Goal: Task Accomplishment & Management: Manage account settings

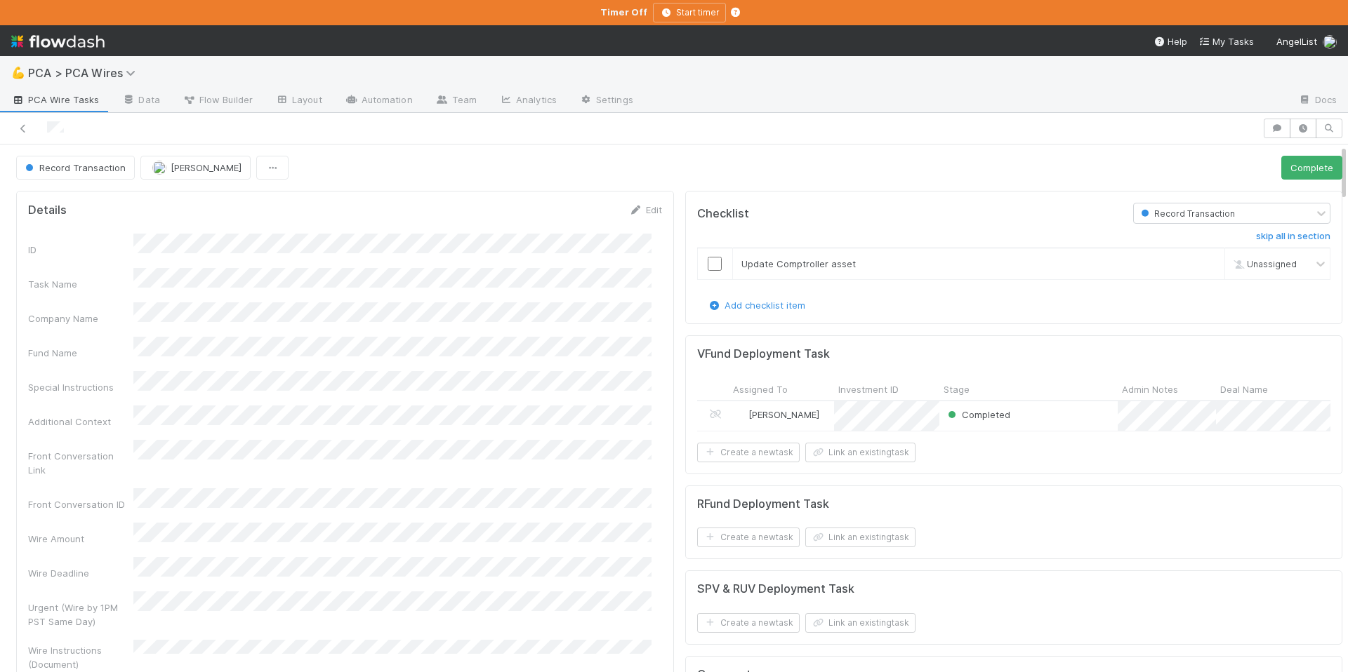
click at [1055, 416] on div "Completed" at bounding box center [1028, 415] width 178 height 29
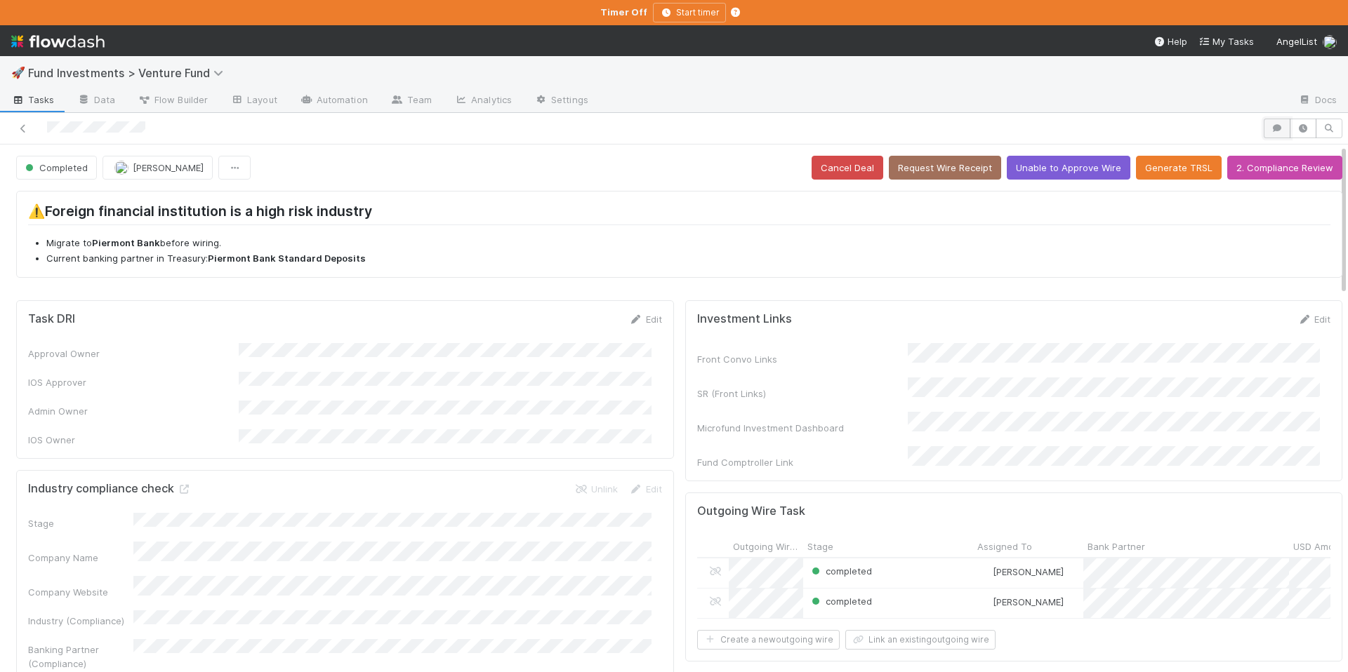
click at [1270, 130] on icon "button" at bounding box center [1277, 128] width 14 height 8
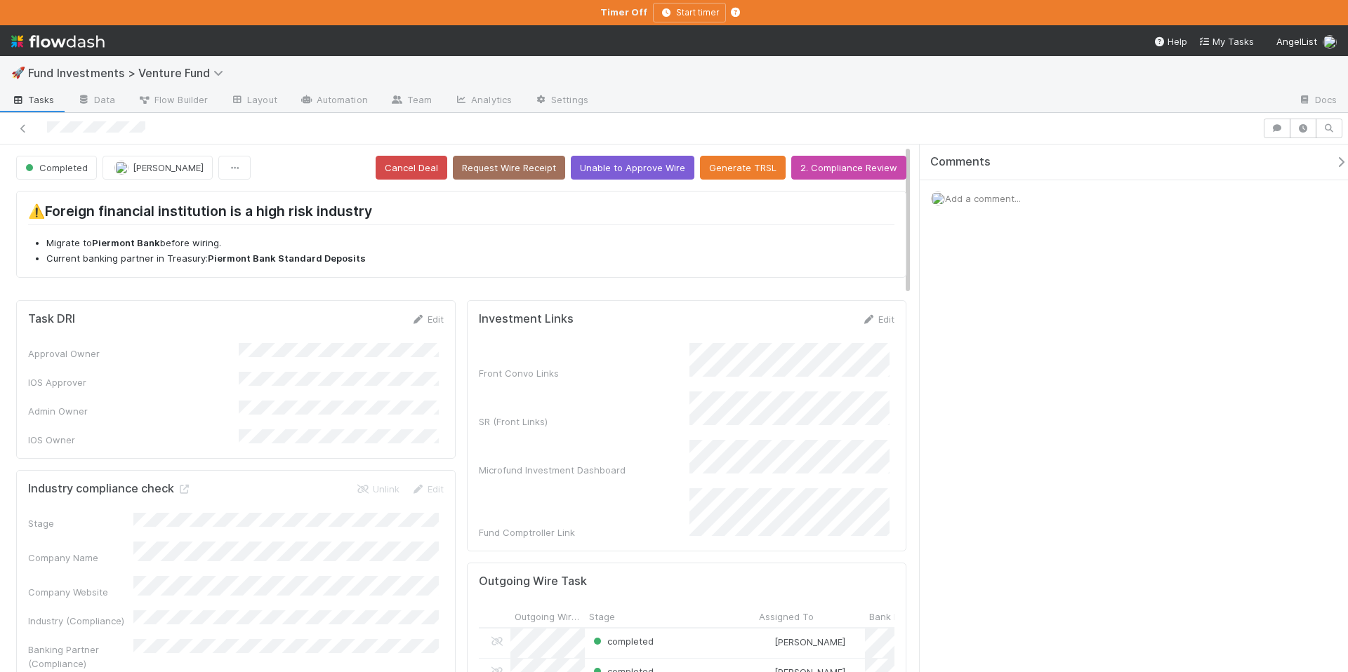
click at [1018, 199] on span "Add a comment..." at bounding box center [983, 198] width 76 height 11
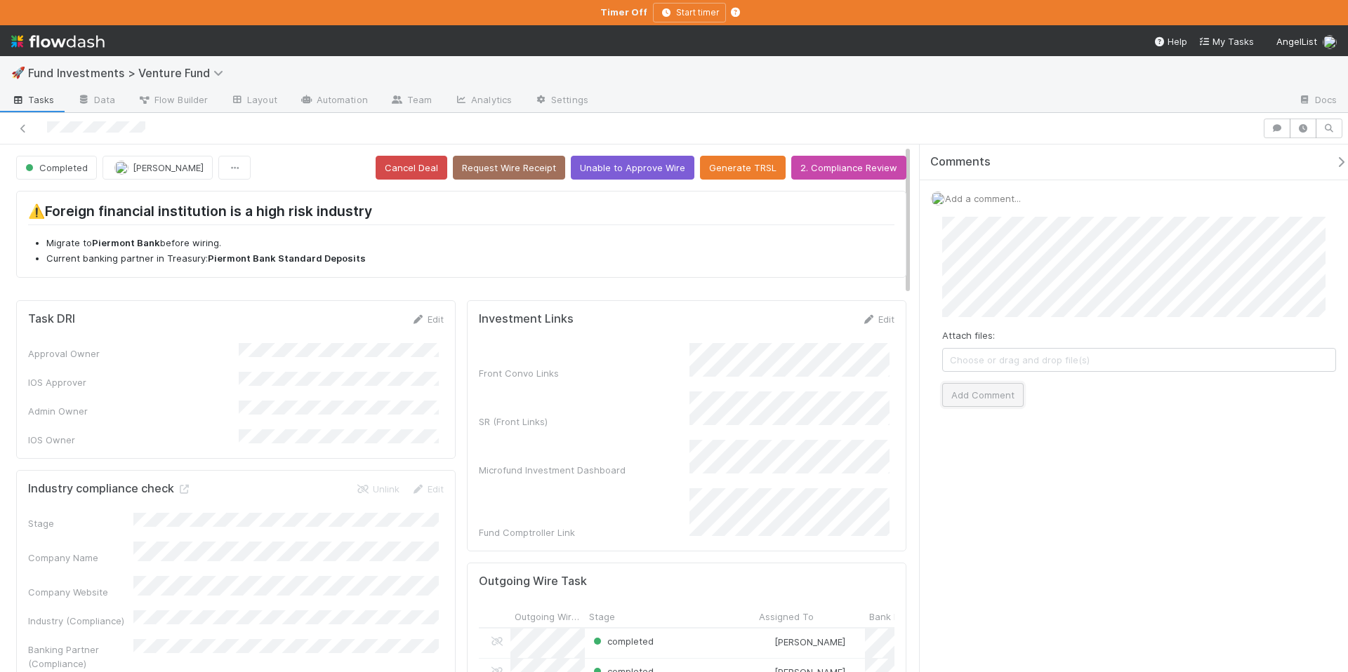
click at [980, 397] on button "Add Comment" at bounding box center [982, 395] width 81 height 24
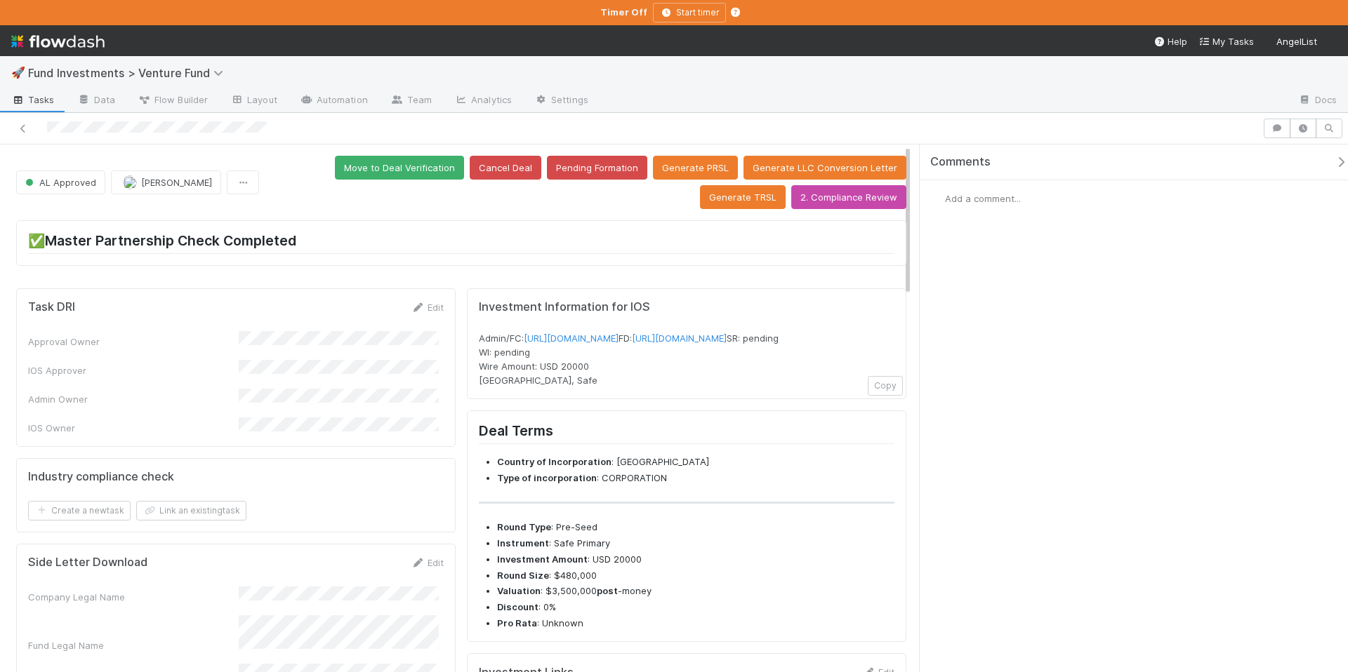
click at [1334, 164] on icon "button" at bounding box center [1341, 162] width 14 height 11
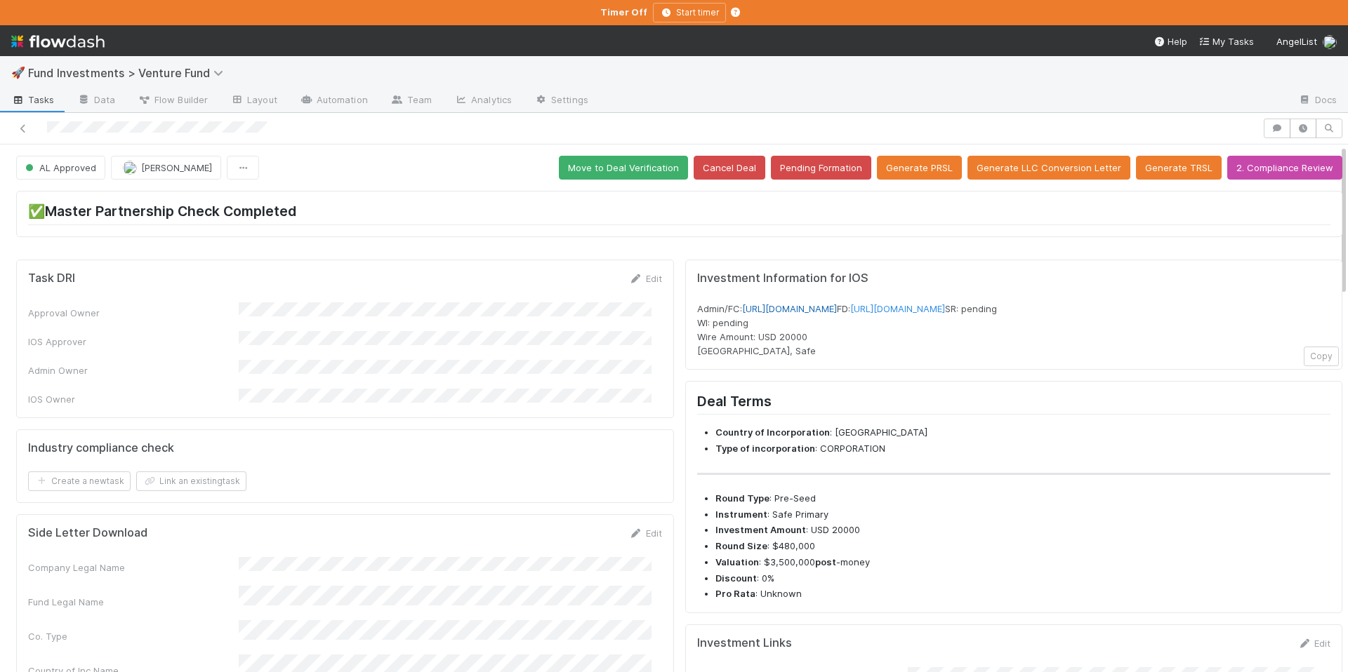
click at [837, 311] on link "https://venture.angellist.com/v/admin/funds/investment/28635" at bounding box center [789, 308] width 95 height 11
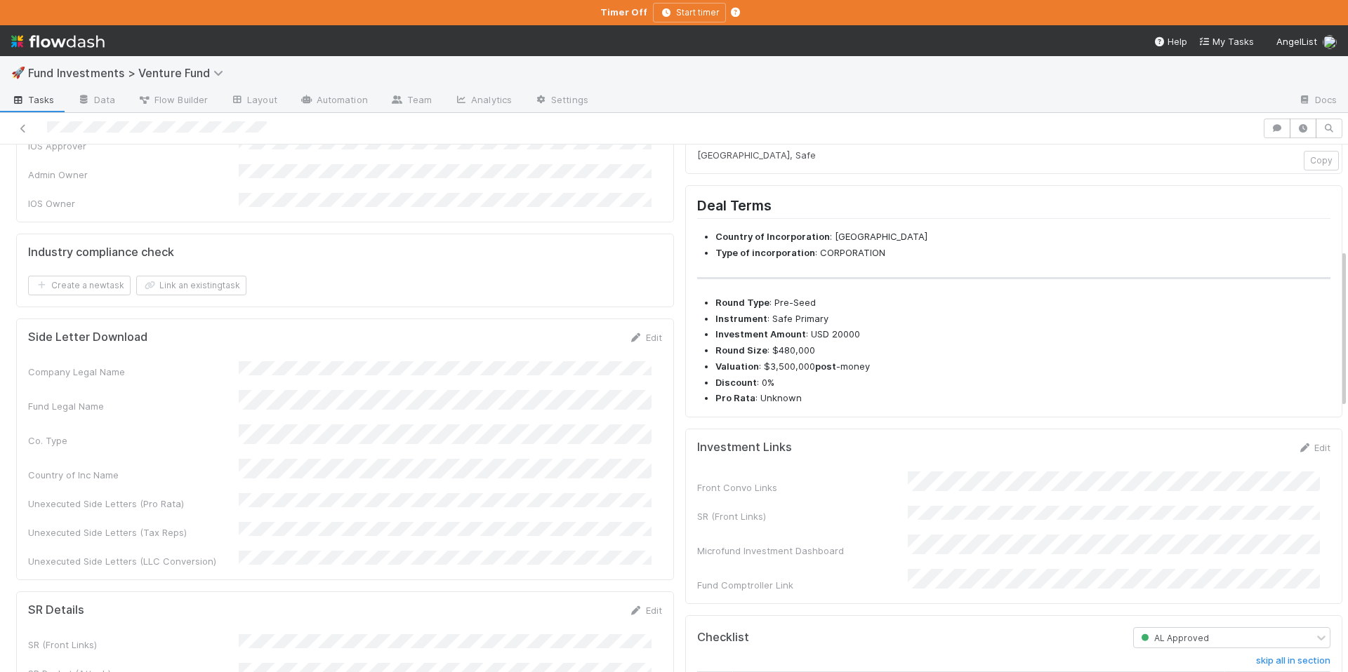
scroll to position [404, 0]
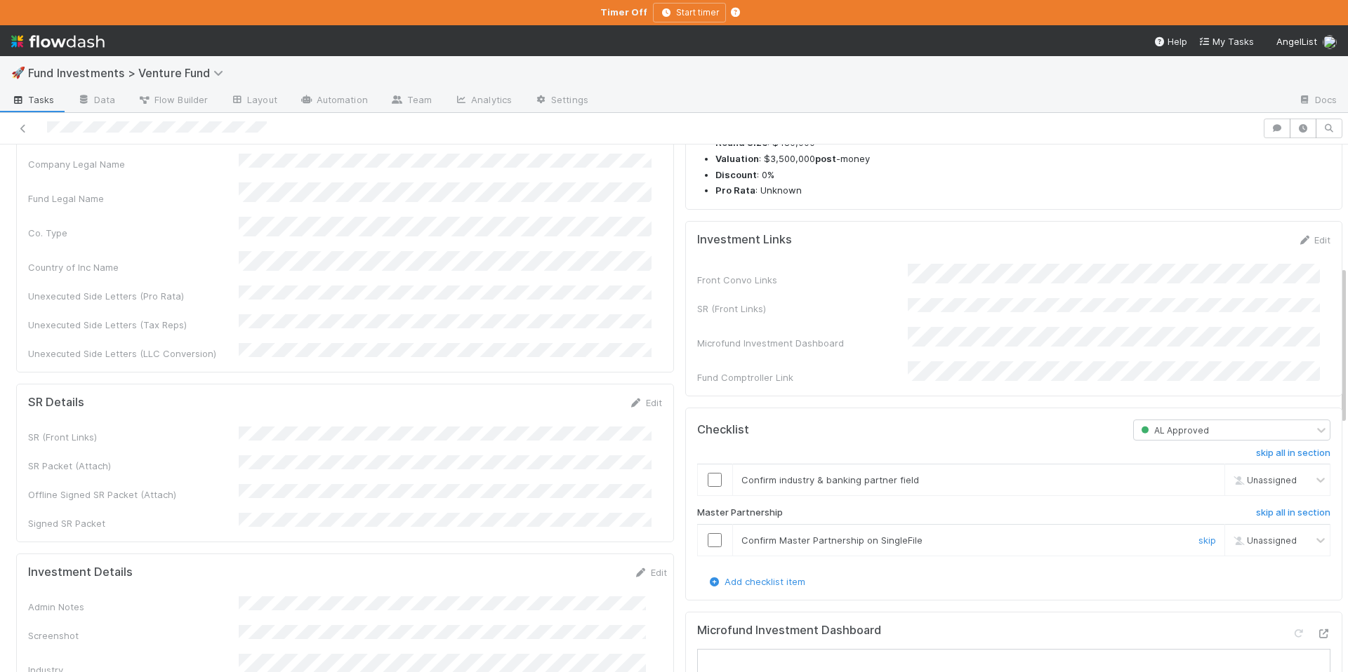
click at [708, 547] on input "checkbox" at bounding box center [715, 540] width 14 height 14
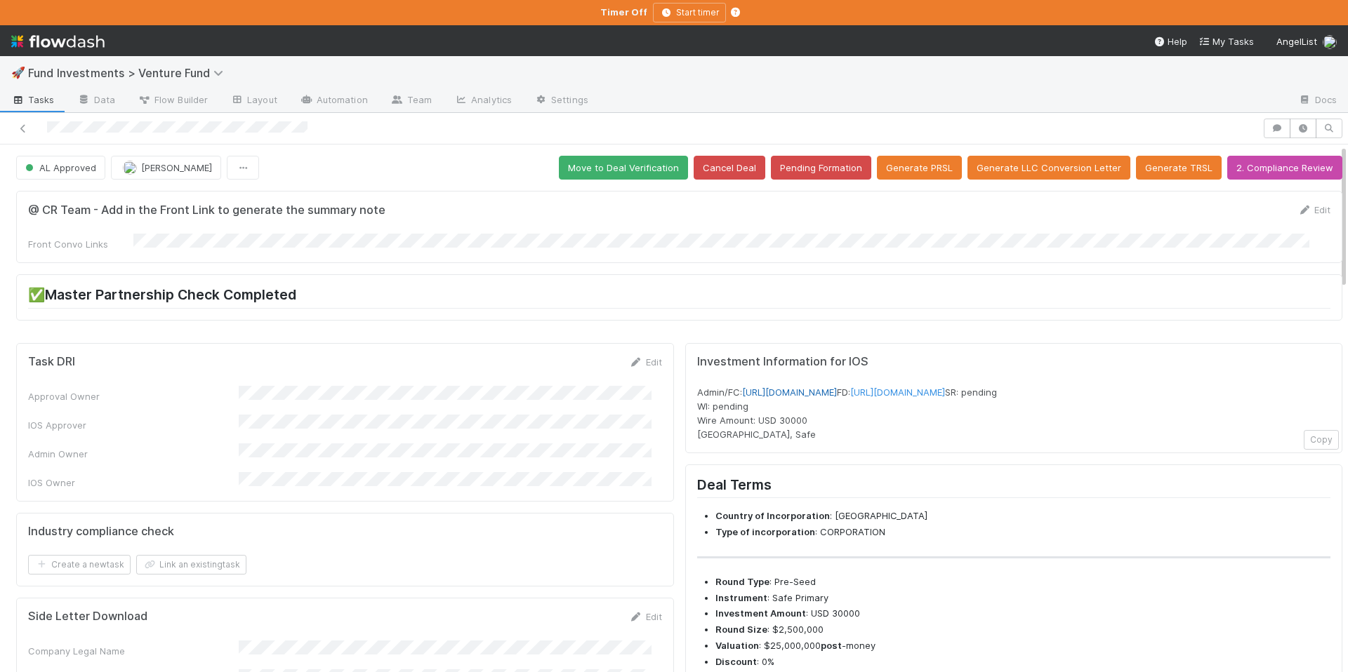
click at [837, 392] on link "https://venture.angellist.com/v/admin/funds/investment/29466" at bounding box center [789, 392] width 95 height 11
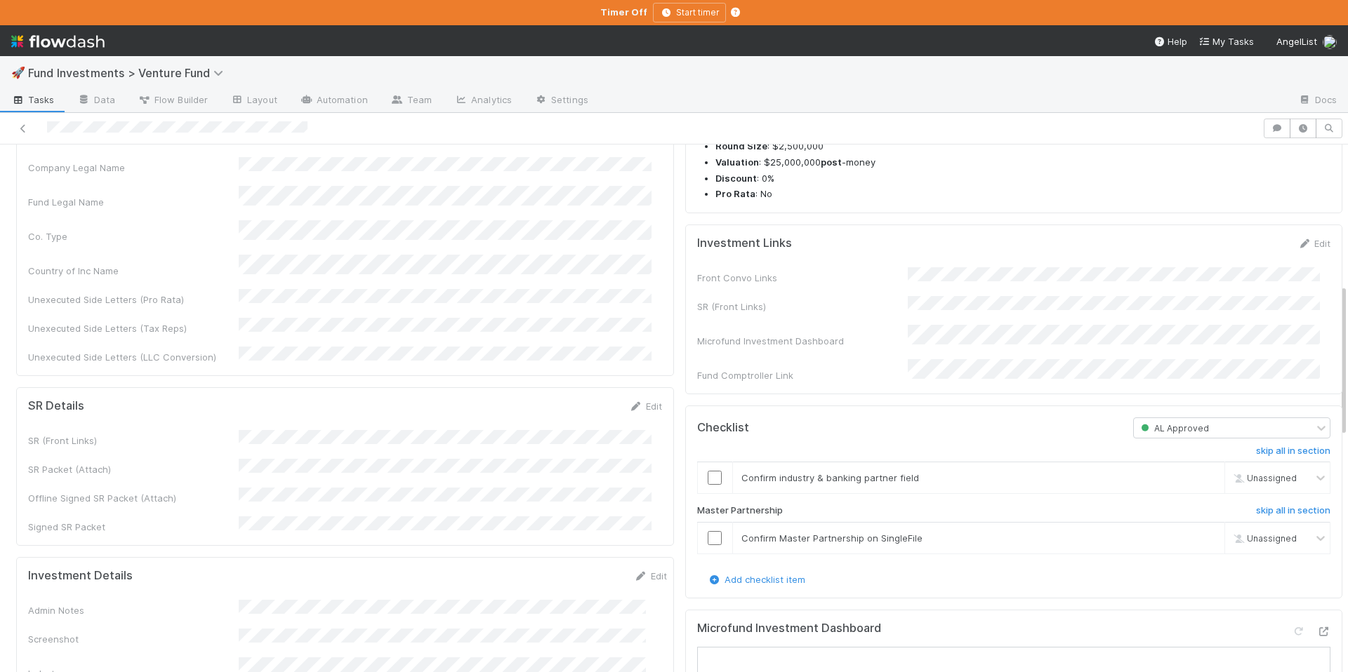
scroll to position [484, 0]
click at [697, 543] on td at bounding box center [714, 538] width 35 height 32
click at [708, 545] on input "checkbox" at bounding box center [715, 538] width 14 height 14
click at [708, 484] on input "checkbox" at bounding box center [715, 477] width 14 height 14
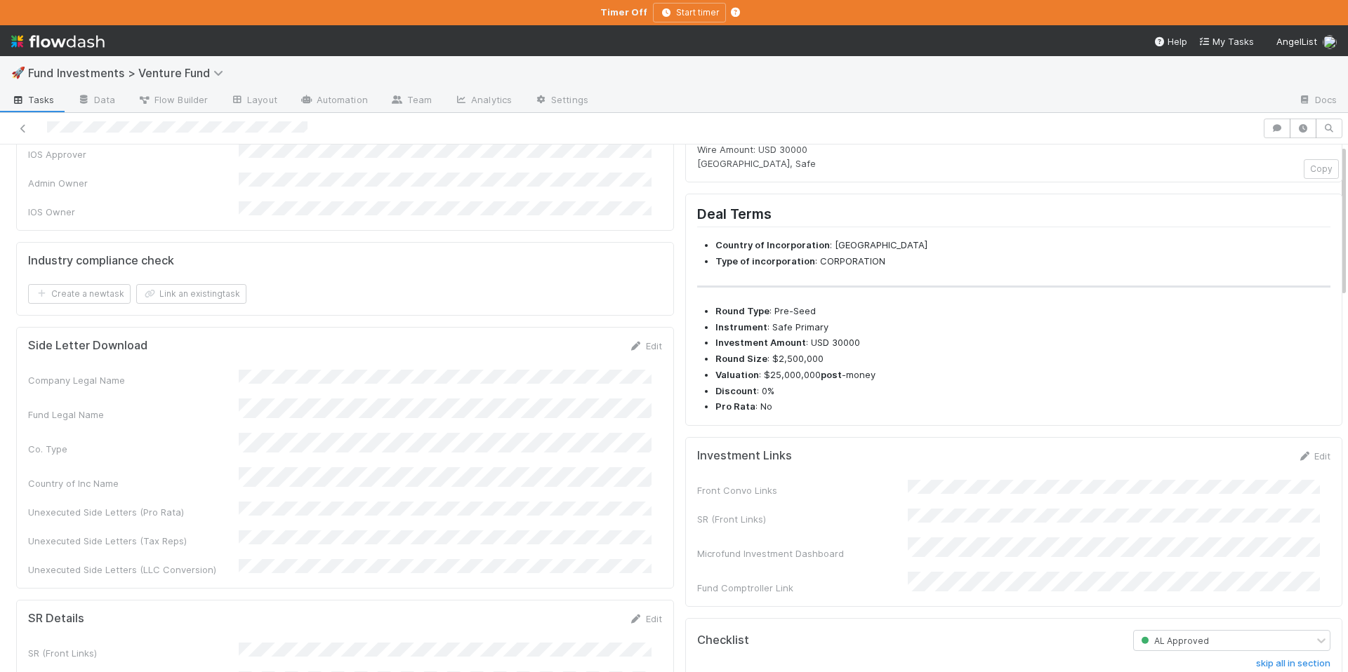
scroll to position [0, 0]
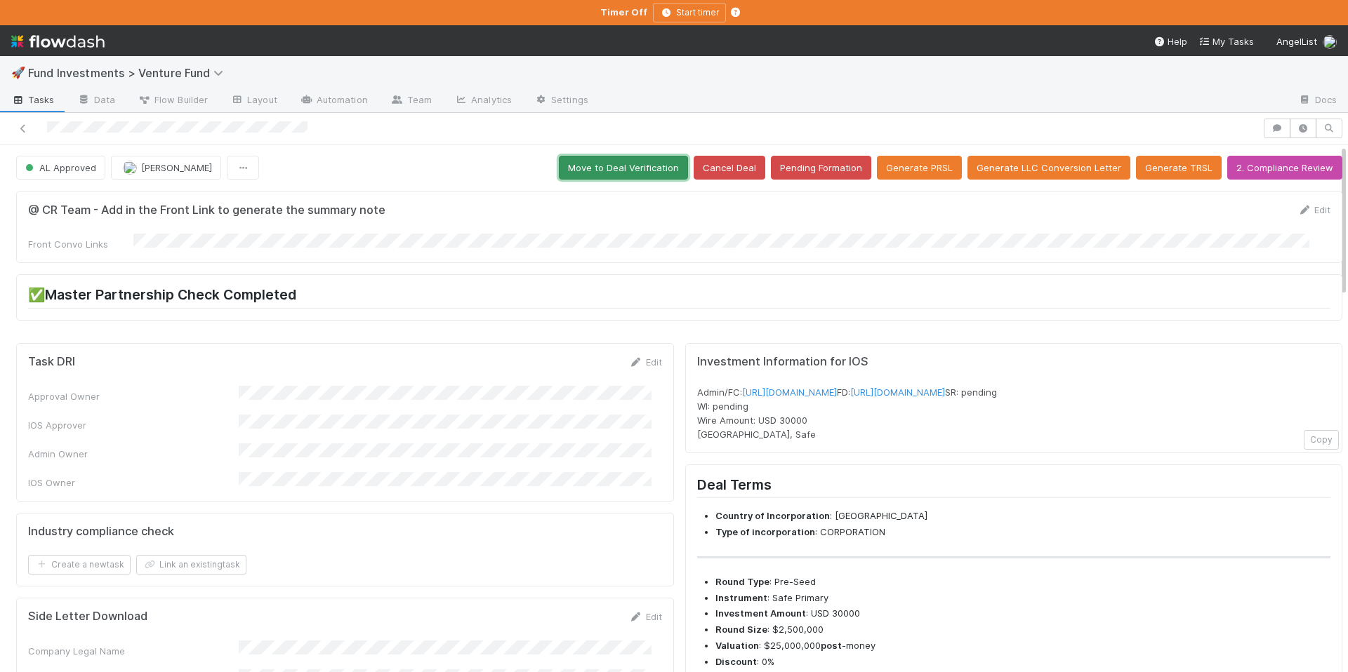
click at [623, 174] on button "Move to Deal Verification" at bounding box center [623, 168] width 129 height 24
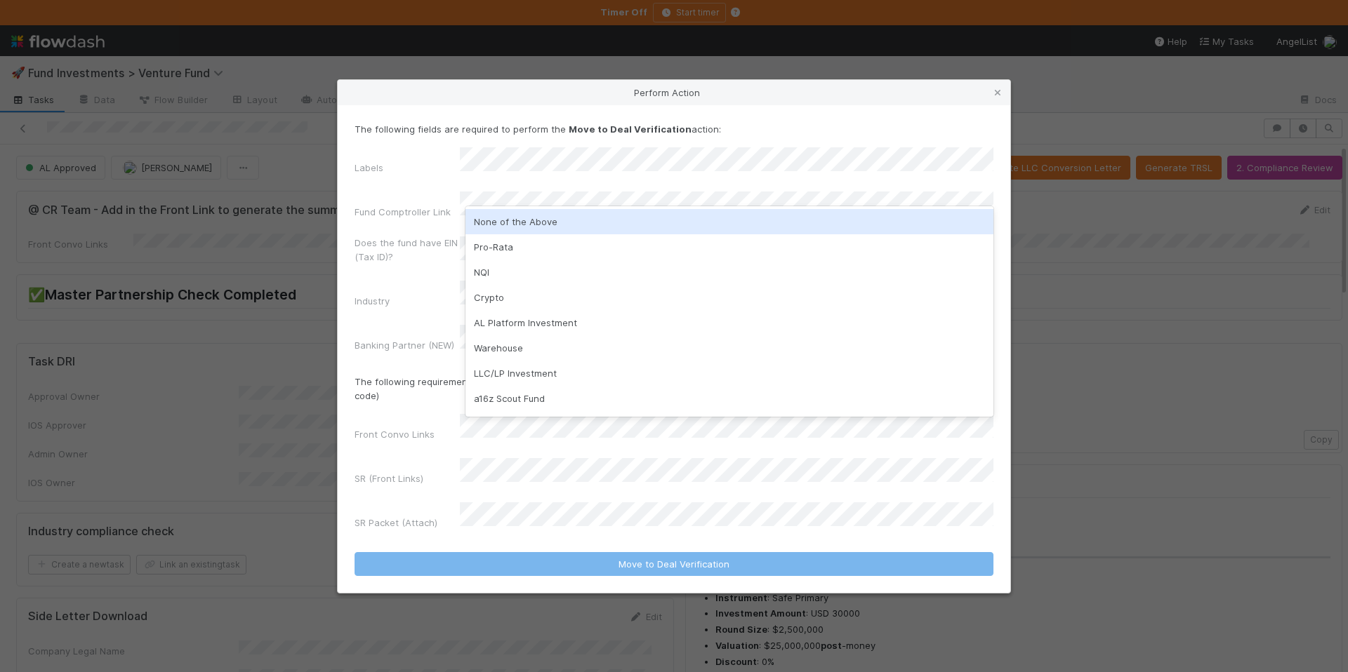
click at [588, 219] on div "None of the Above" at bounding box center [729, 221] width 528 height 25
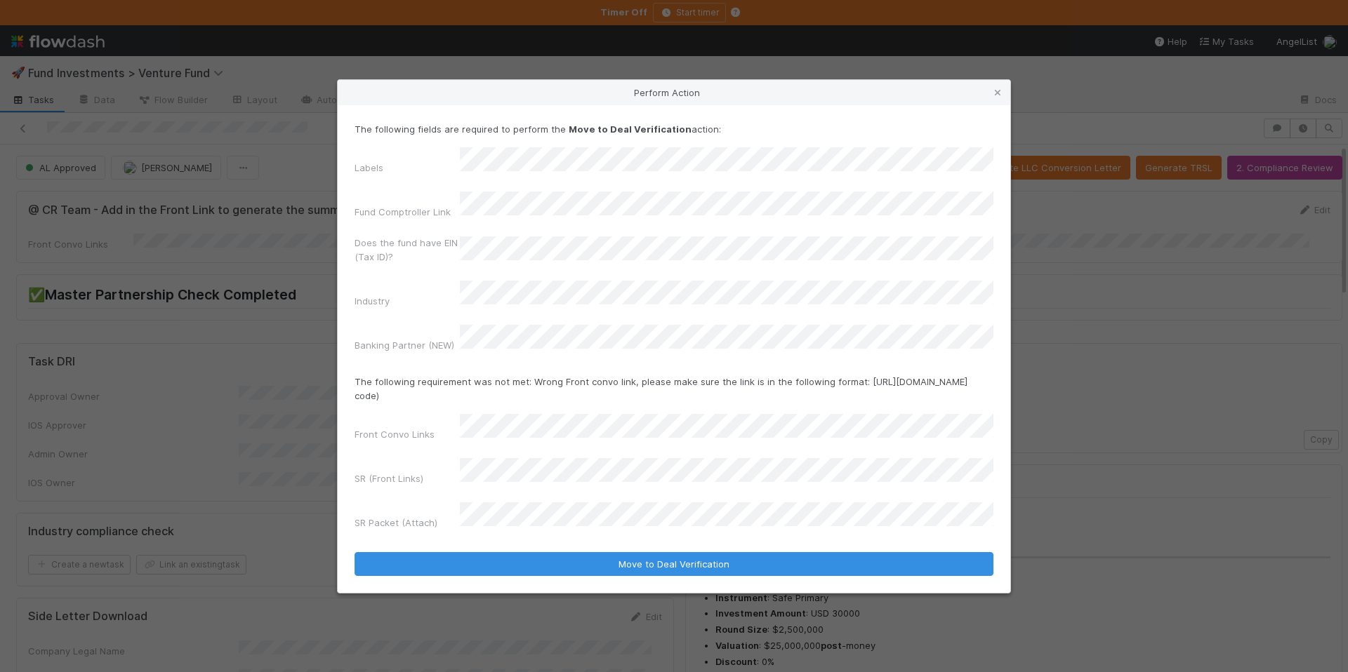
checkbox input "true"
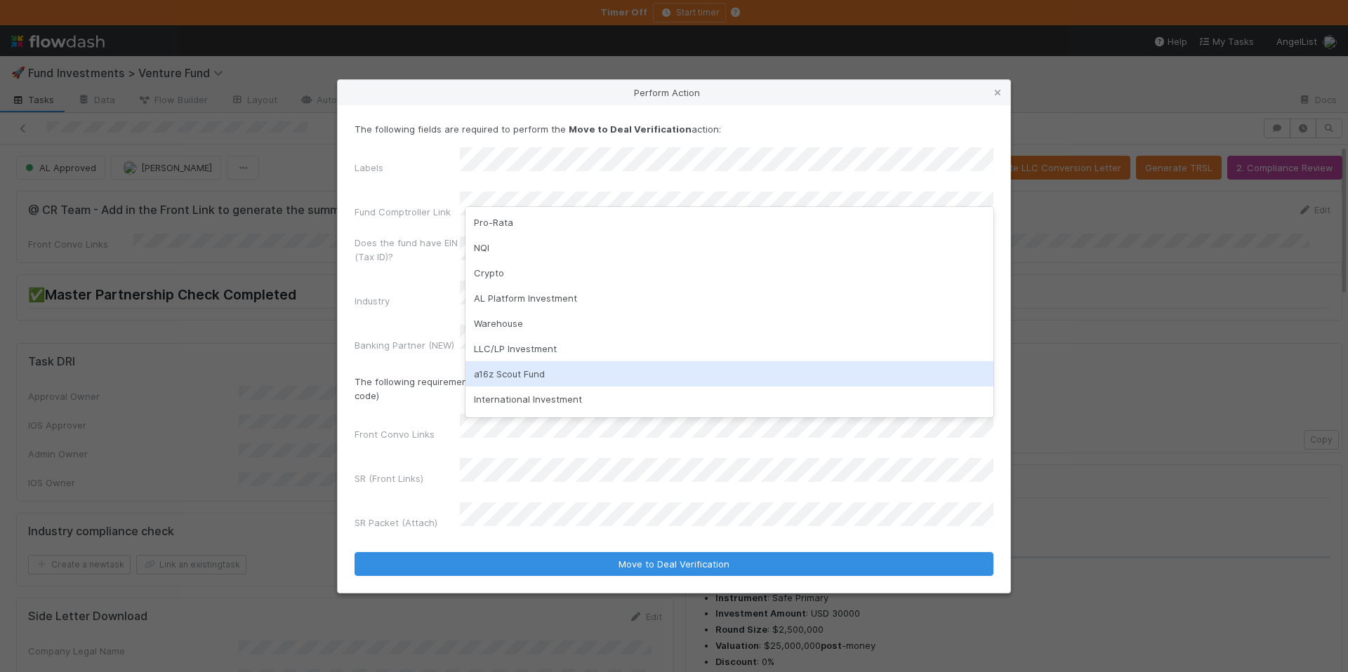
click at [392, 414] on div "Front Convo Links" at bounding box center [673, 430] width 639 height 33
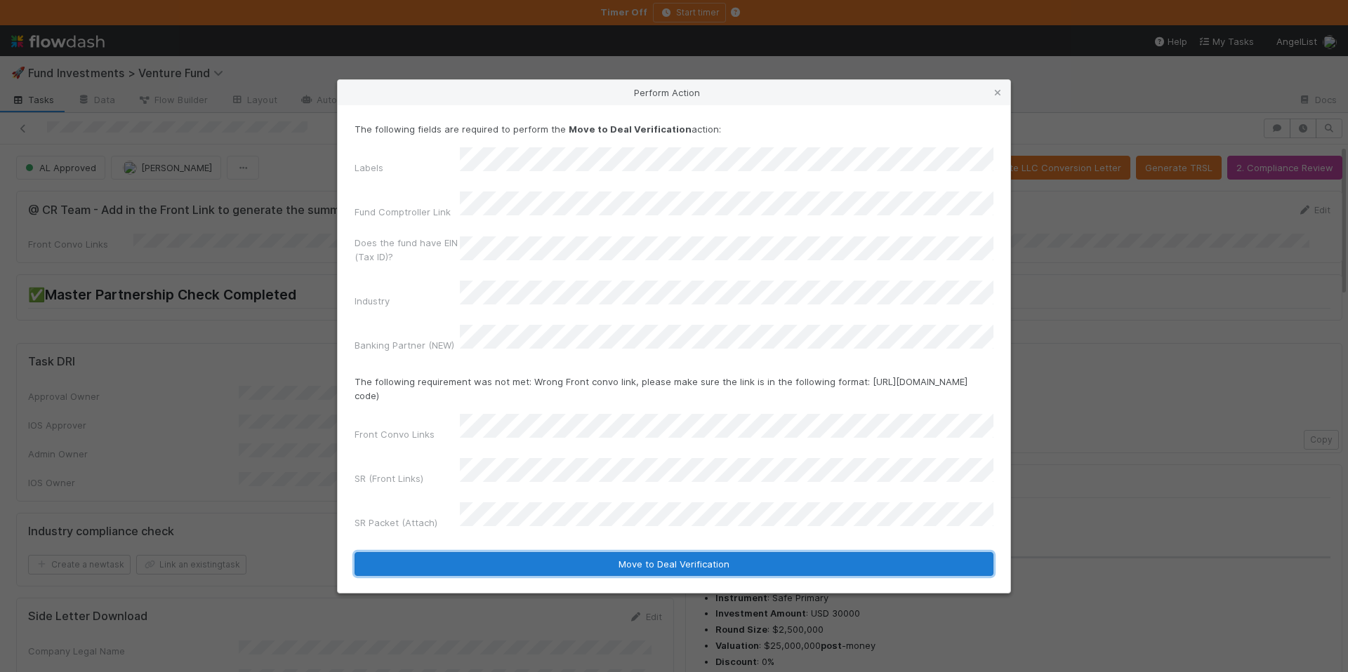
click at [583, 552] on button "Move to Deal Verification" at bounding box center [673, 564] width 639 height 24
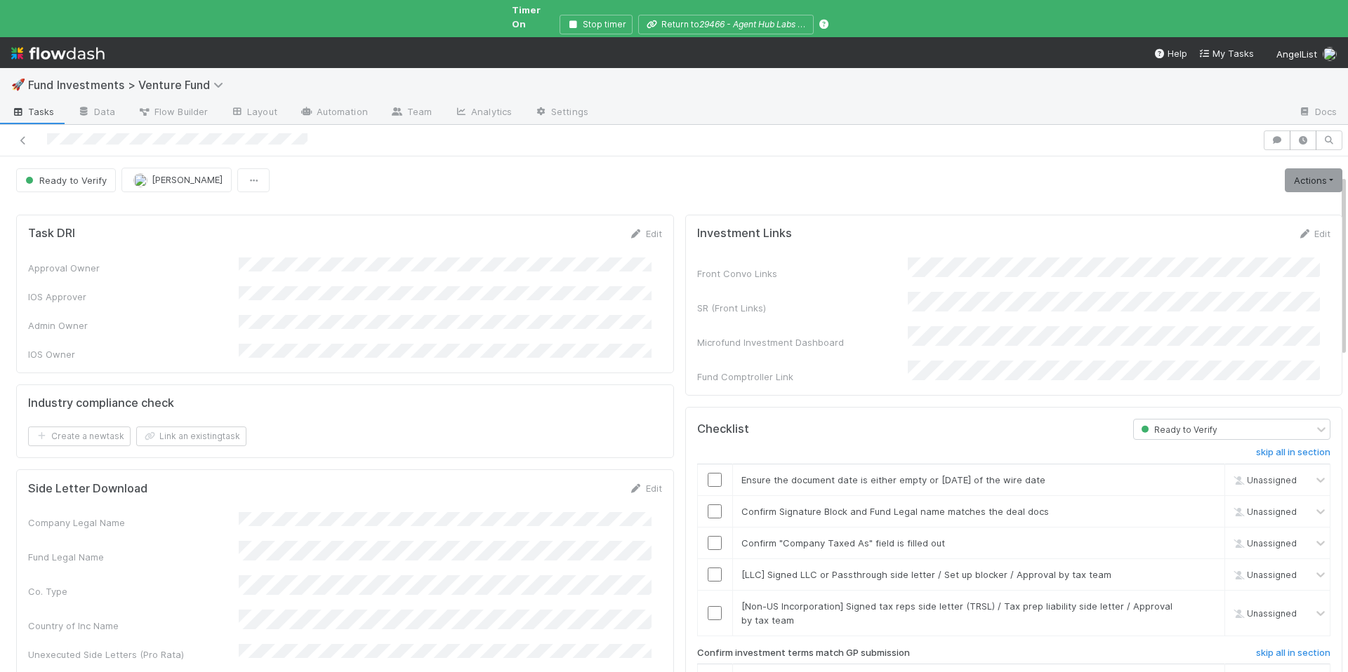
scroll to position [463, 0]
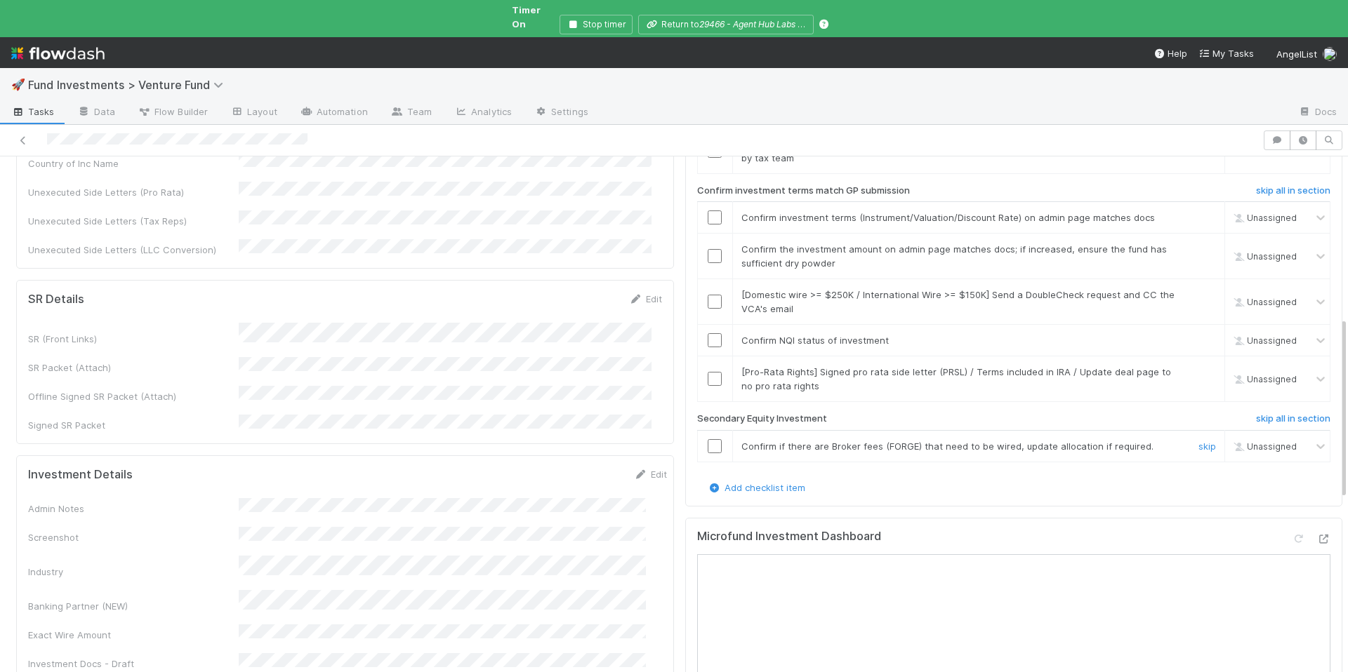
click at [1198, 441] on link "skip" at bounding box center [1207, 446] width 18 height 11
click at [1198, 366] on link "skip" at bounding box center [1207, 371] width 18 height 11
click at [708, 333] on input "checkbox" at bounding box center [715, 340] width 14 height 14
drag, startPoint x: 1190, startPoint y: 268, endPoint x: 1072, endPoint y: 267, distance: 118.6
click at [1198, 289] on link "skip" at bounding box center [1207, 294] width 18 height 11
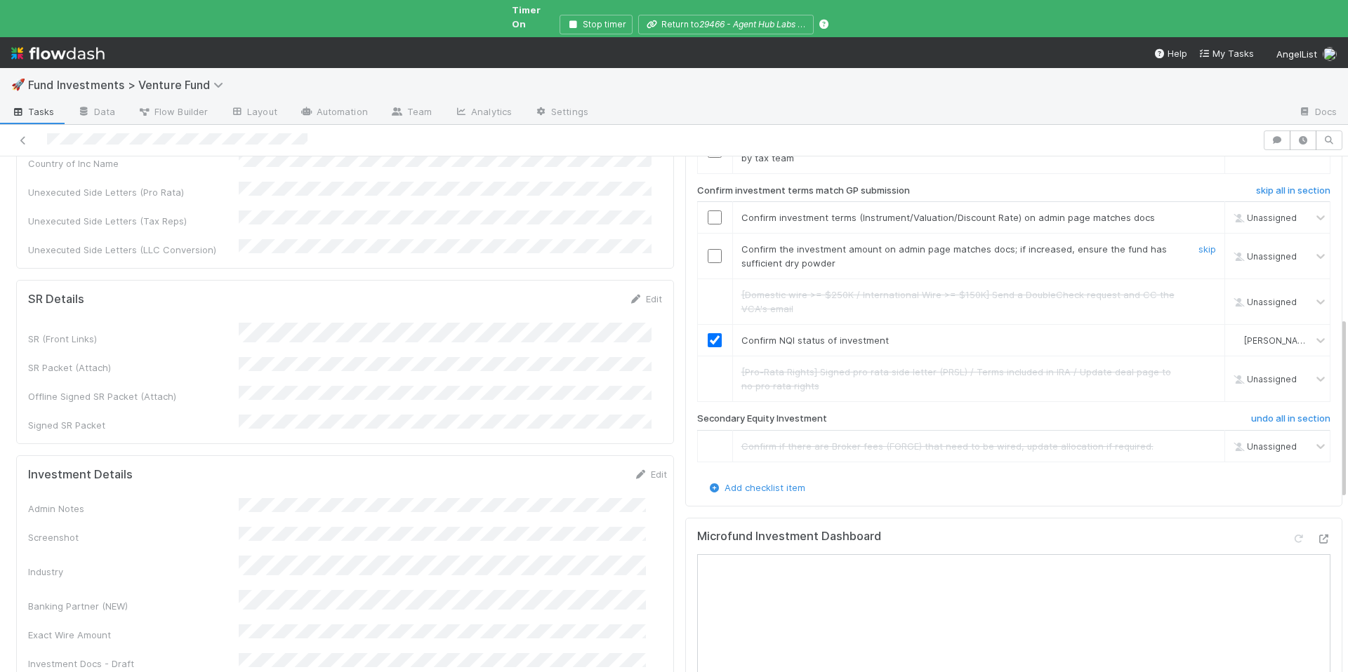
click at [709, 249] on input "checkbox" at bounding box center [715, 256] width 14 height 14
click at [708, 211] on input "checkbox" at bounding box center [715, 218] width 14 height 14
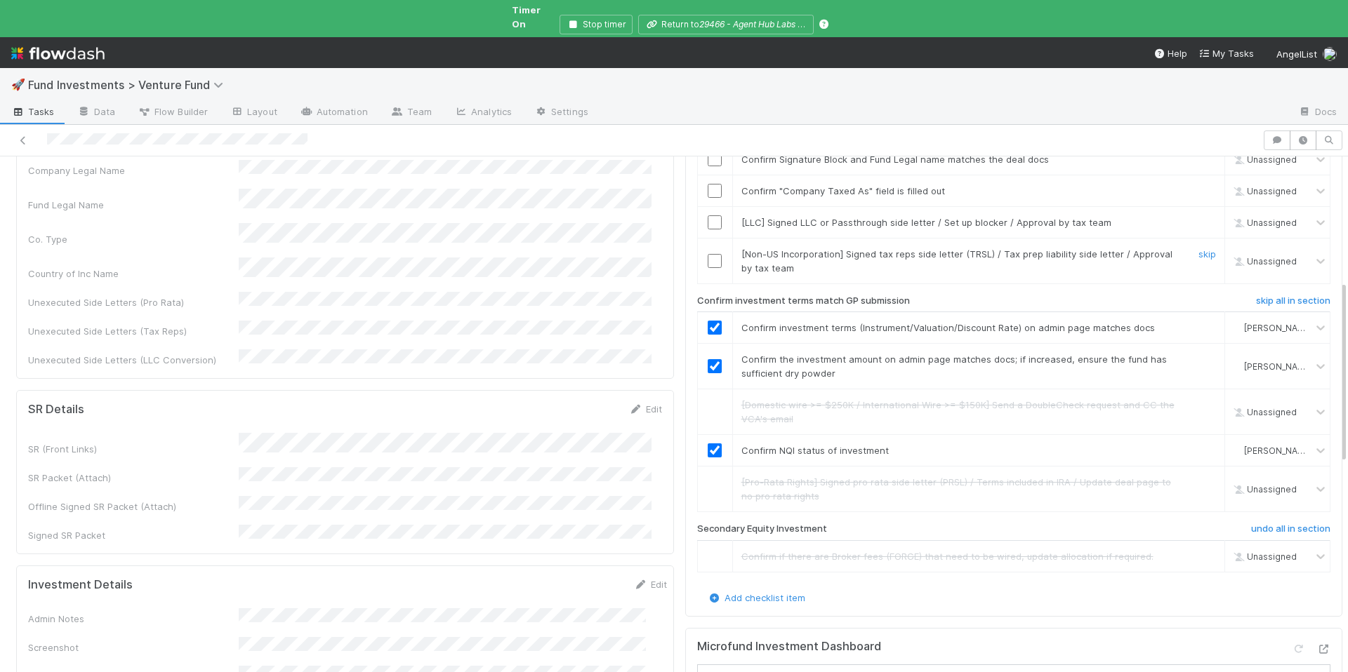
scroll to position [329, 0]
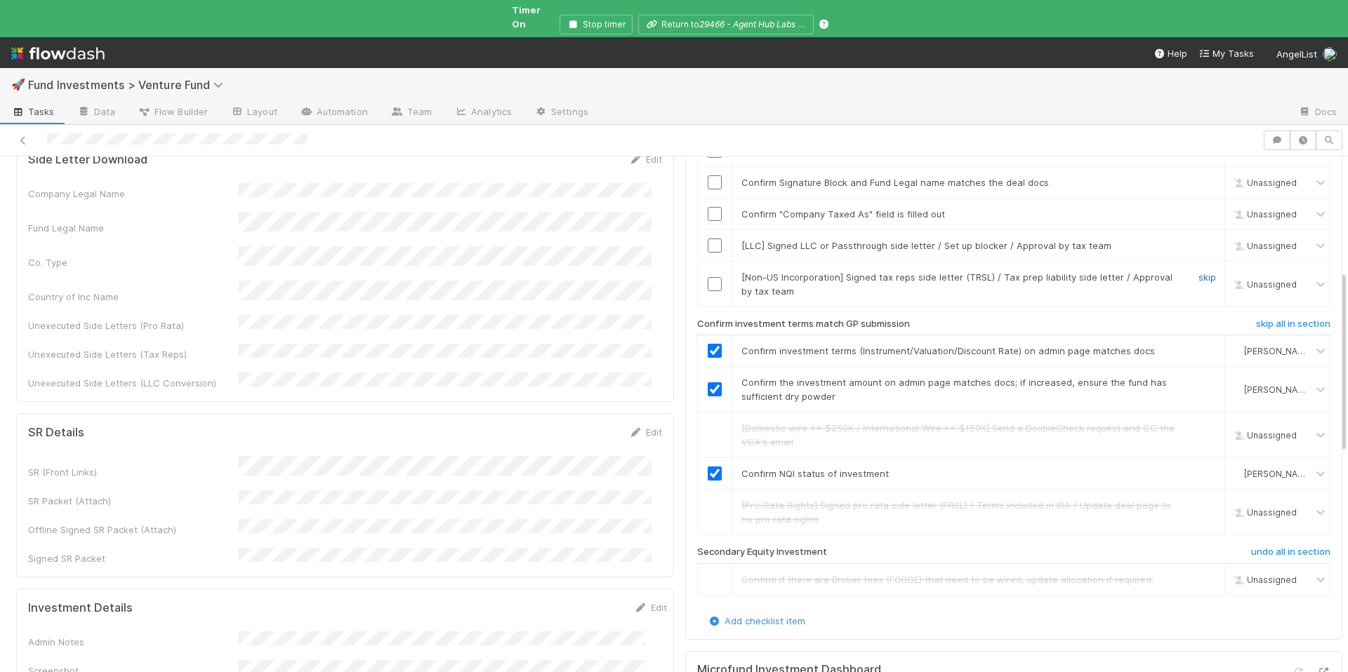
click at [1198, 272] on link "skip" at bounding box center [1207, 277] width 18 height 11
click at [1198, 240] on link "skip" at bounding box center [1207, 245] width 18 height 11
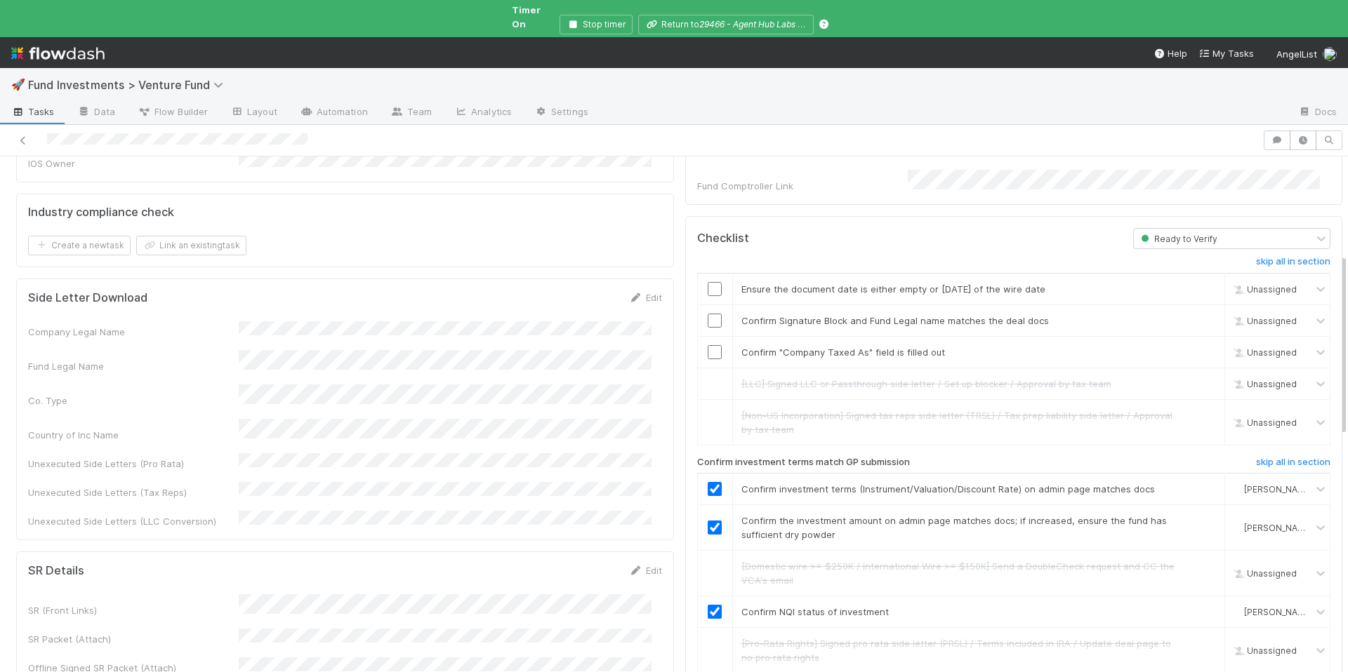
scroll to position [190, 0]
click at [708, 347] on input "checkbox" at bounding box center [715, 354] width 14 height 14
click at [708, 284] on input "checkbox" at bounding box center [715, 291] width 14 height 14
click at [715, 315] on div at bounding box center [715, 322] width 34 height 14
click at [708, 315] on input "checkbox" at bounding box center [715, 322] width 14 height 14
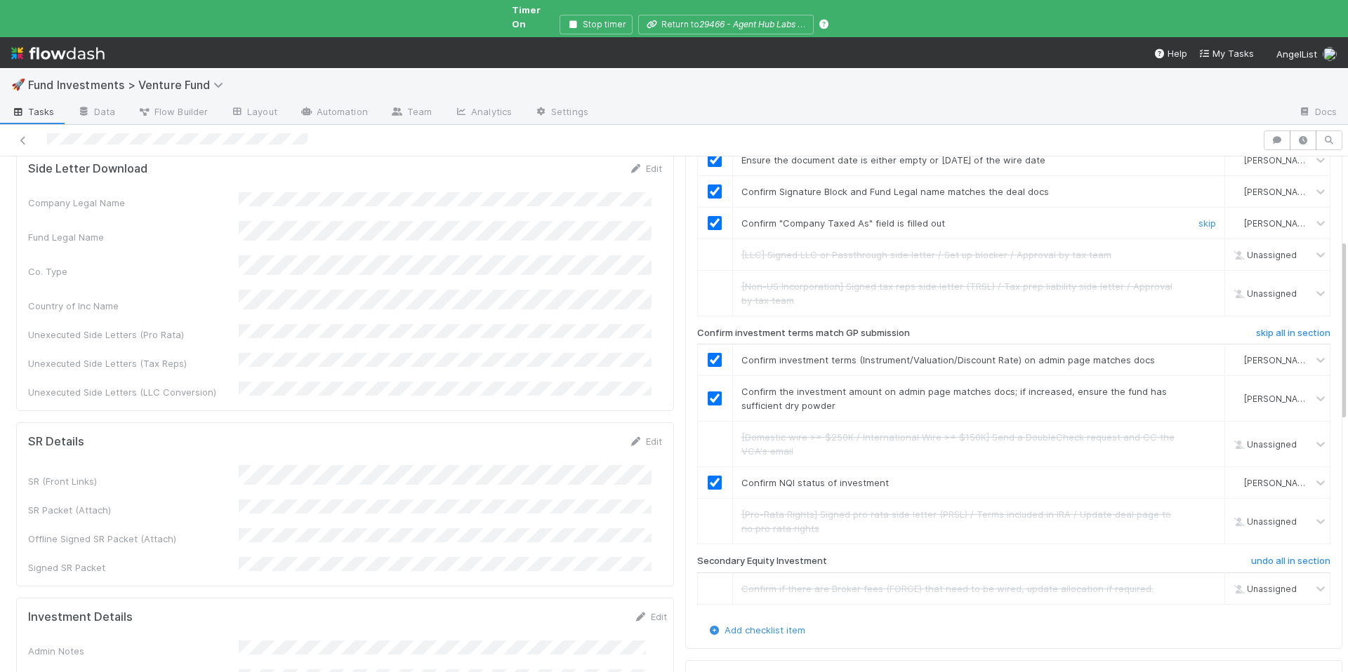
scroll to position [0, 0]
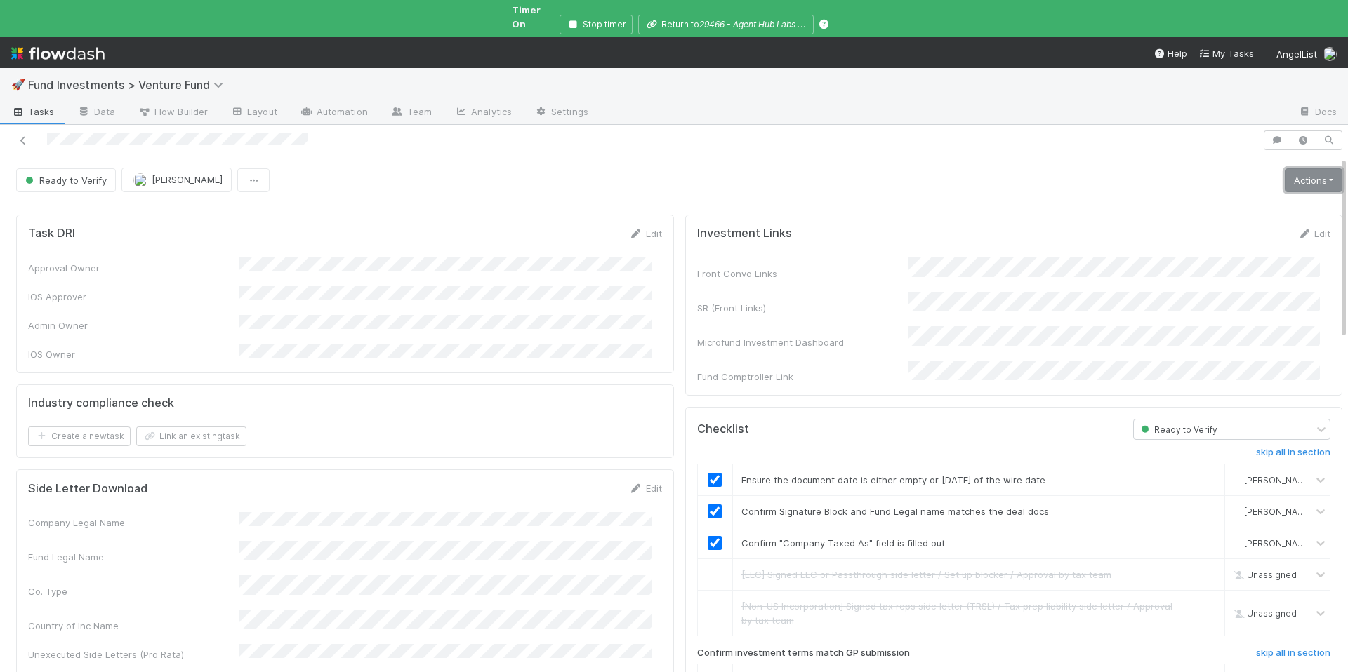
click at [1296, 171] on link "Actions" at bounding box center [1314, 180] width 58 height 24
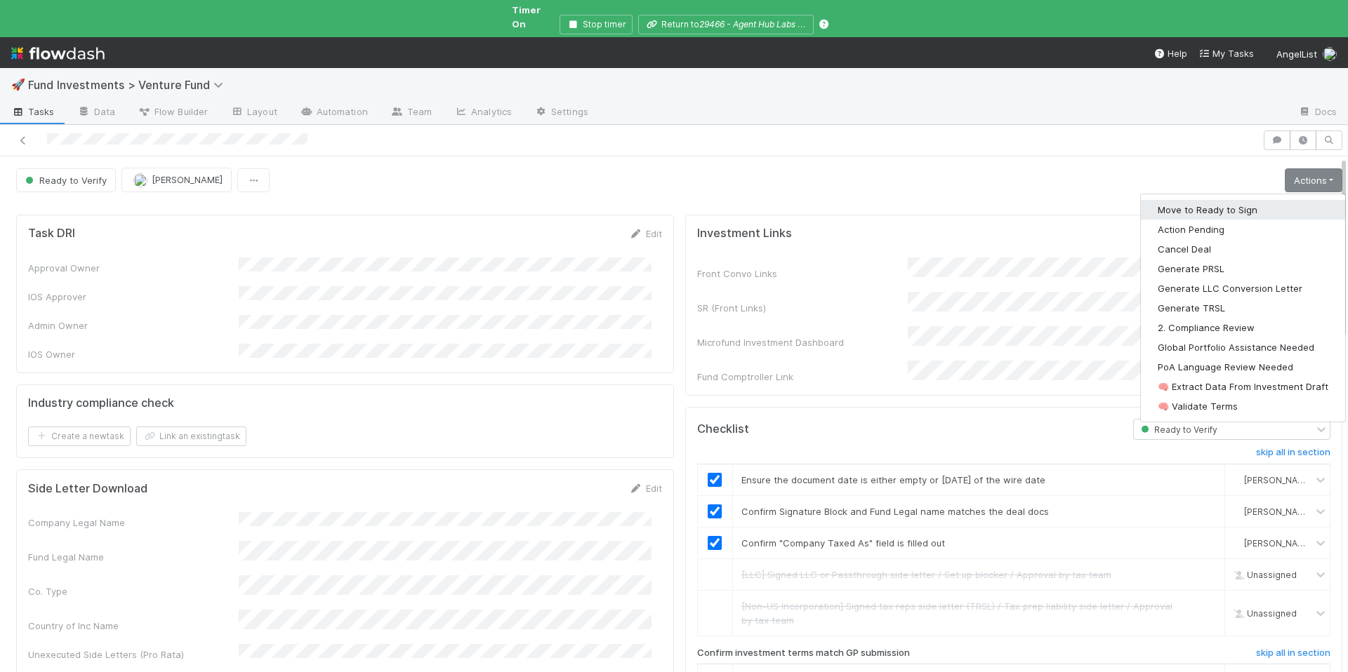
click at [1227, 200] on button "Move to Ready to Sign" at bounding box center [1243, 210] width 204 height 20
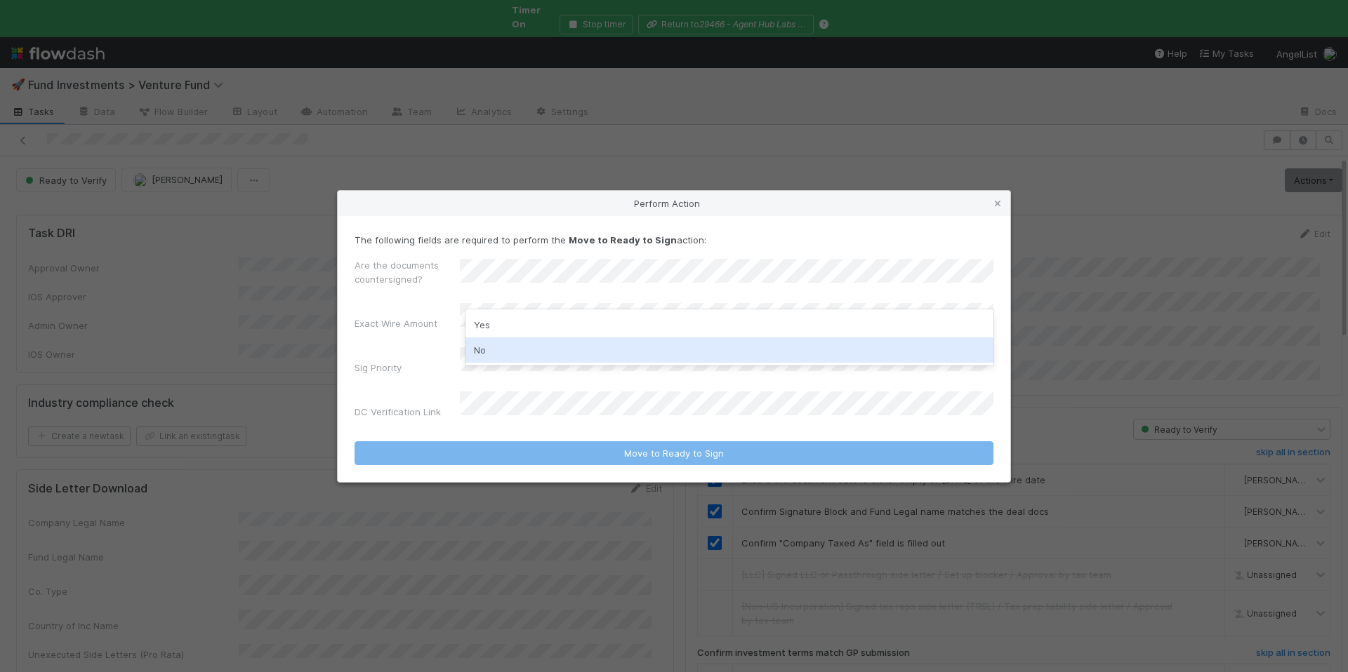
click at [503, 347] on div "No" at bounding box center [729, 350] width 528 height 25
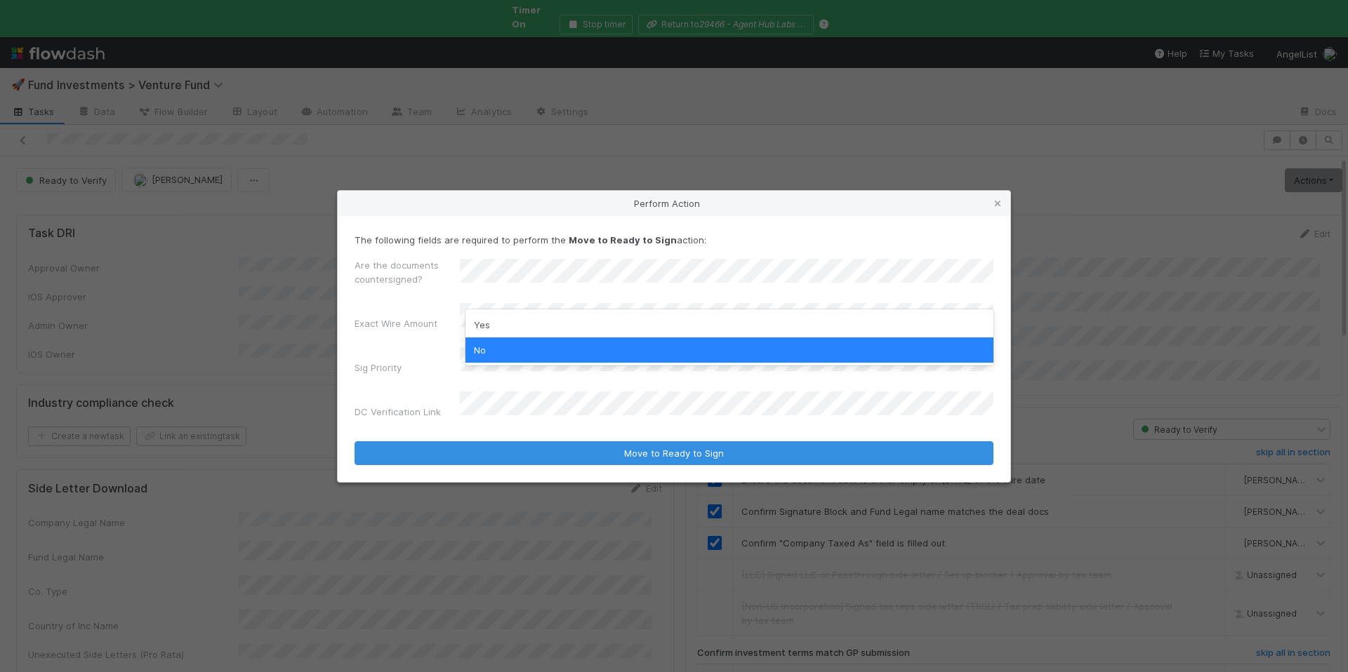
click at [362, 336] on div "Exact Wire Amount" at bounding box center [406, 327] width 105 height 20
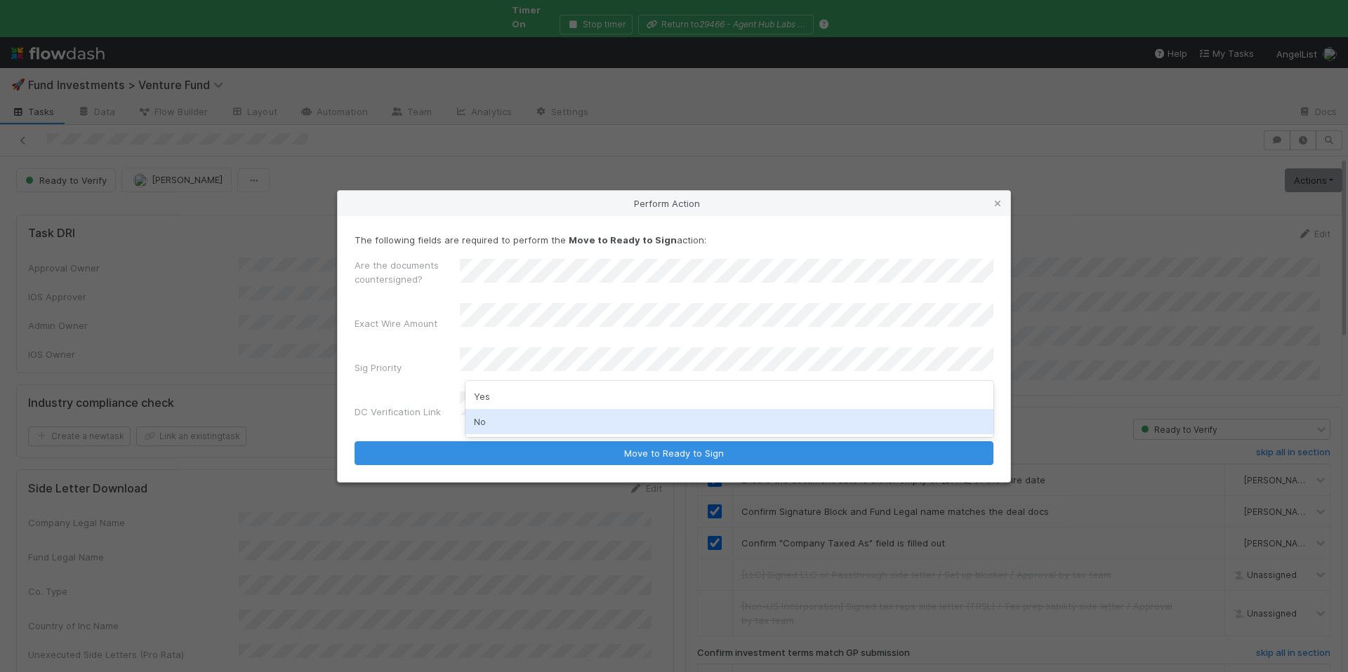
click at [506, 411] on div "No" at bounding box center [729, 421] width 528 height 25
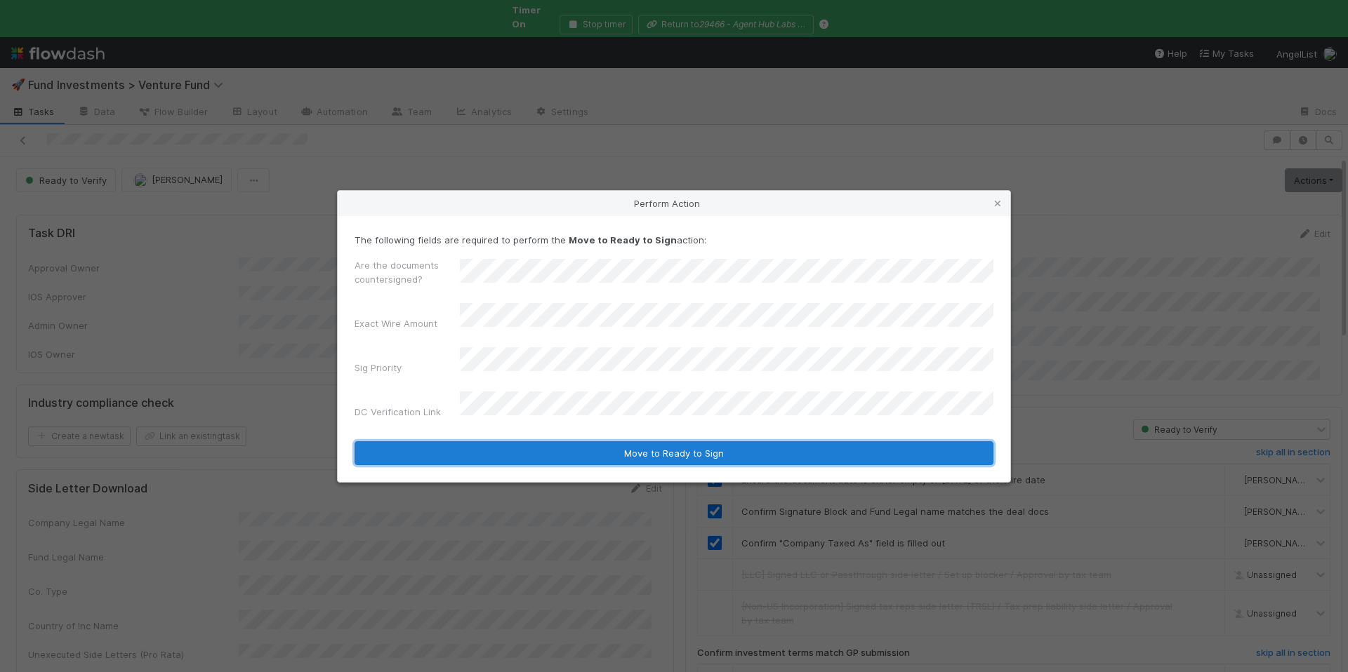
click at [543, 442] on button "Move to Ready to Sign" at bounding box center [673, 454] width 639 height 24
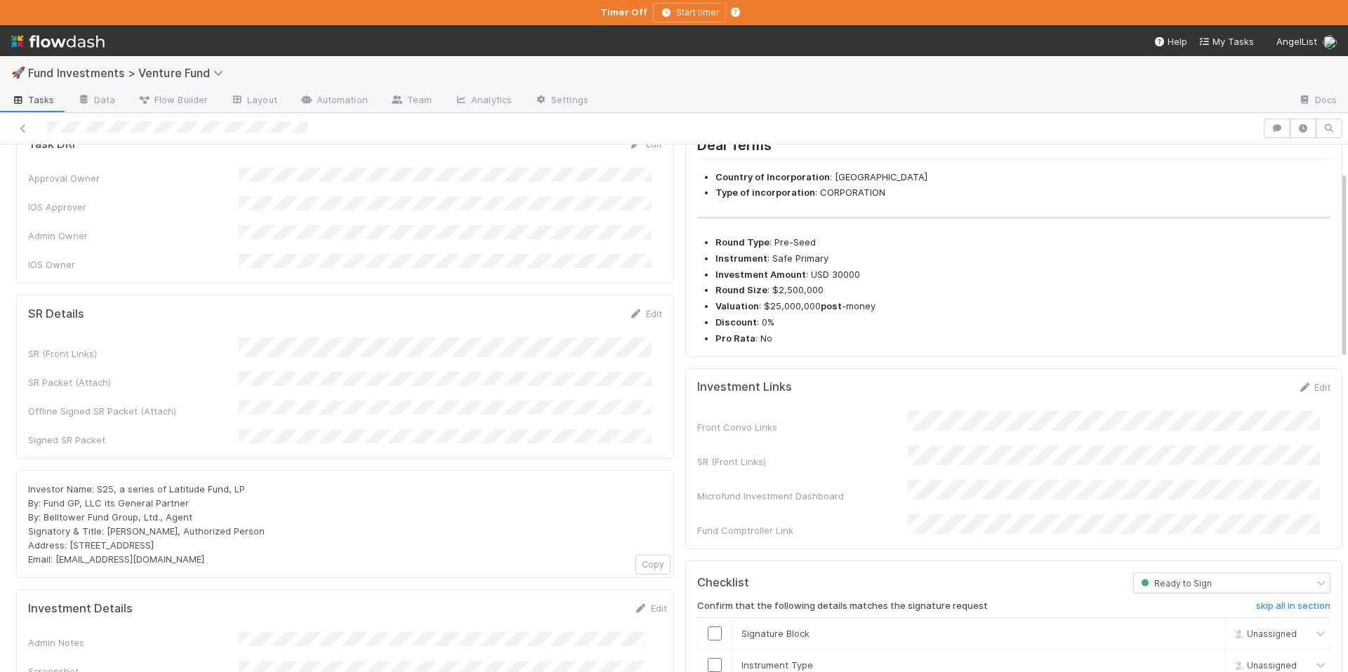
scroll to position [78, 0]
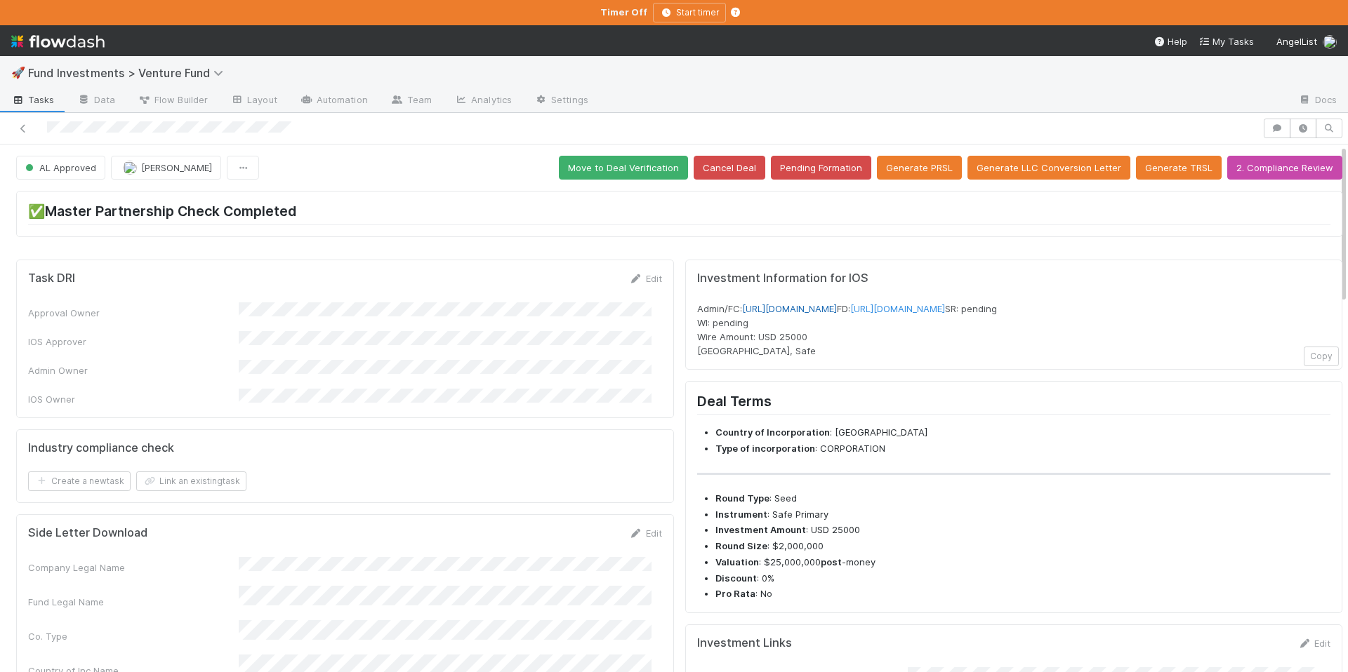
click at [821, 307] on link "[URL][DOMAIN_NAME]" at bounding box center [789, 308] width 95 height 11
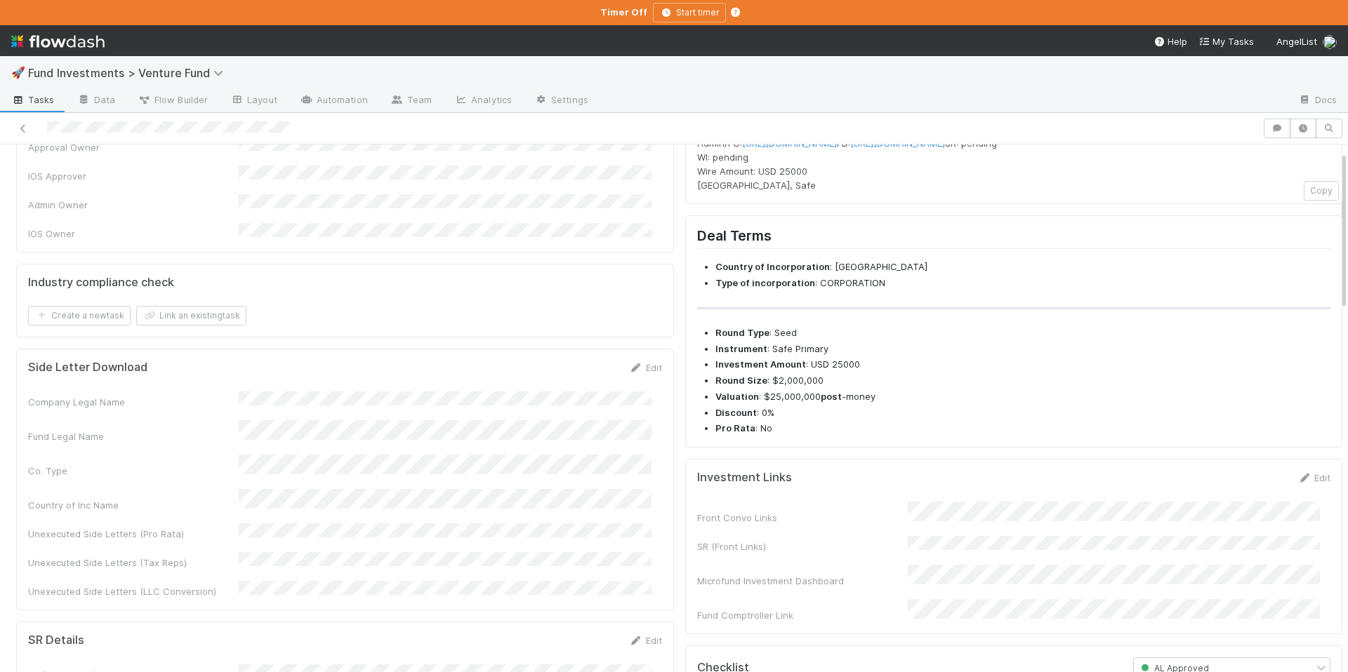
scroll to position [476, 0]
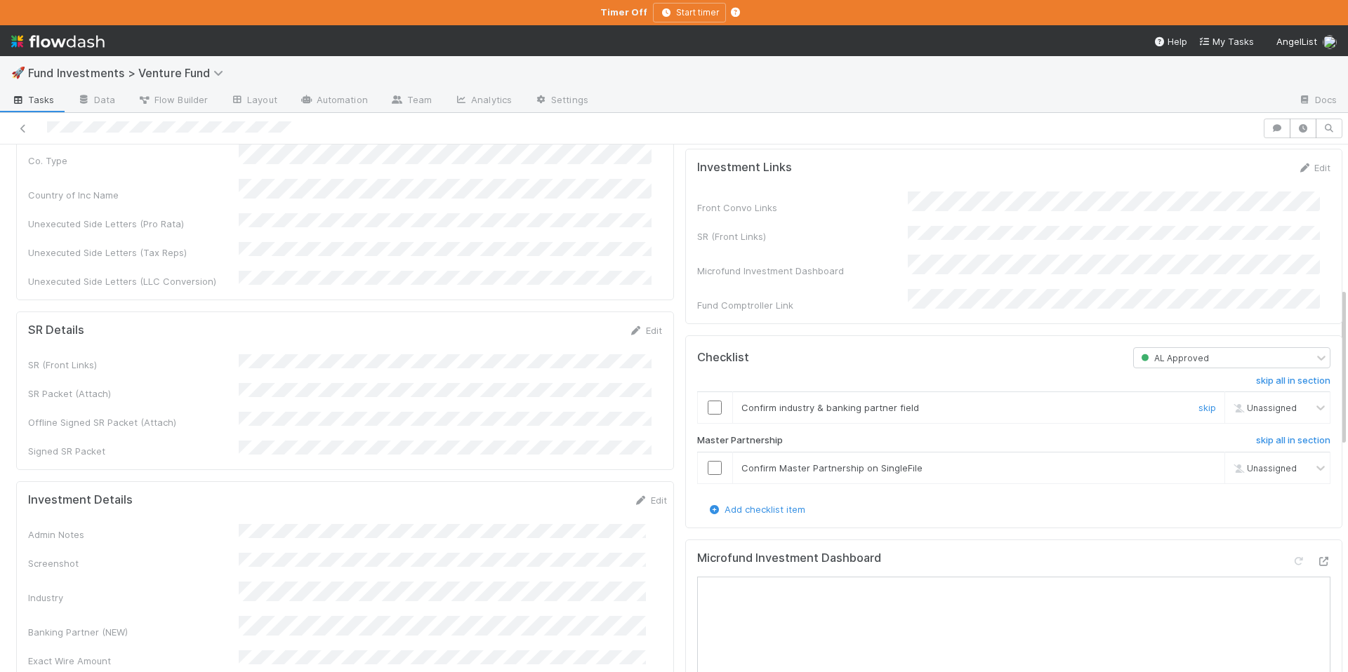
click at [708, 415] on input "checkbox" at bounding box center [715, 408] width 14 height 14
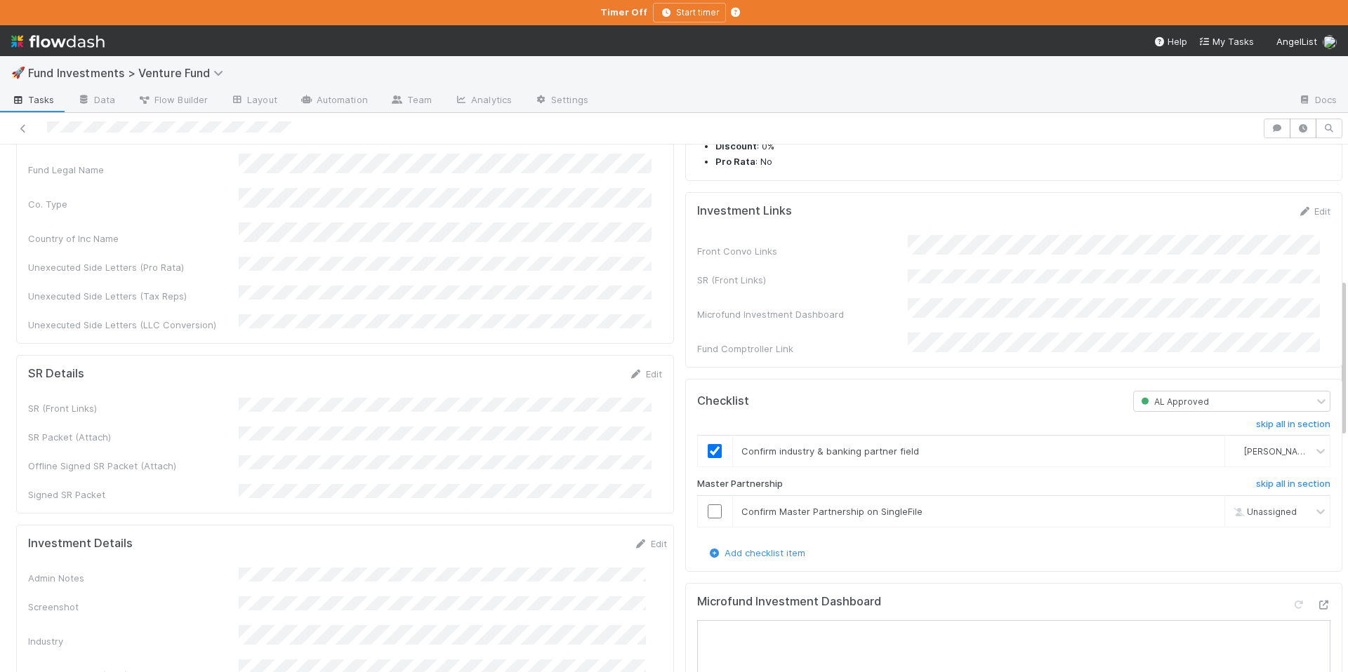
scroll to position [445, 0]
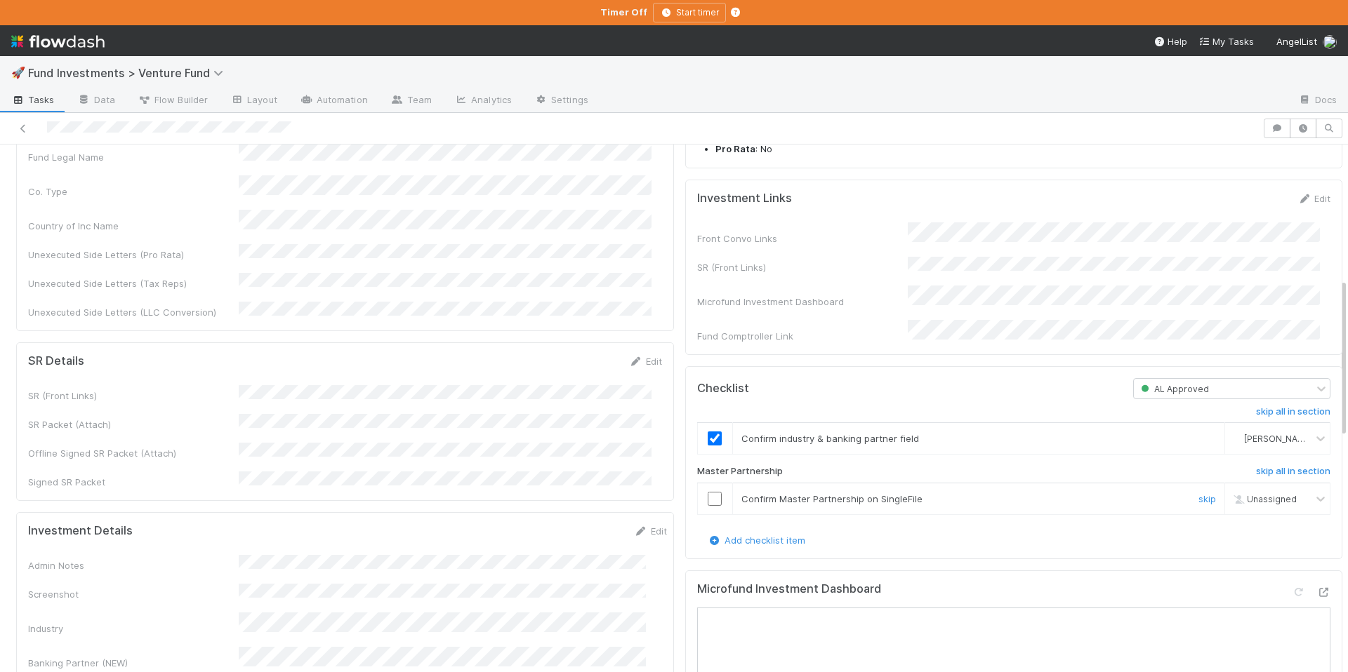
click at [708, 506] on input "checkbox" at bounding box center [715, 499] width 14 height 14
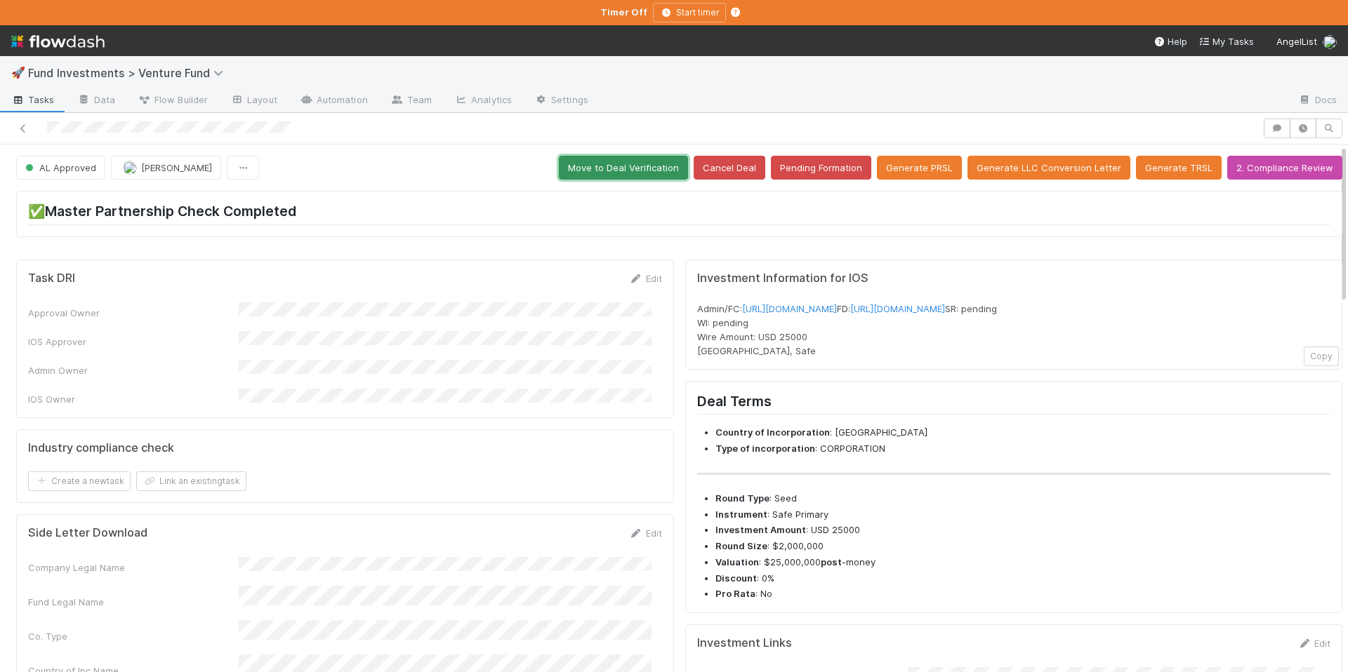
click at [654, 168] on button "Move to Deal Verification" at bounding box center [623, 168] width 129 height 24
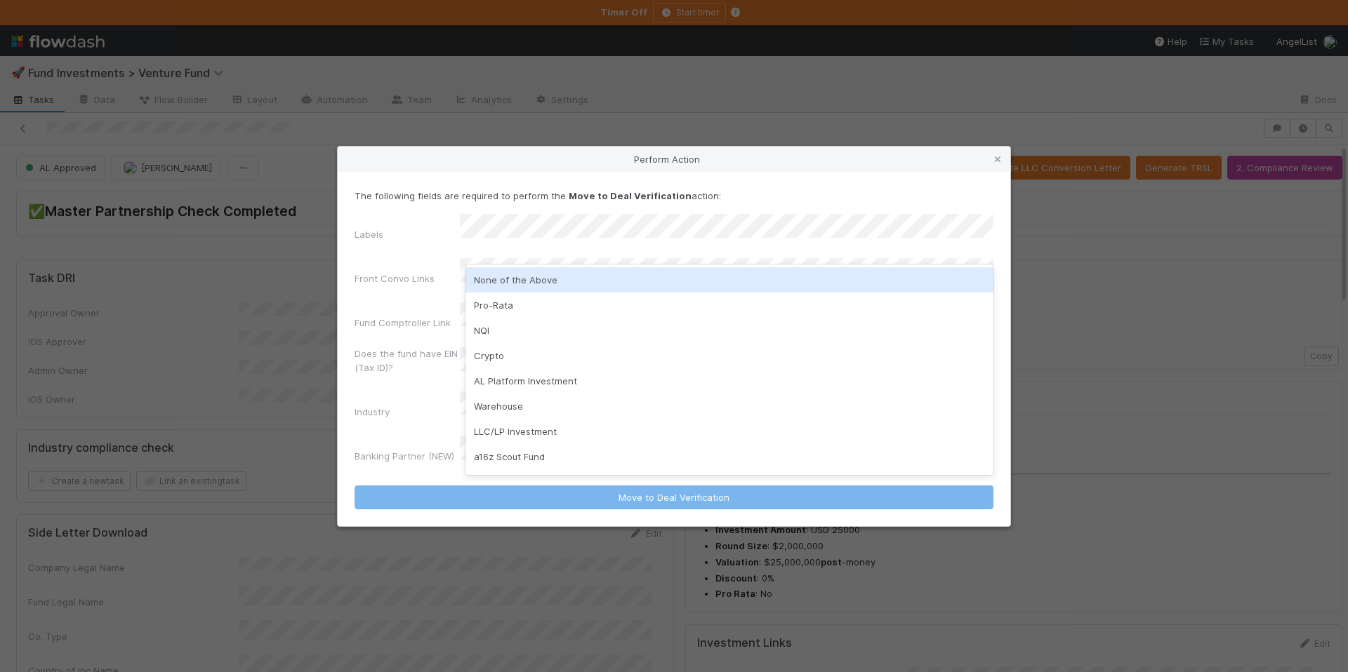
click at [522, 287] on div "None of the Above" at bounding box center [729, 279] width 528 height 25
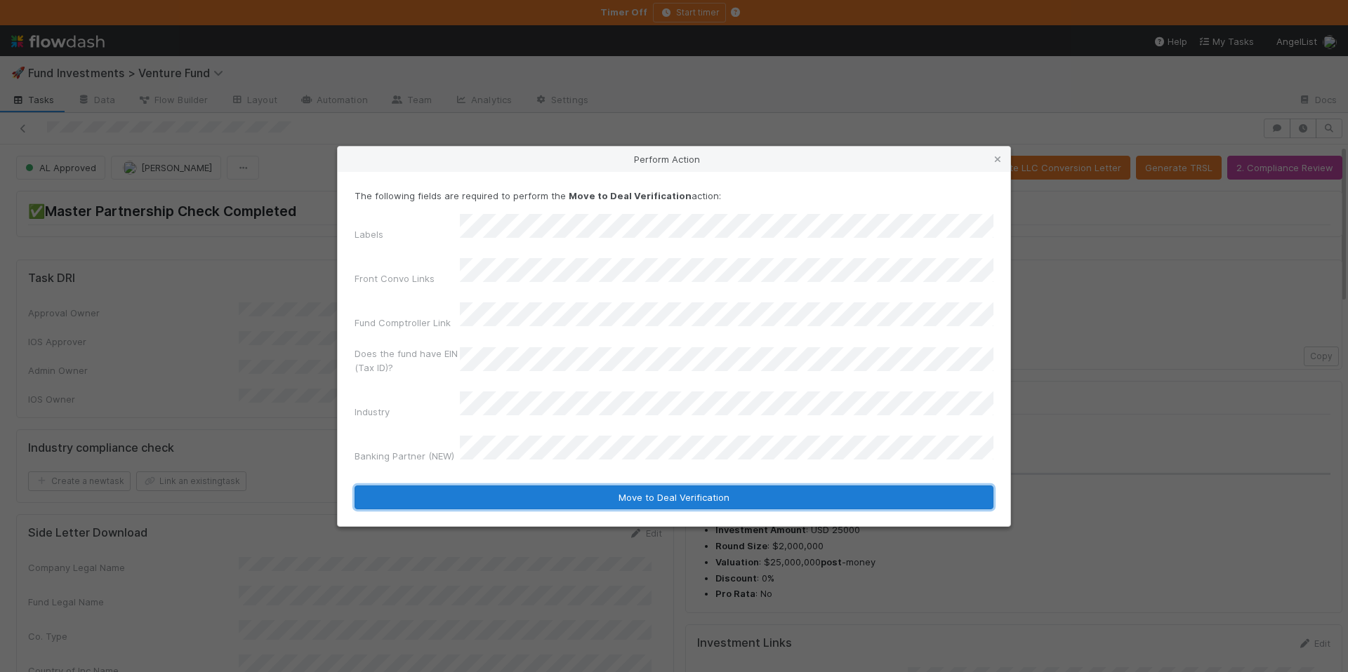
click at [623, 486] on button "Move to Deal Verification" at bounding box center [673, 498] width 639 height 24
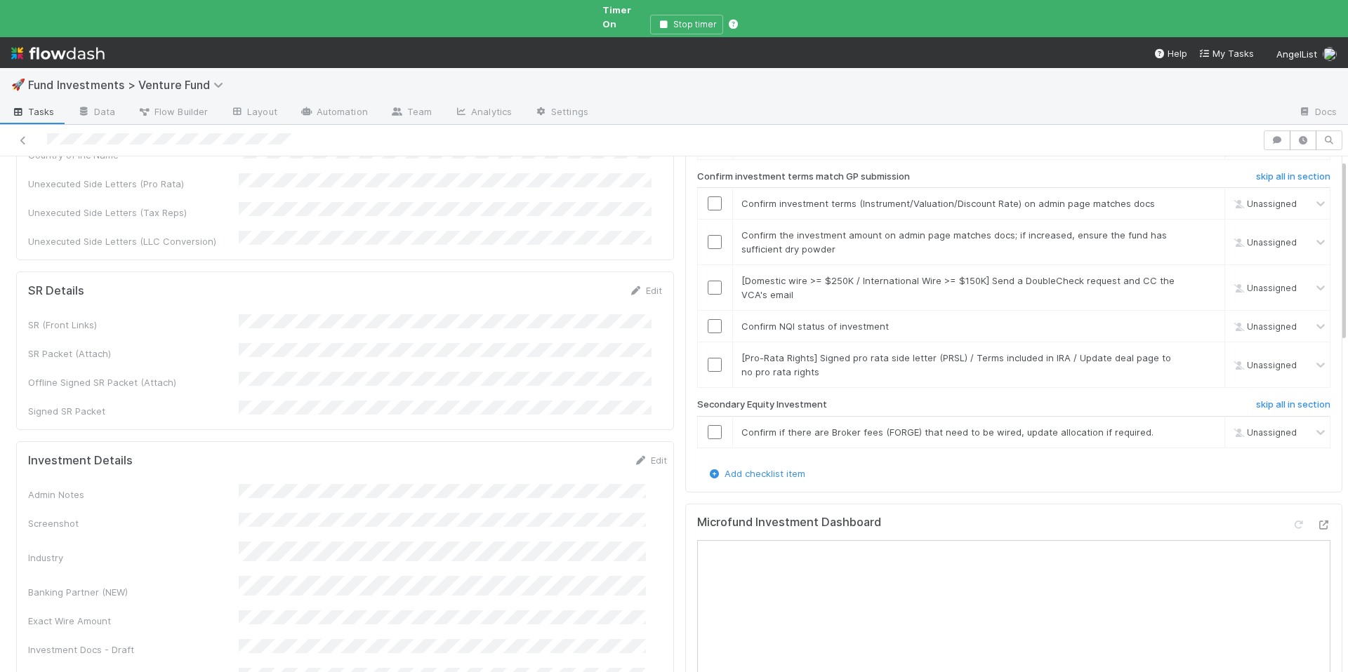
scroll to position [482, 0]
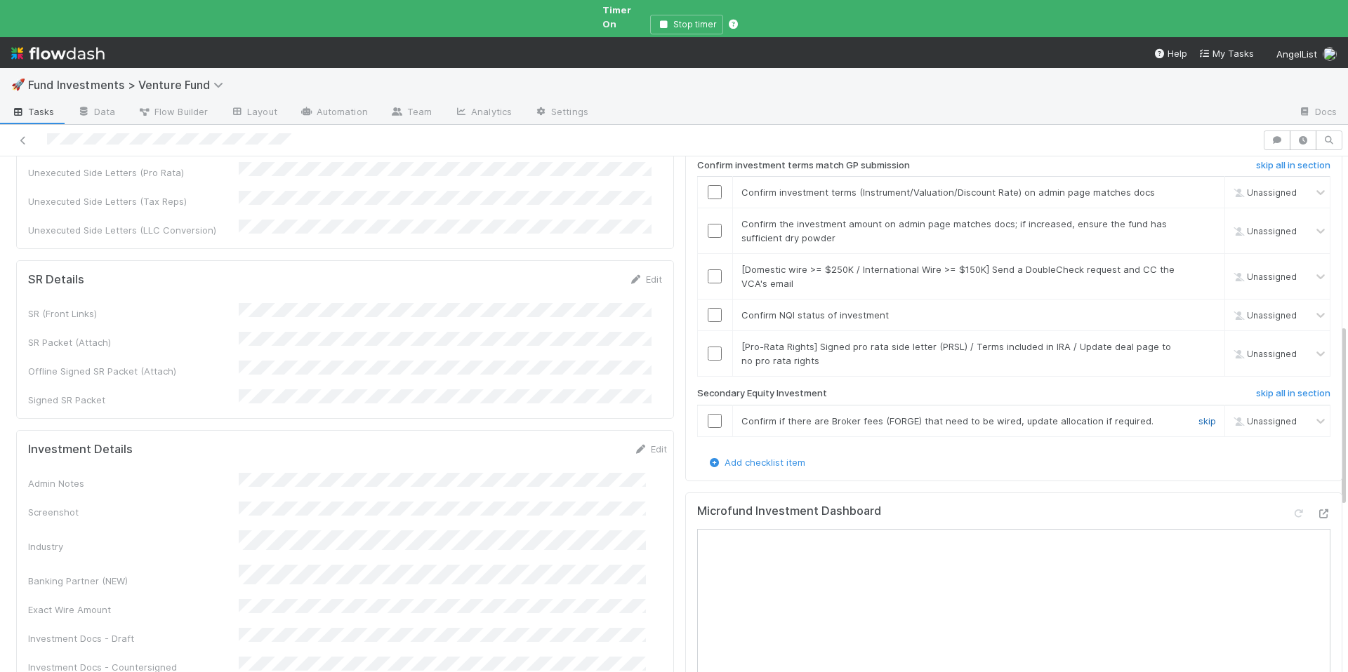
click at [1198, 416] on link "skip" at bounding box center [1207, 421] width 18 height 11
click at [1198, 341] on link "skip" at bounding box center [1207, 346] width 18 height 11
click at [708, 308] on input "checkbox" at bounding box center [715, 315] width 14 height 14
click at [1198, 264] on link "skip" at bounding box center [1207, 269] width 18 height 11
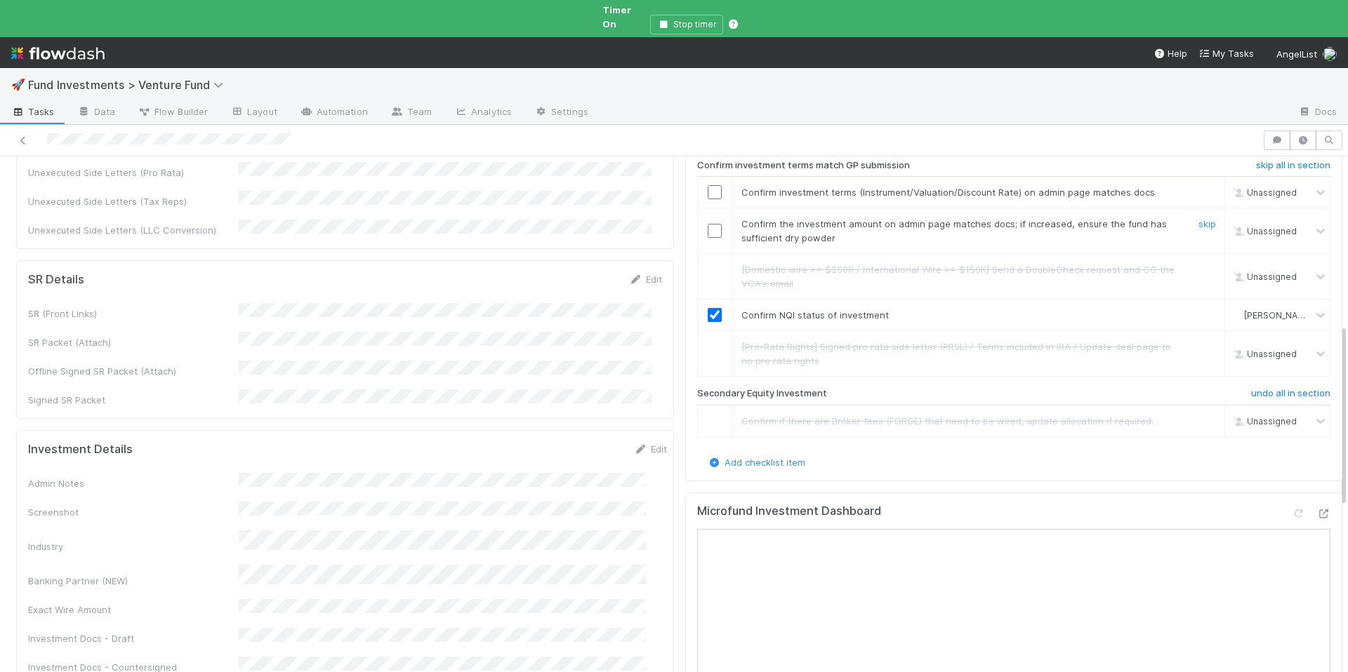
click at [710, 224] on input "checkbox" at bounding box center [715, 231] width 14 height 14
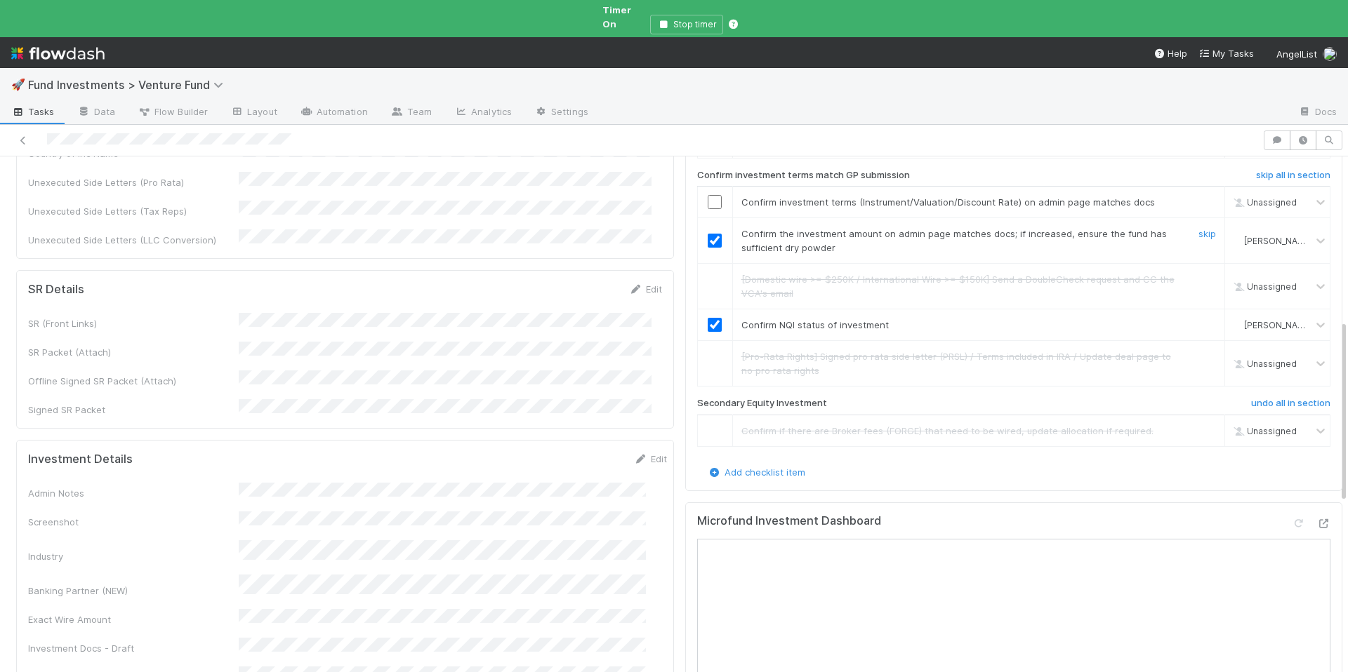
scroll to position [461, 0]
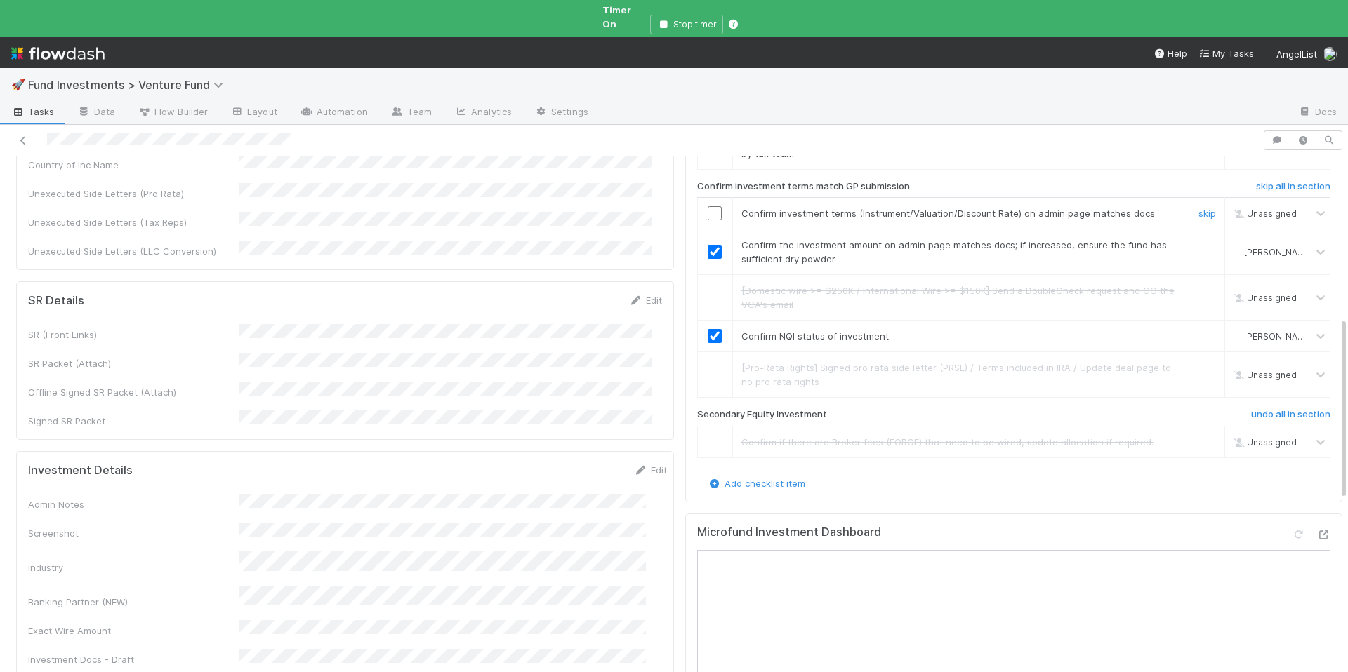
click at [708, 206] on input "checkbox" at bounding box center [715, 213] width 14 height 14
click at [708, 209] on input "checkbox" at bounding box center [715, 216] width 14 height 14
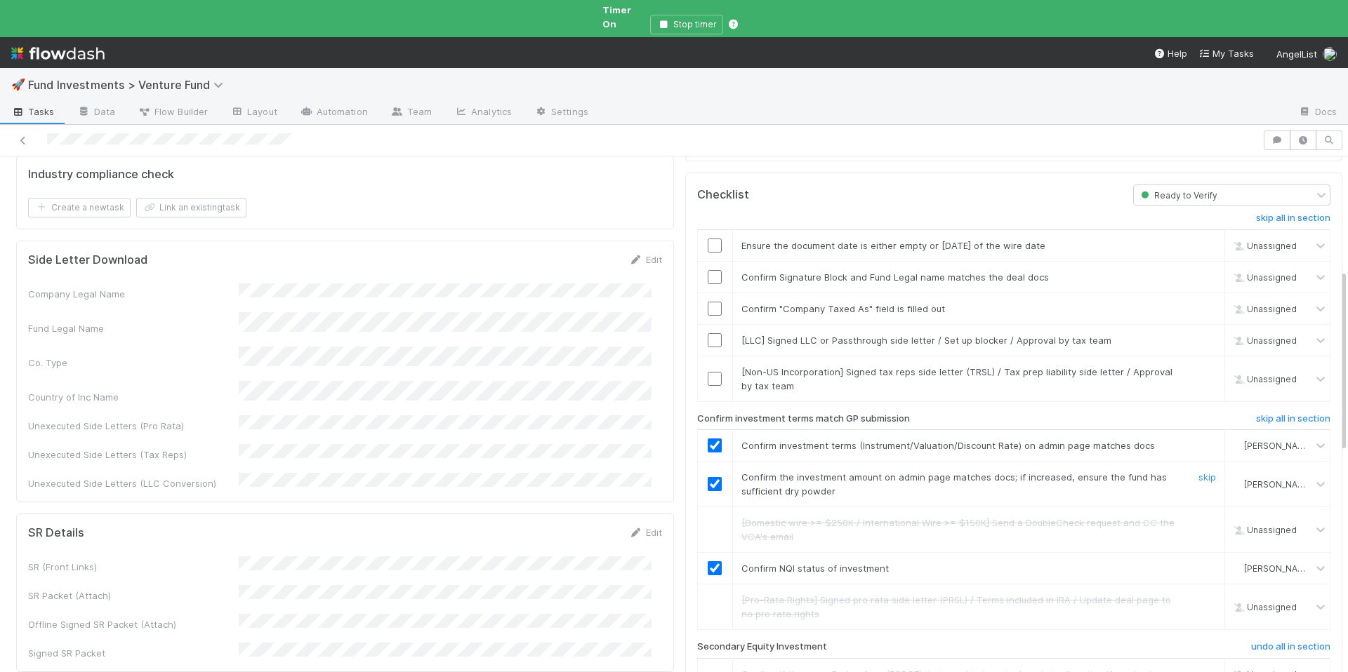
scroll to position [215, 0]
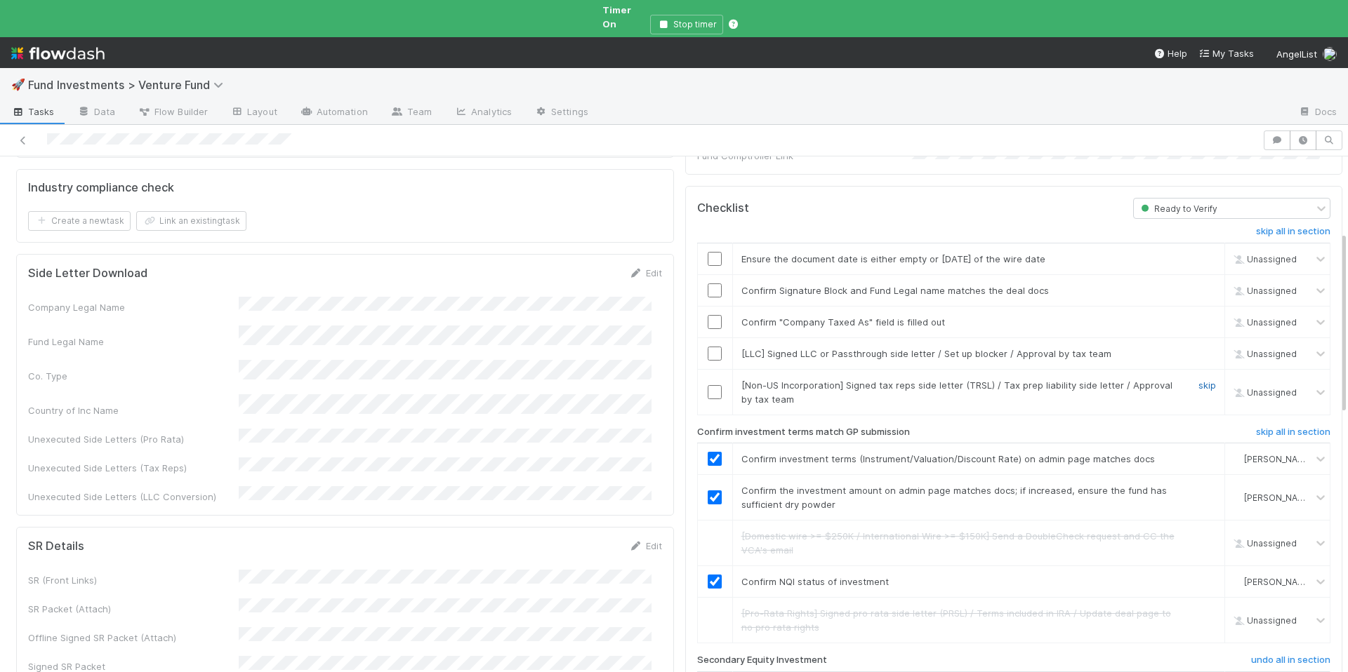
click at [1198, 380] on link "skip" at bounding box center [1207, 385] width 18 height 11
click at [1198, 348] on link "skip" at bounding box center [1207, 353] width 18 height 11
click at [708, 315] on input "checkbox" at bounding box center [715, 322] width 14 height 14
click at [708, 252] on input "checkbox" at bounding box center [715, 259] width 14 height 14
click at [708, 284] on input "checkbox" at bounding box center [715, 291] width 14 height 14
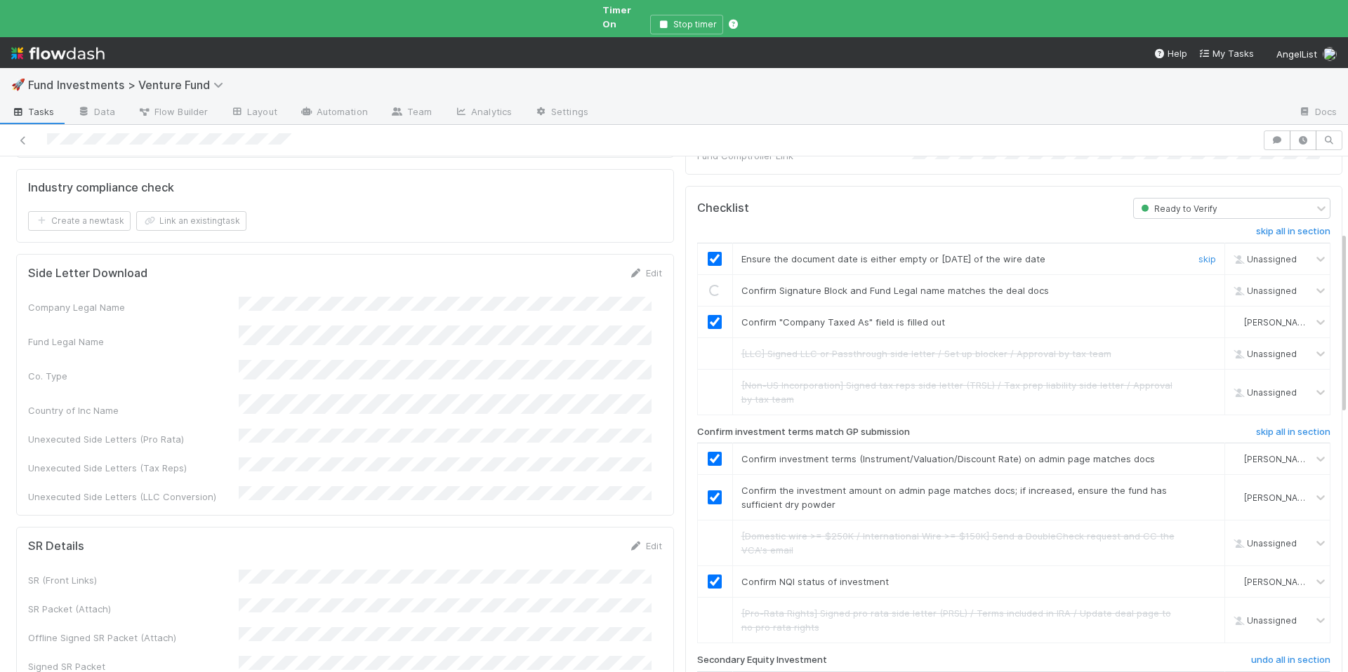
checkbox input "true"
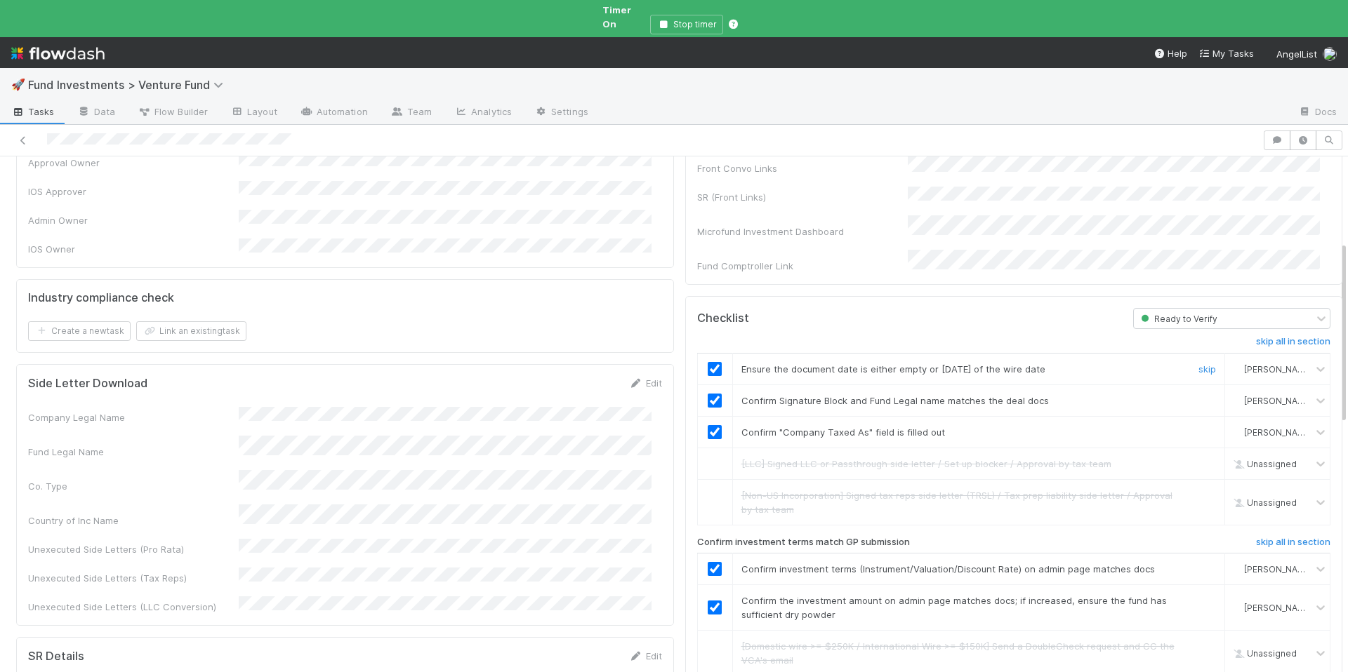
scroll to position [0, 0]
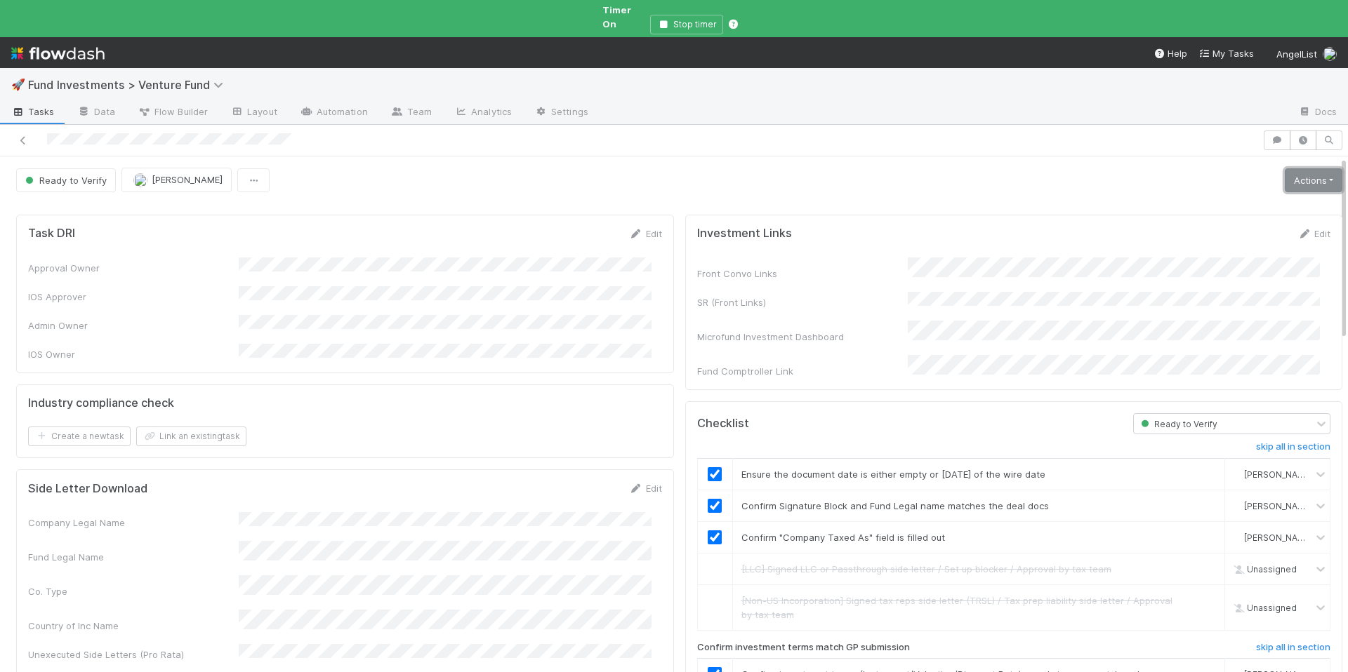
click at [1285, 174] on link "Actions" at bounding box center [1314, 180] width 58 height 24
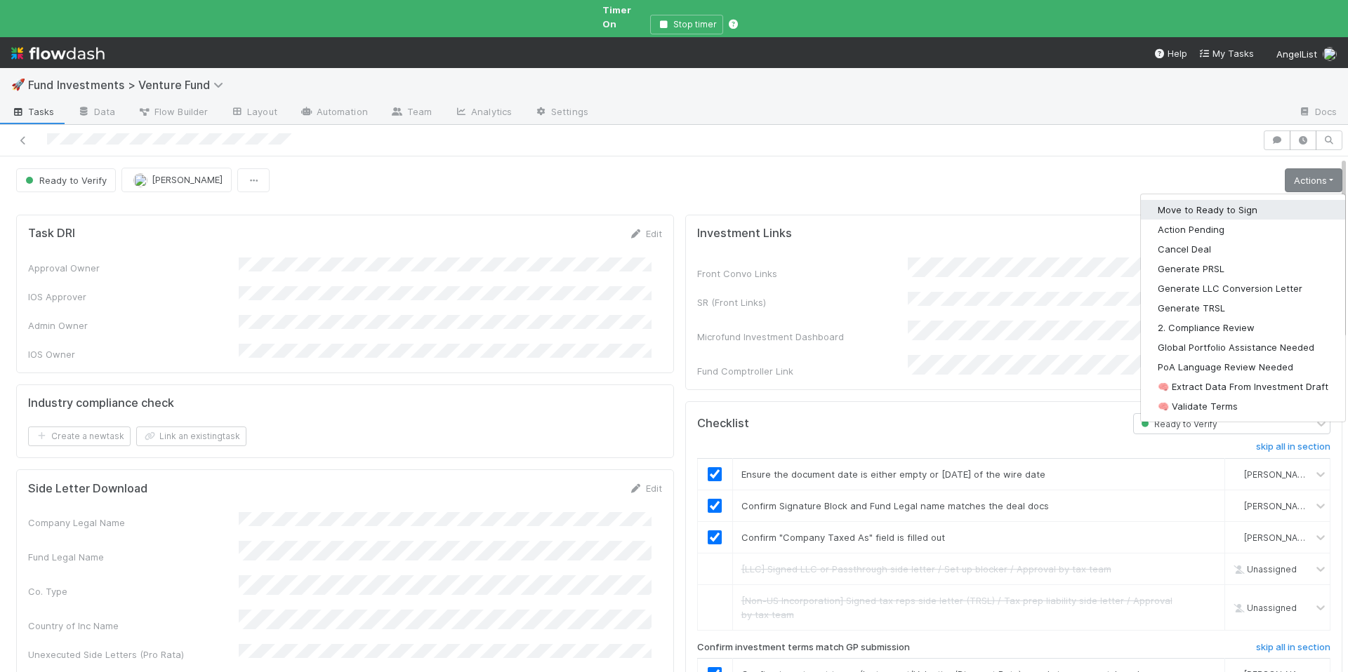
click at [1212, 200] on button "Move to Ready to Sign" at bounding box center [1243, 210] width 204 height 20
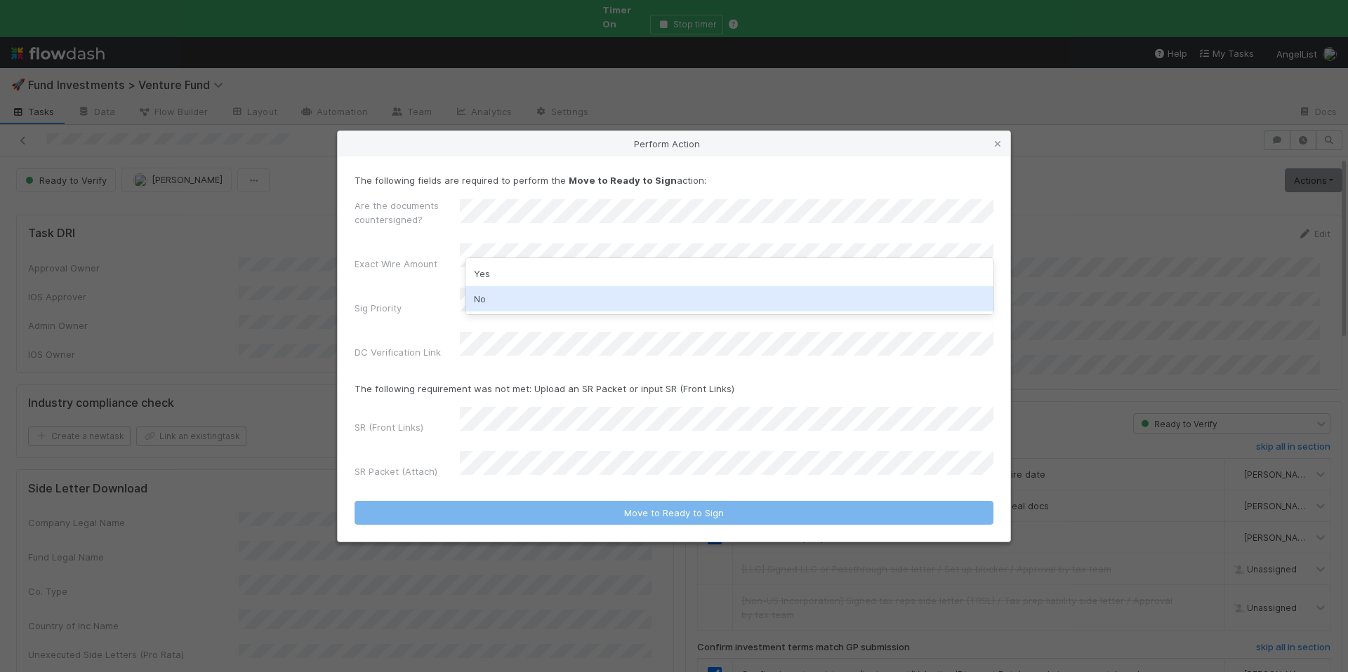
click at [524, 289] on div "No" at bounding box center [729, 298] width 528 height 25
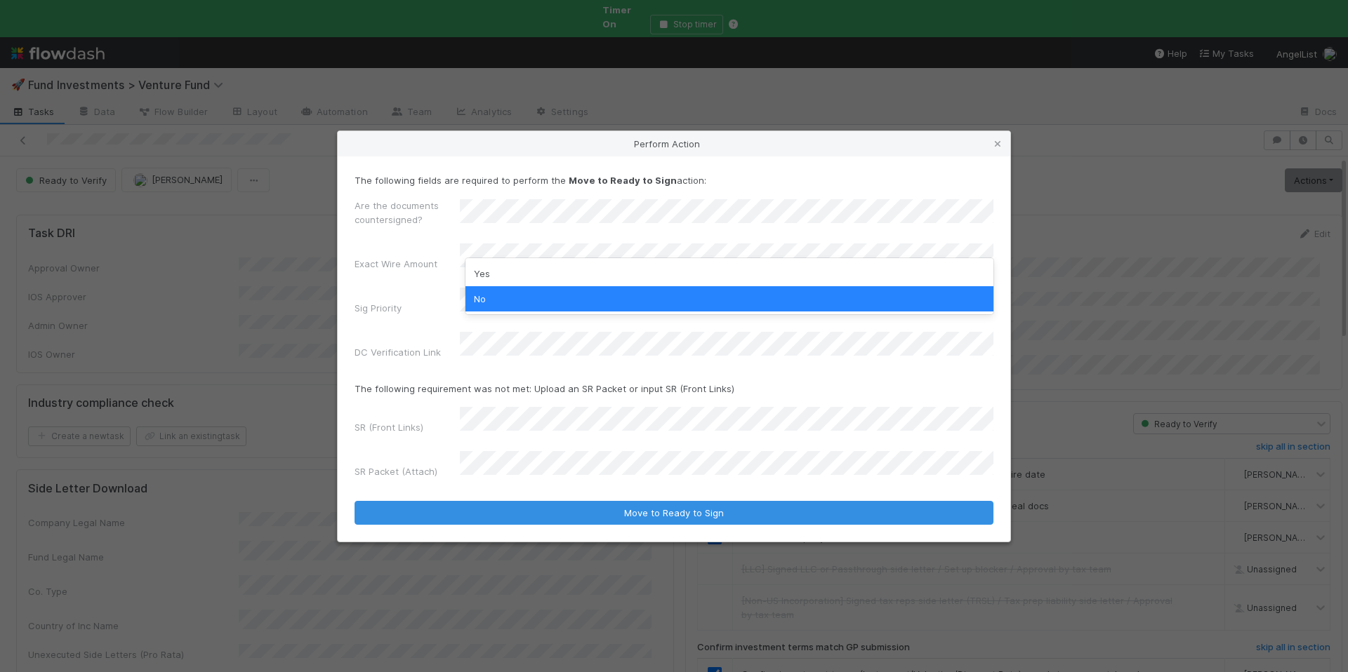
drag, startPoint x: 391, startPoint y: 310, endPoint x: 492, endPoint y: 296, distance: 102.0
click at [391, 311] on label"] "Sig Priority" at bounding box center [377, 308] width 47 height 14
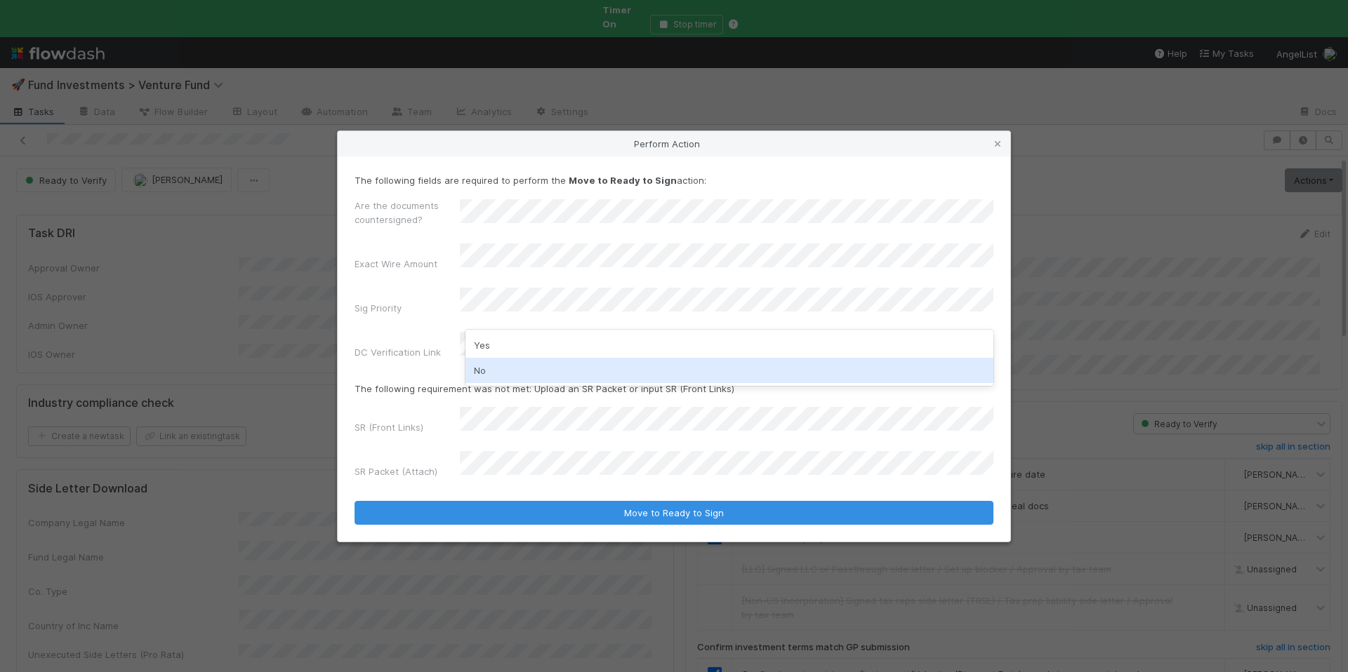
click at [507, 370] on div "No" at bounding box center [729, 370] width 528 height 25
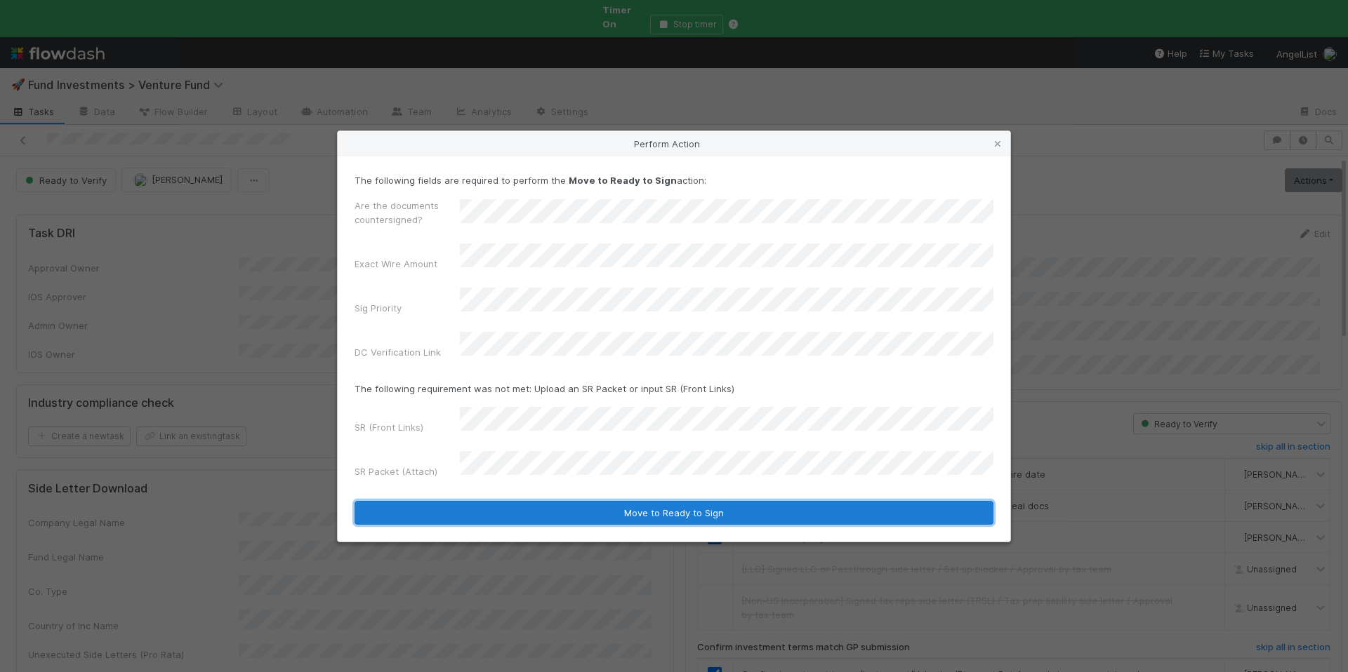
click at [703, 501] on button "Move to Ready to Sign" at bounding box center [673, 513] width 639 height 24
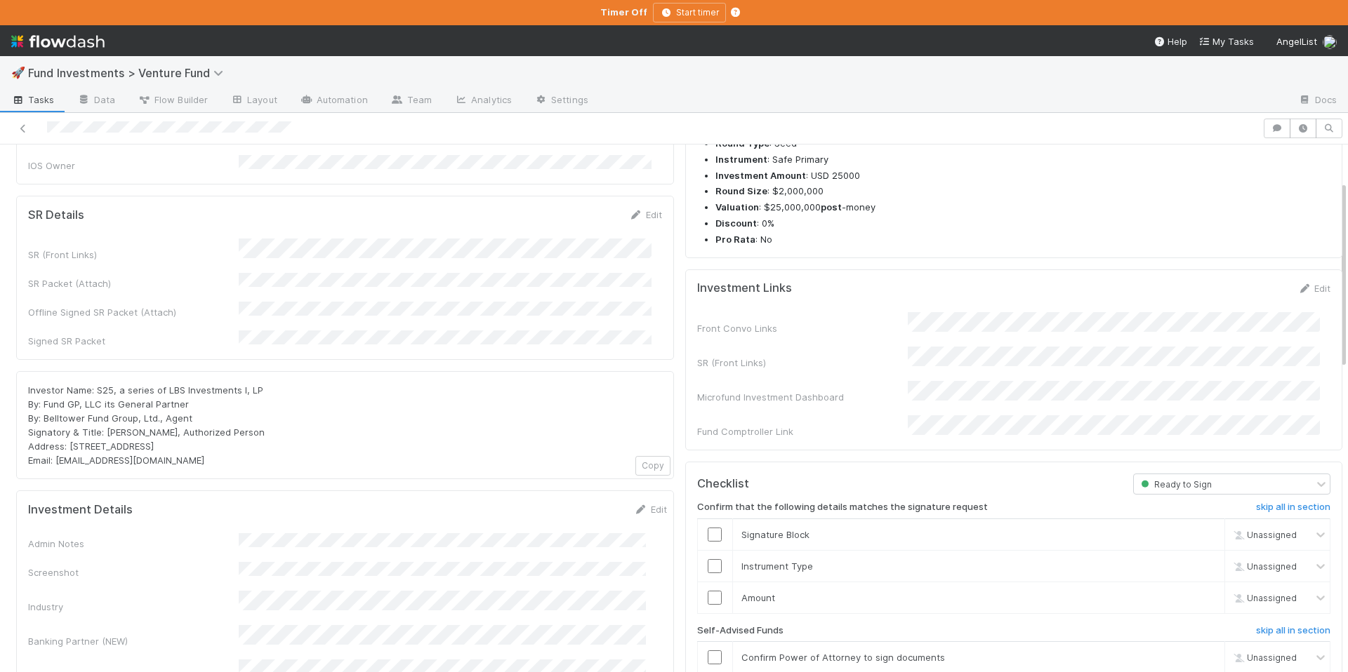
scroll to position [263, 0]
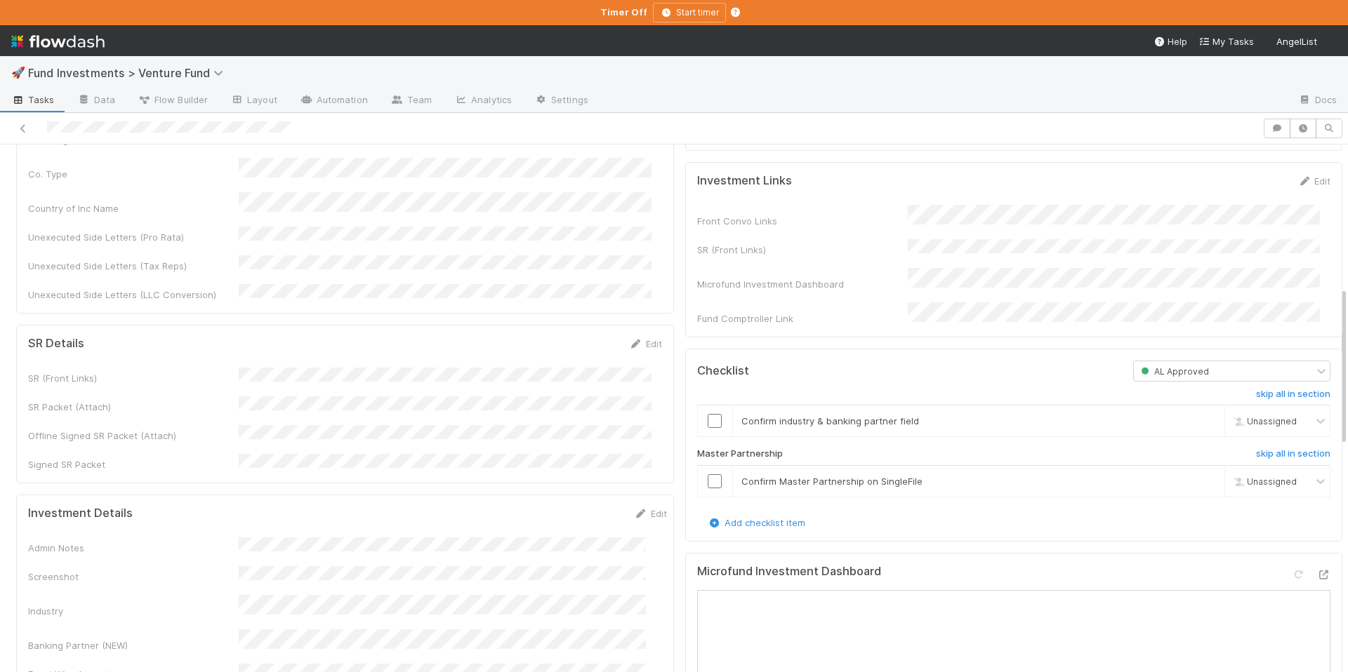
scroll to position [474, 0]
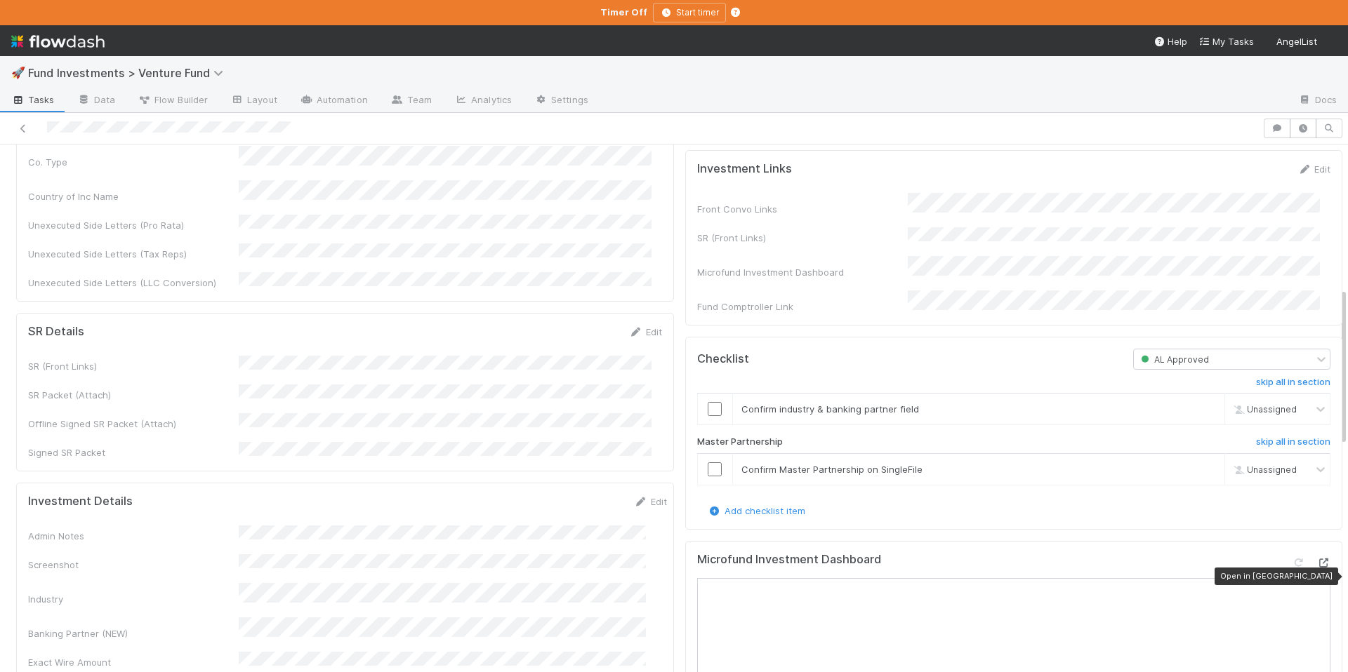
click at [1316, 568] on icon at bounding box center [1323, 563] width 14 height 9
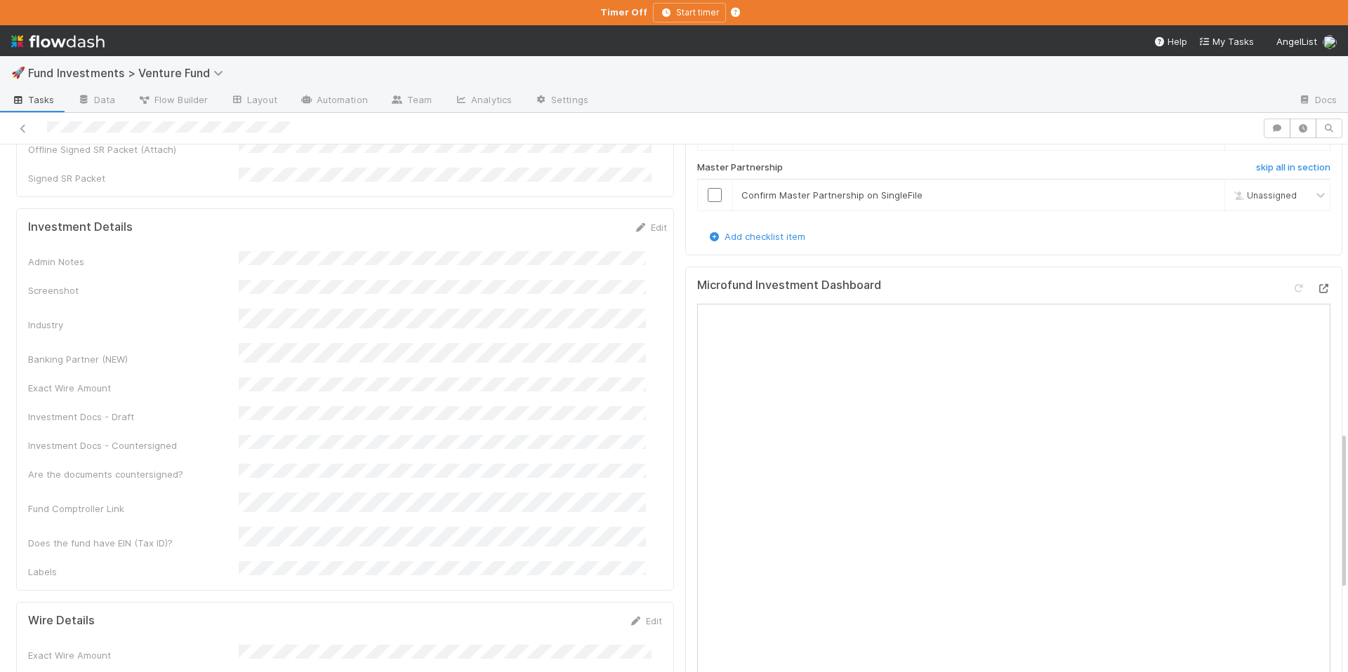
scroll to position [953, 0]
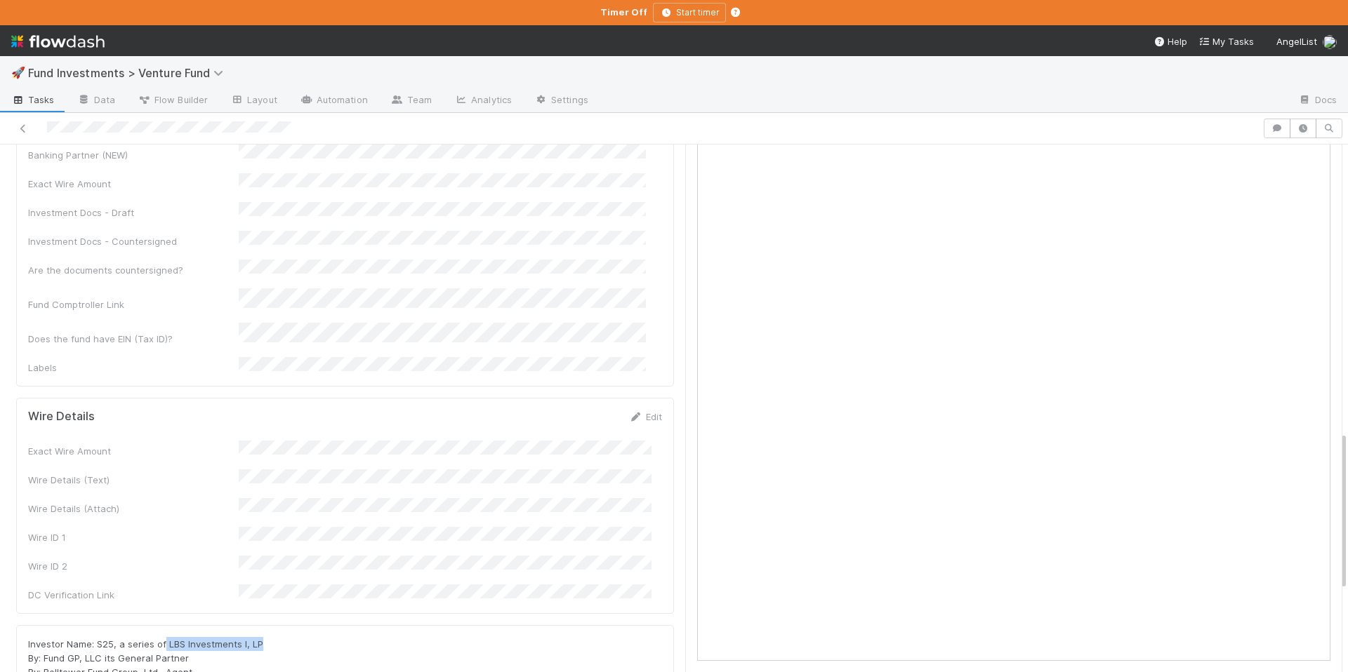
drag, startPoint x: 256, startPoint y: 536, endPoint x: 234, endPoint y: 536, distance: 22.5
click at [163, 639] on span "Investor Name: S25, a series of LBS Investments I, LP By: Fund GP, LLC its Gene…" at bounding box center [146, 679] width 237 height 81
copy span "LBS Investments I, LP"
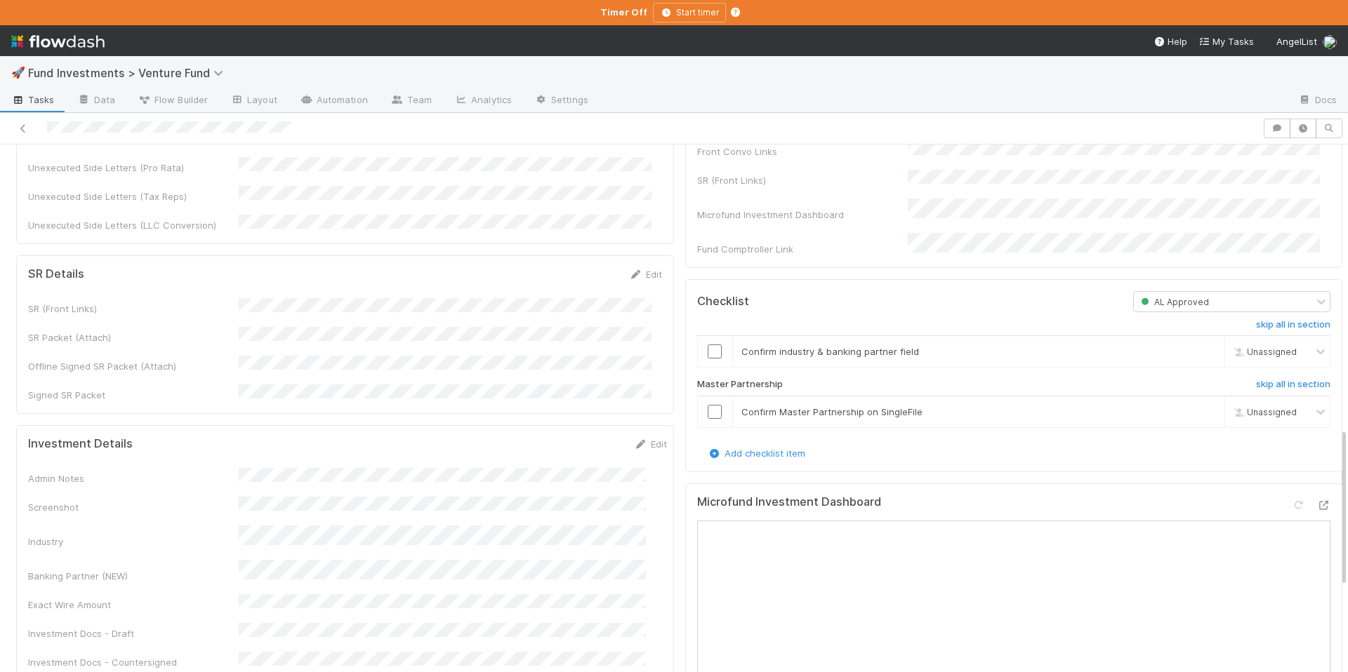
scroll to position [517, 0]
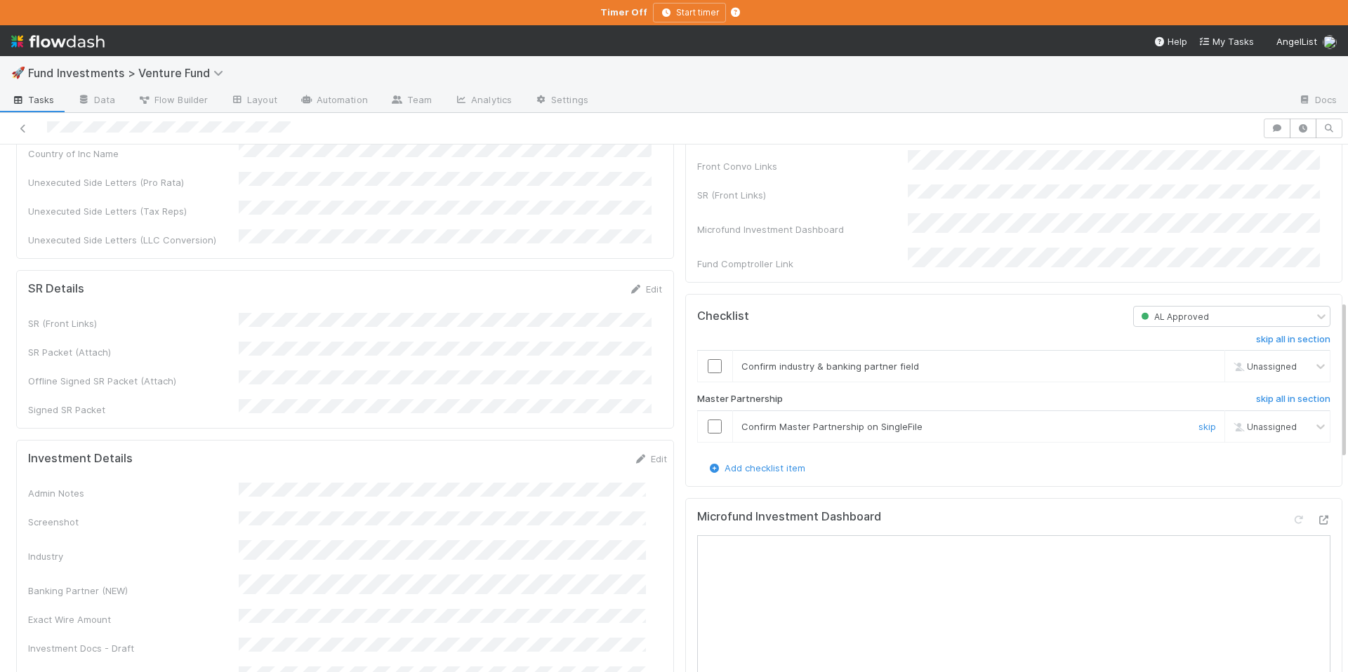
click at [708, 434] on input "checkbox" at bounding box center [715, 427] width 14 height 14
click at [708, 373] on input "checkbox" at bounding box center [715, 366] width 14 height 14
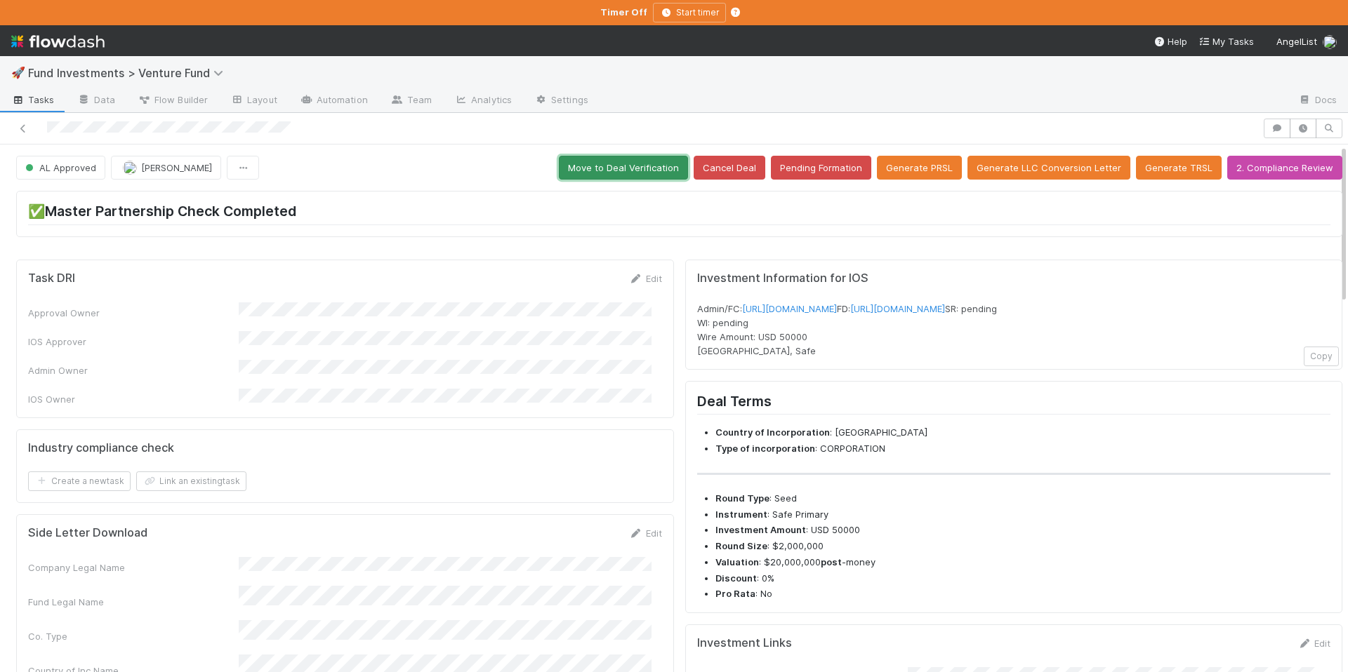
click at [615, 162] on button "Move to Deal Verification" at bounding box center [623, 168] width 129 height 24
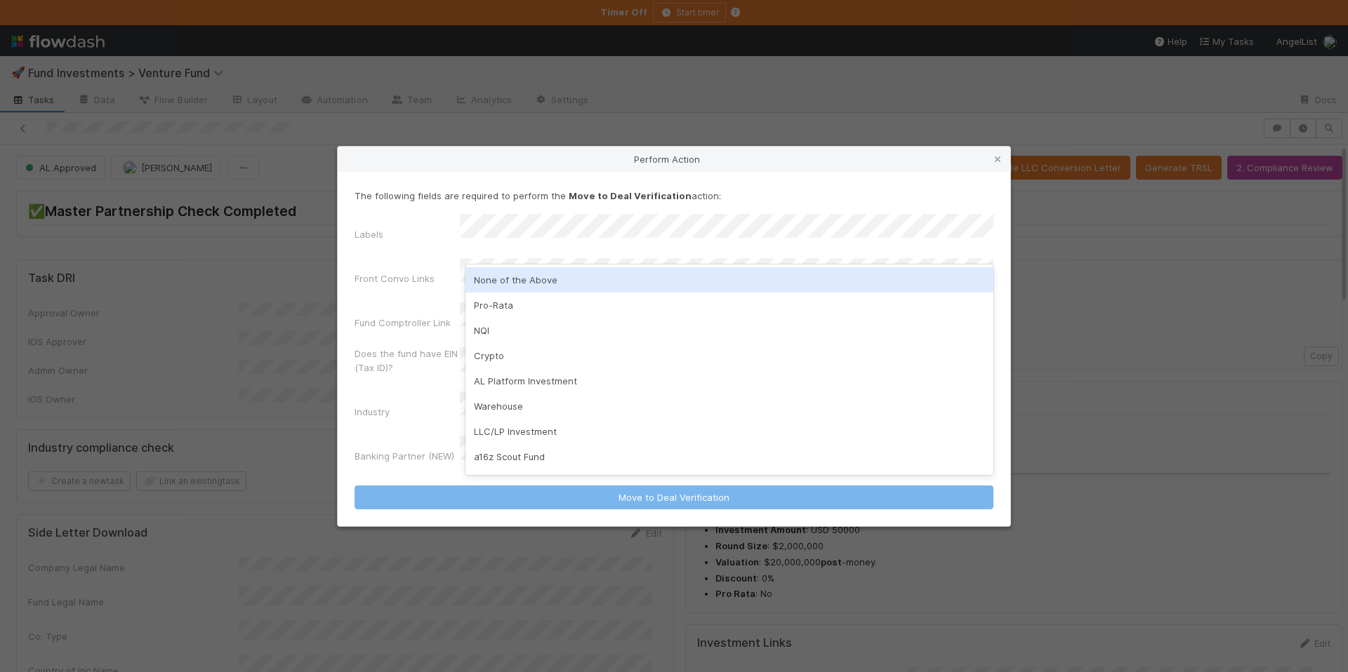
click at [547, 281] on div "None of the Above" at bounding box center [729, 279] width 528 height 25
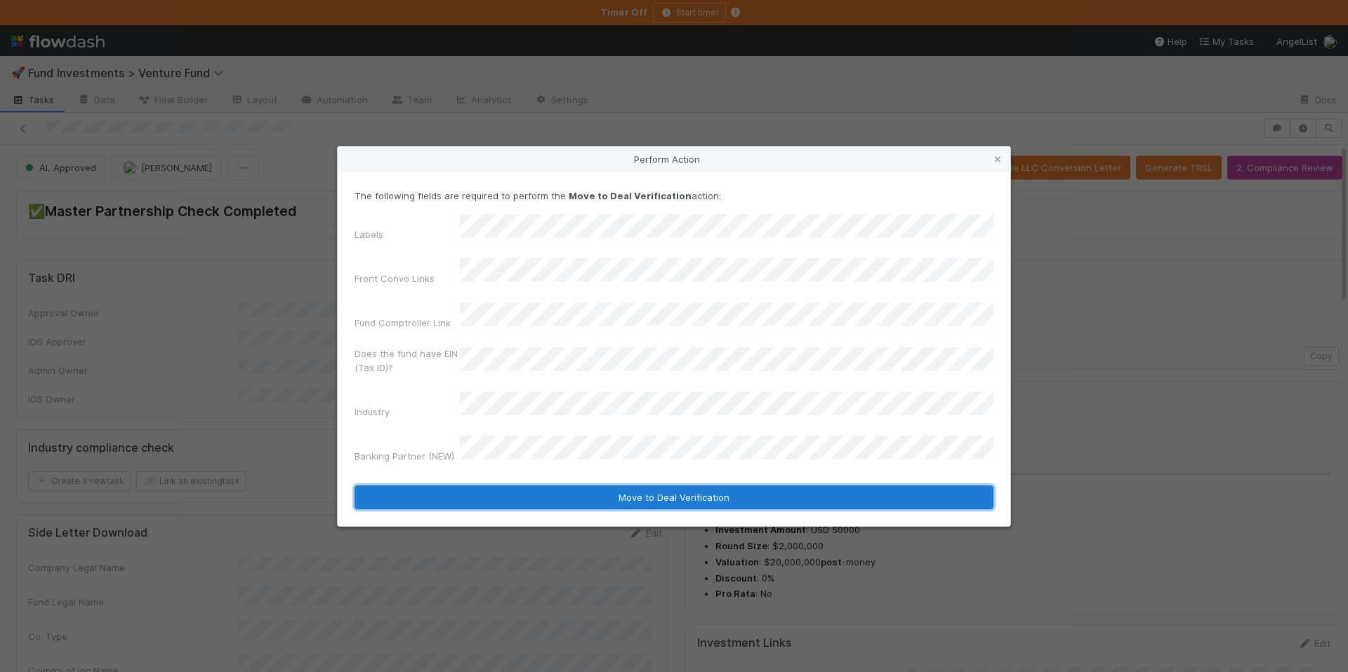
click at [659, 486] on button "Move to Deal Verification" at bounding box center [673, 498] width 639 height 24
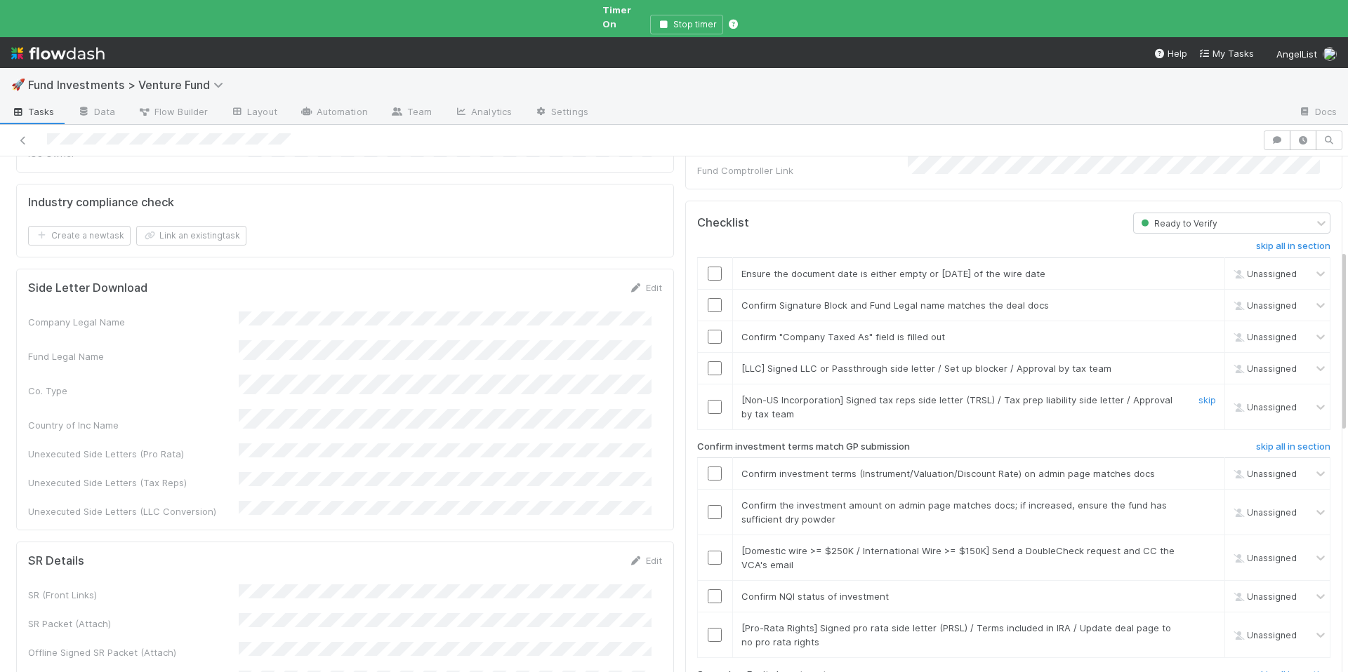
scroll to position [402, 0]
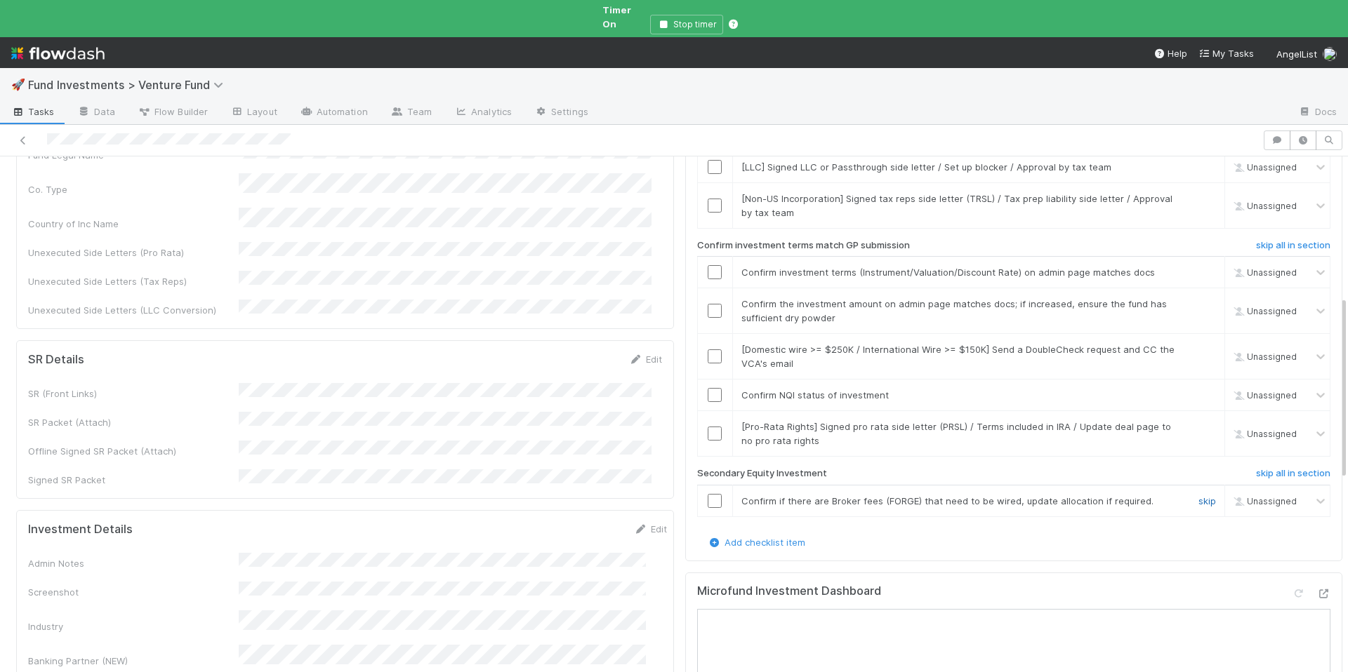
click at [1198, 496] on link "skip" at bounding box center [1207, 501] width 18 height 11
click at [1198, 421] on link "skip" at bounding box center [1207, 426] width 18 height 11
click at [710, 388] on input "checkbox" at bounding box center [715, 395] width 14 height 14
click at [708, 265] on input "checkbox" at bounding box center [715, 272] width 14 height 14
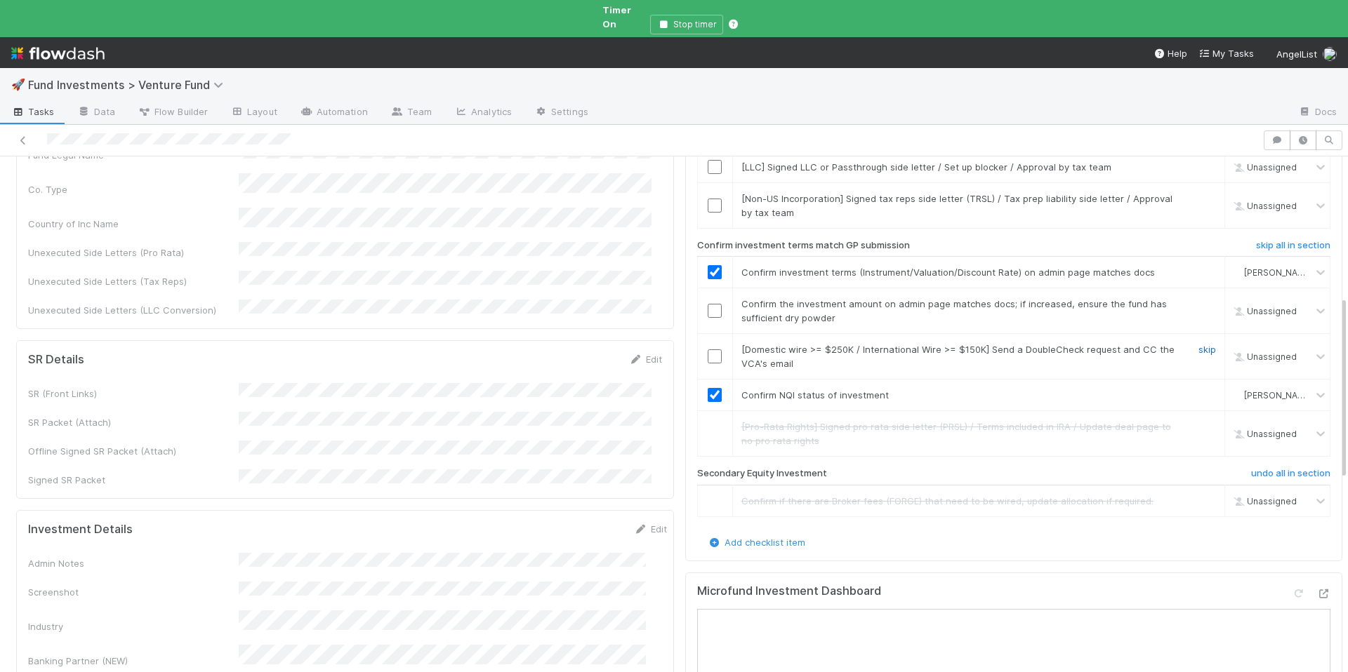
click at [1198, 344] on link "skip" at bounding box center [1207, 349] width 18 height 11
click at [708, 304] on input "checkbox" at bounding box center [715, 311] width 14 height 14
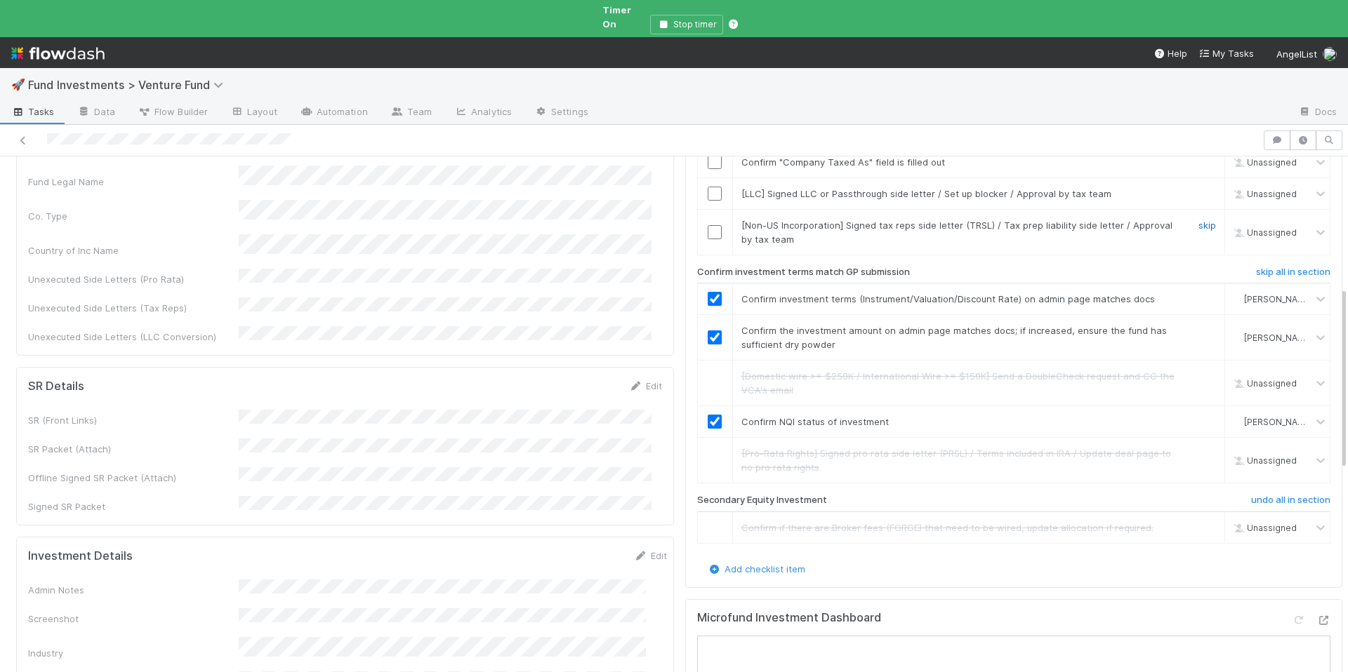
click at [1198, 220] on link "skip" at bounding box center [1207, 225] width 18 height 11
click at [1198, 188] on link "skip" at bounding box center [1207, 193] width 18 height 11
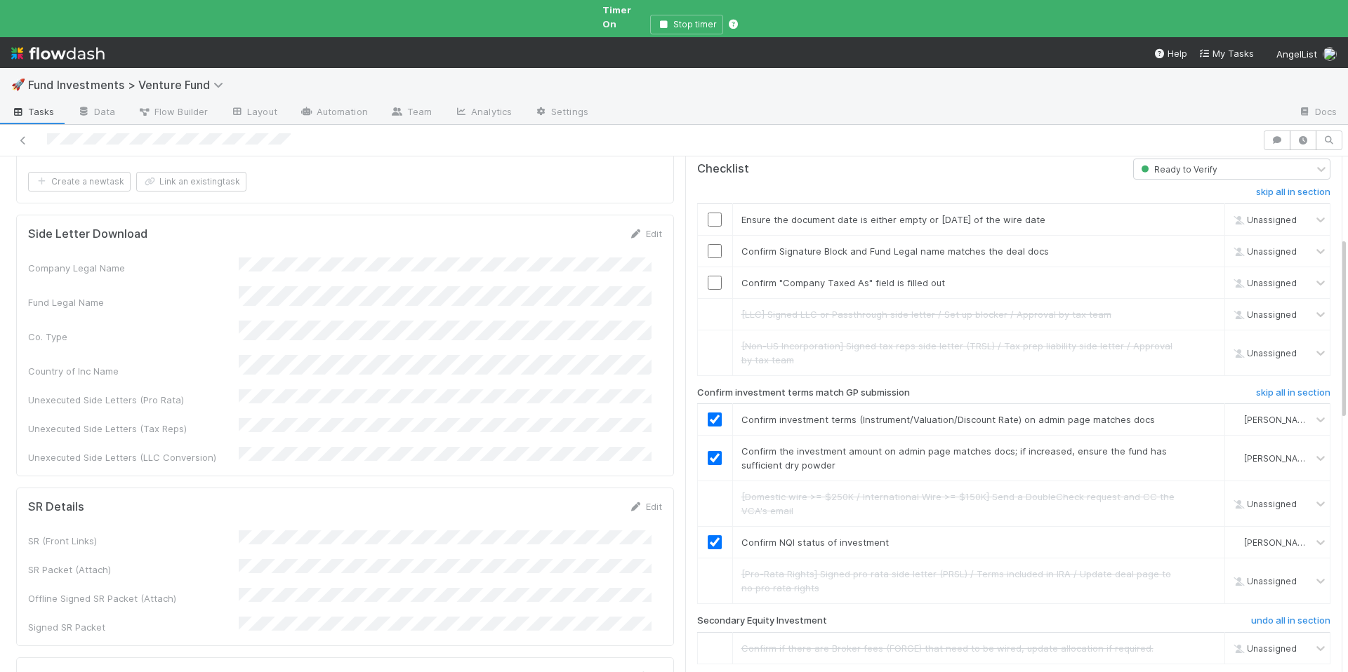
scroll to position [232, 0]
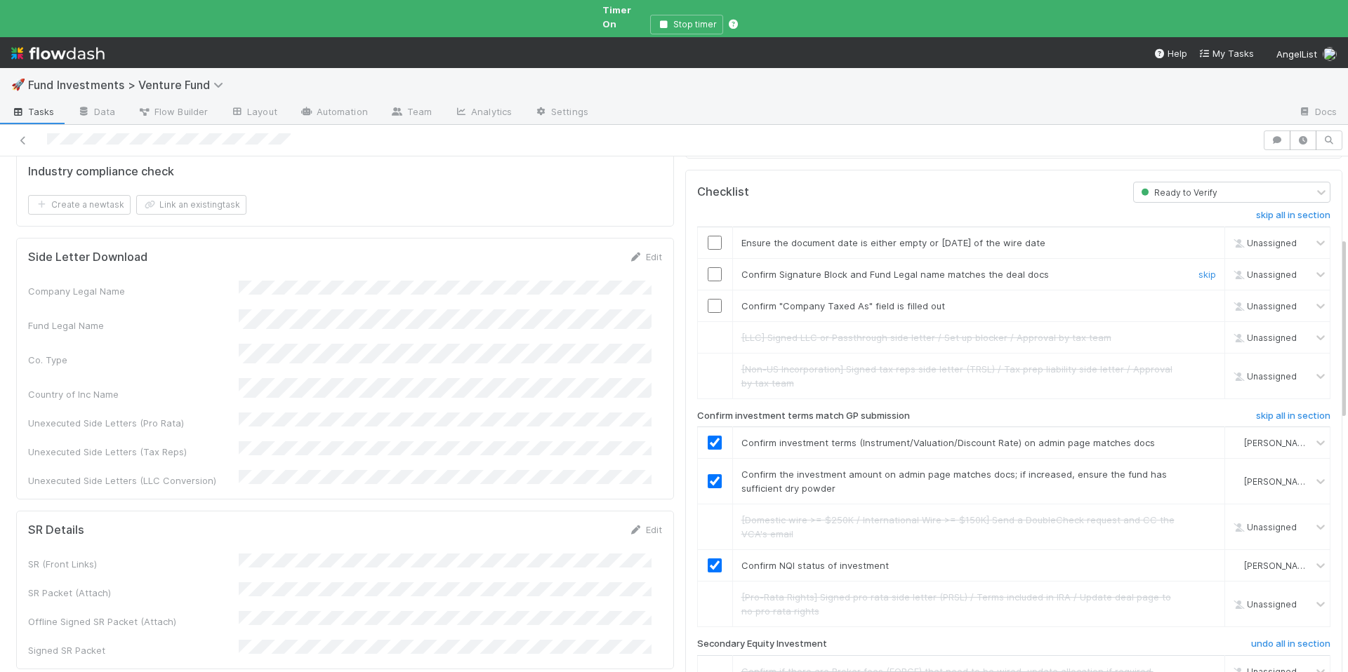
click at [709, 267] on input "checkbox" at bounding box center [715, 274] width 14 height 14
click at [708, 299] on input "checkbox" at bounding box center [715, 306] width 14 height 14
click at [708, 236] on input "checkbox" at bounding box center [715, 243] width 14 height 14
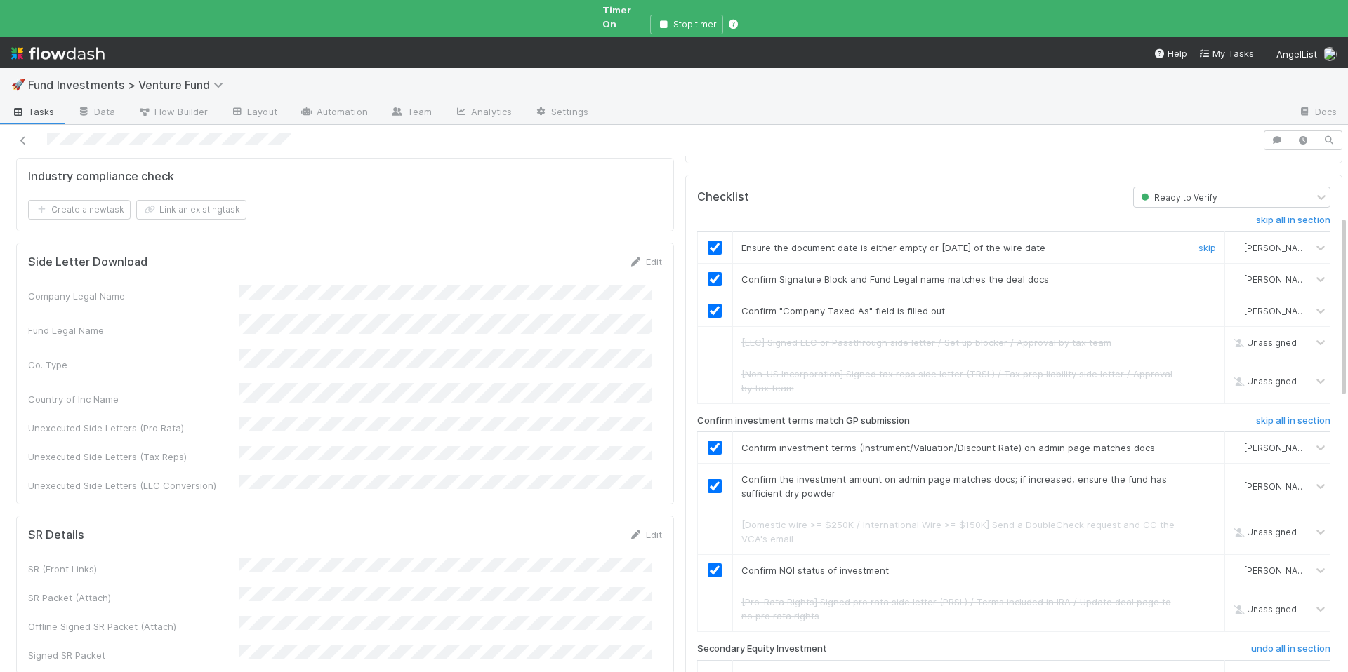
scroll to position [0, 0]
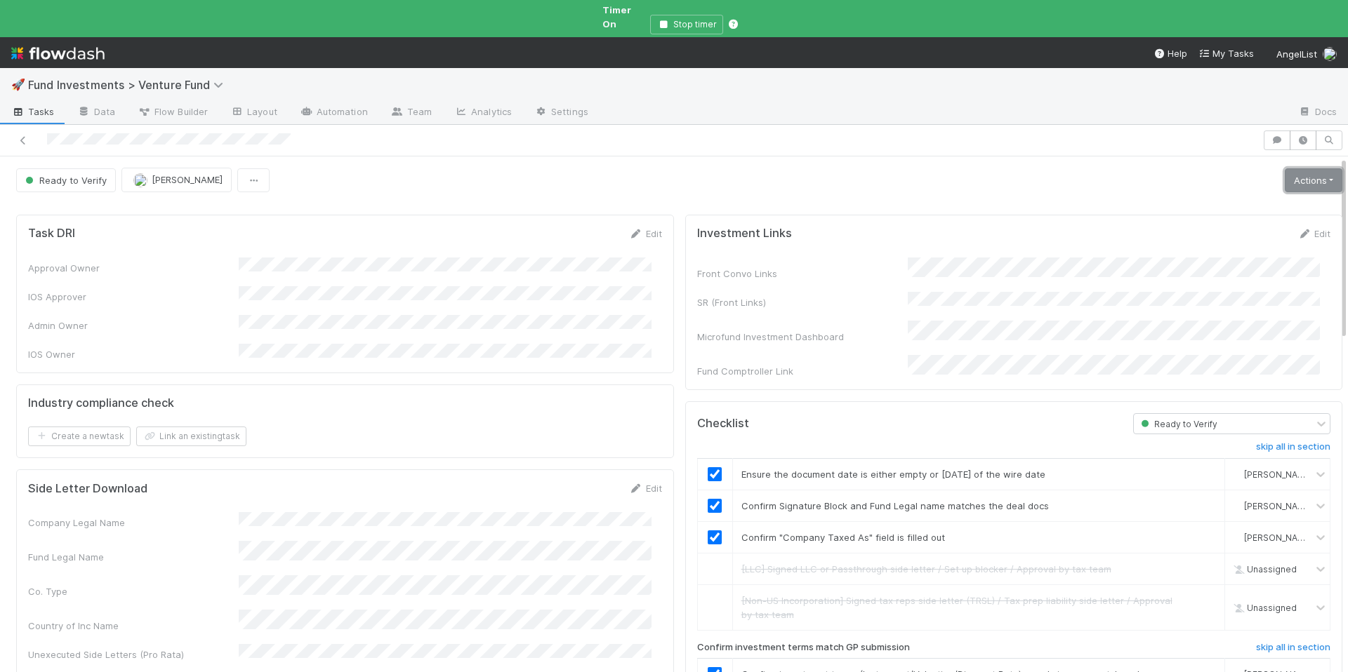
click at [1303, 175] on link "Actions" at bounding box center [1314, 180] width 58 height 24
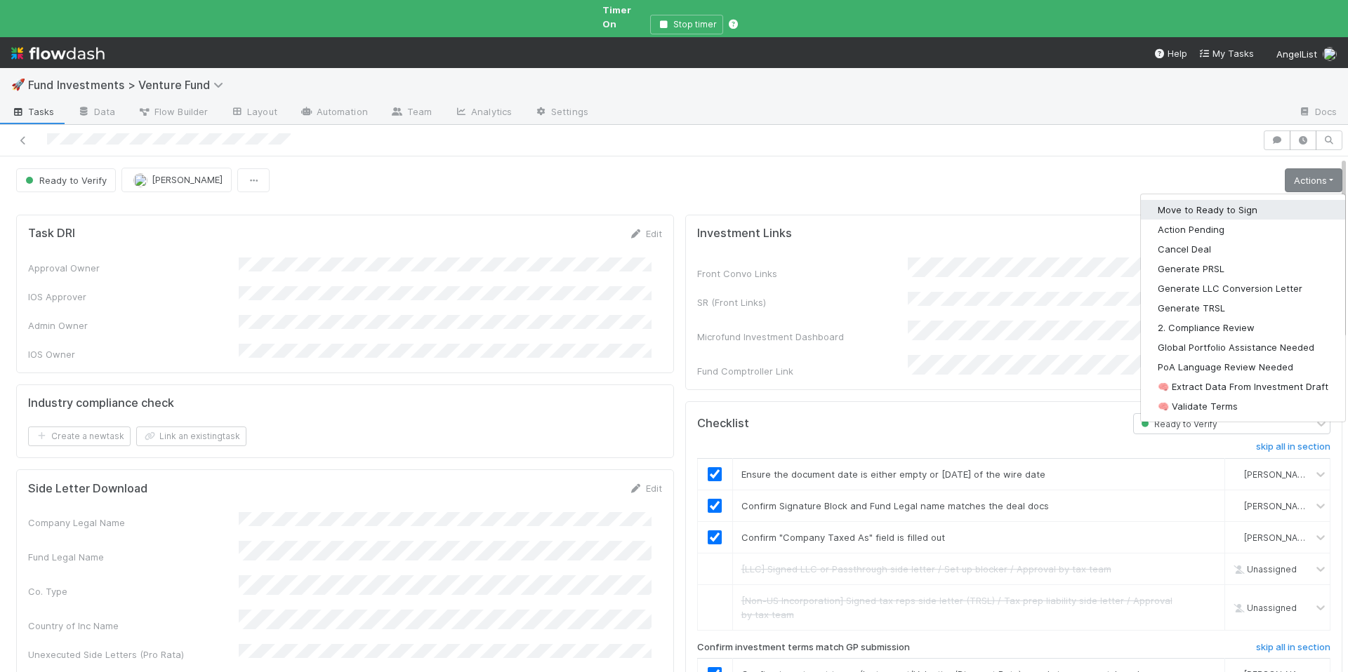
click at [1234, 200] on button "Move to Ready to Sign" at bounding box center [1243, 210] width 204 height 20
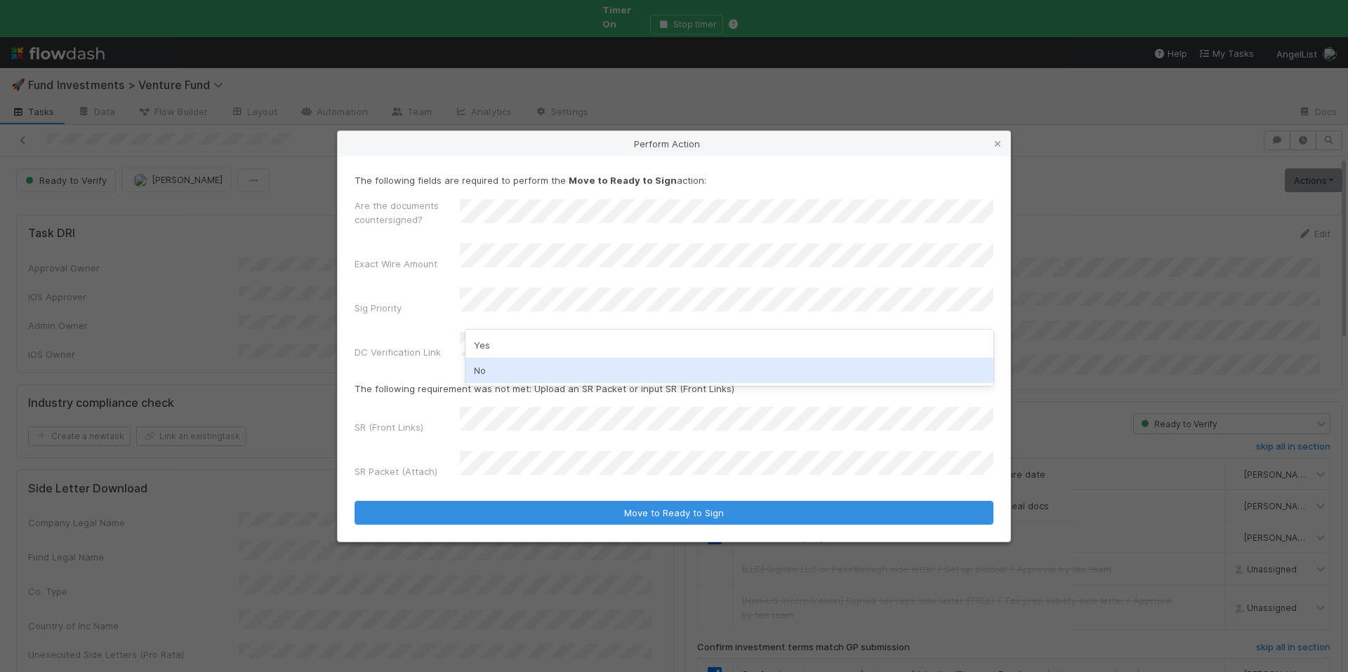
click at [510, 373] on div "No" at bounding box center [729, 370] width 528 height 25
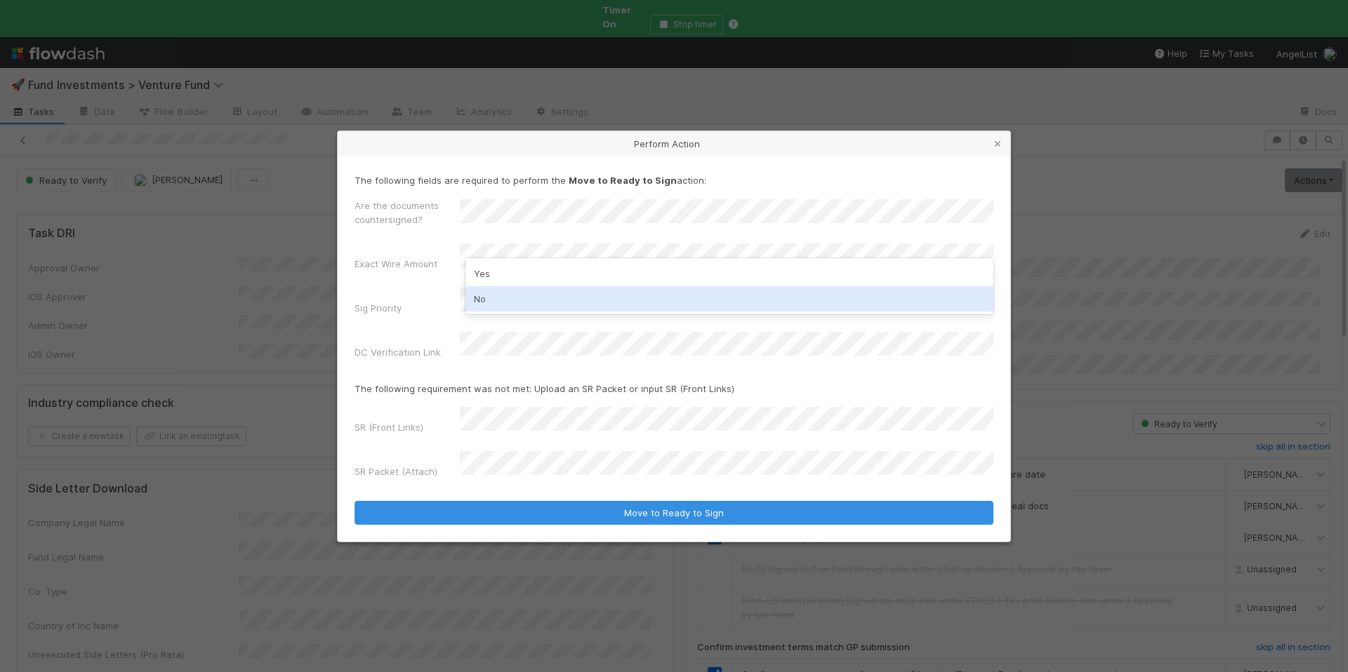
click at [507, 303] on div "No" at bounding box center [729, 298] width 528 height 25
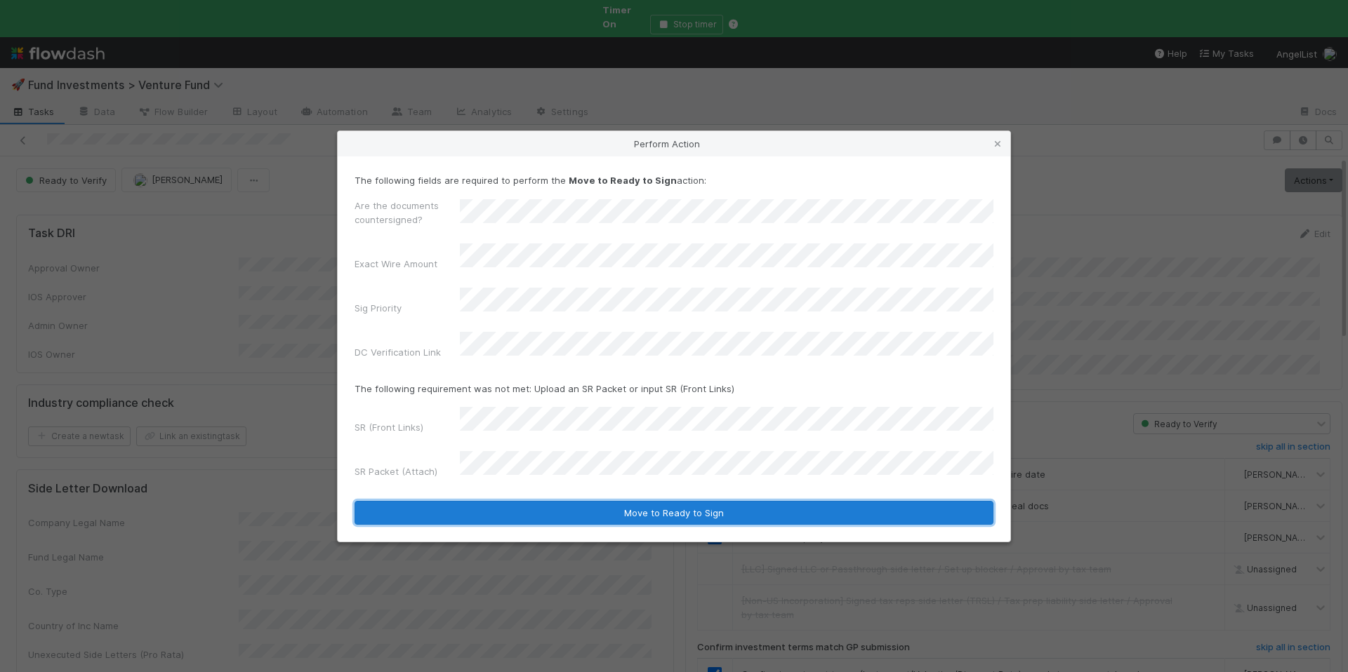
click at [692, 501] on button "Move to Ready to Sign" at bounding box center [673, 513] width 639 height 24
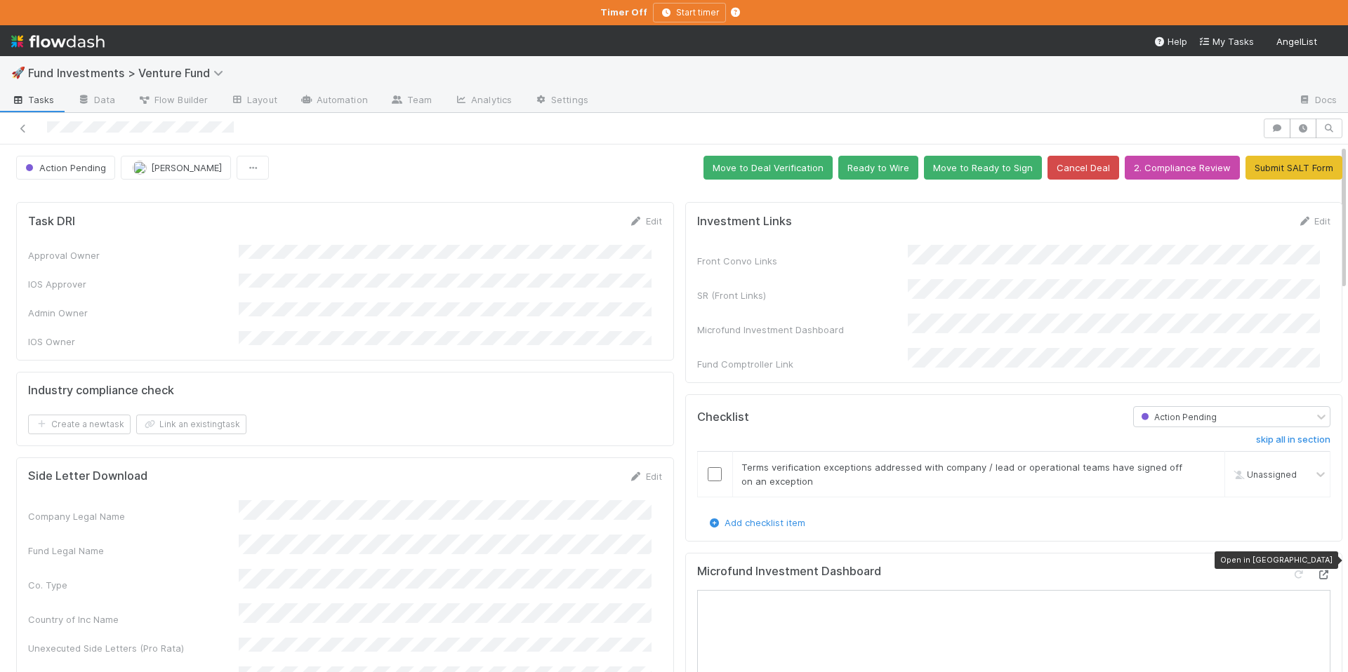
click at [1316, 568] on div at bounding box center [1323, 575] width 14 height 14
click at [863, 165] on button "Ready to Wire" at bounding box center [878, 168] width 80 height 24
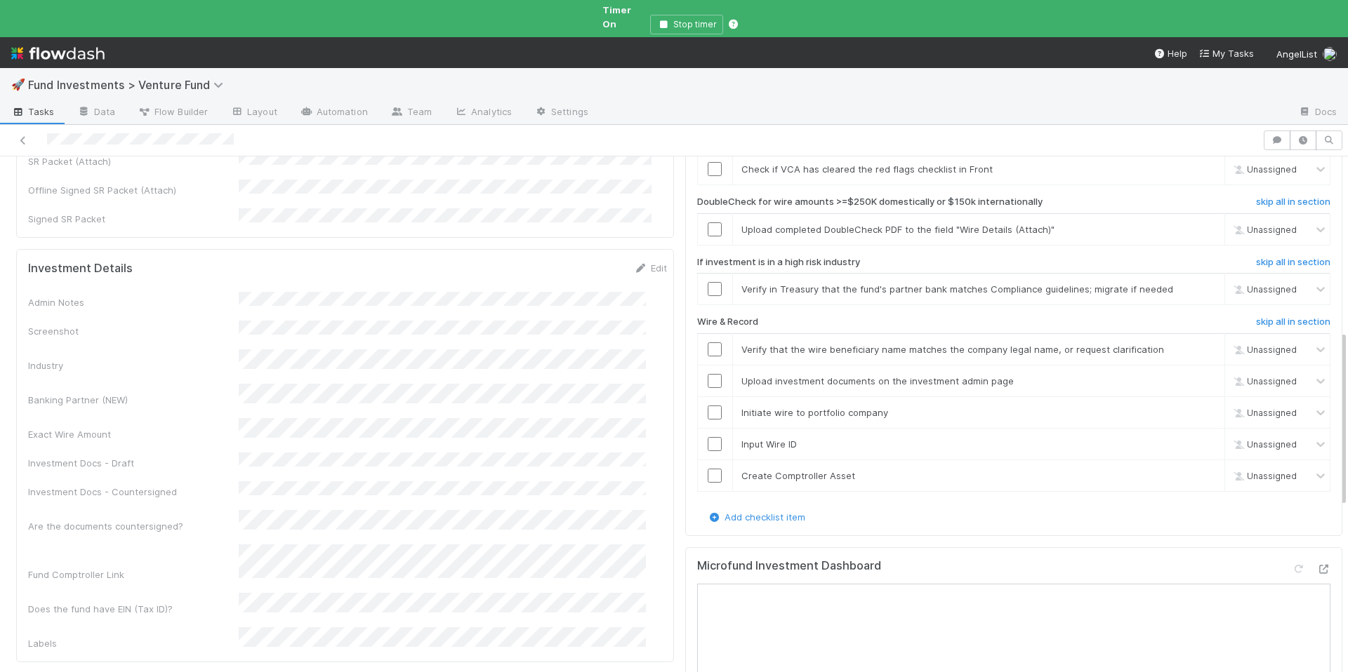
scroll to position [550, 0]
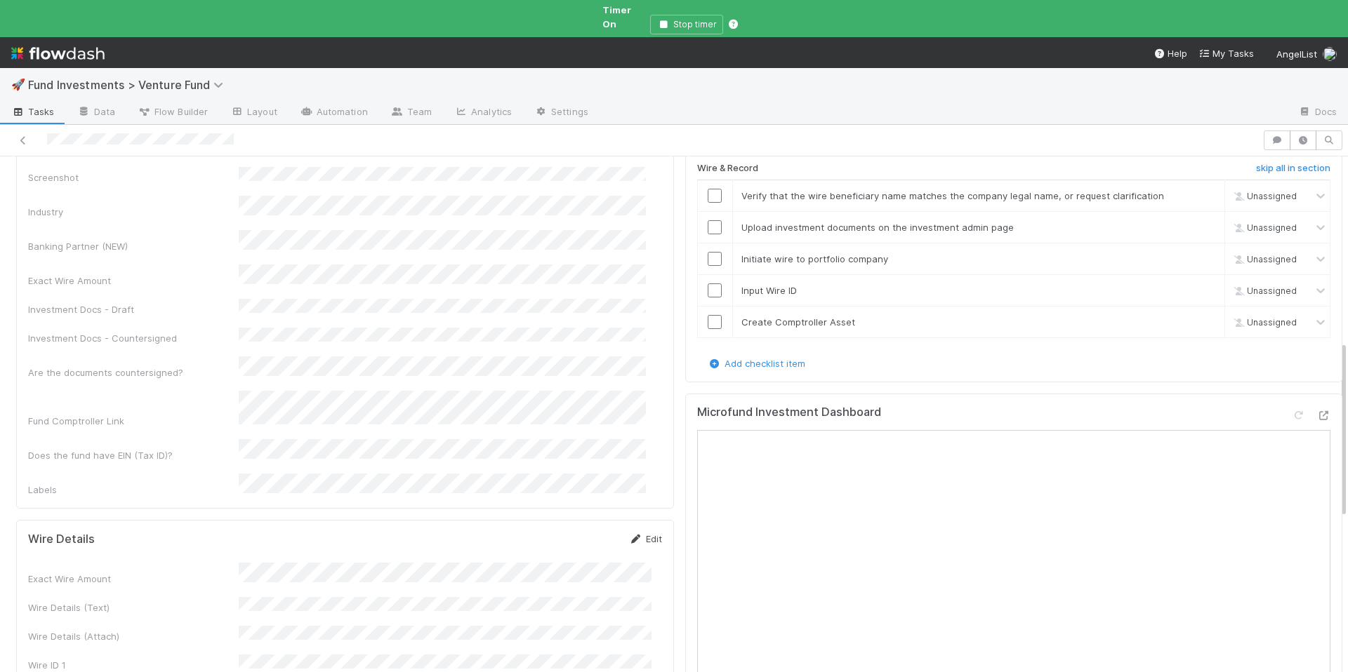
click at [639, 533] on link "Edit" at bounding box center [645, 538] width 33 height 11
click at [573, 532] on button "Save" at bounding box center [587, 544] width 40 height 24
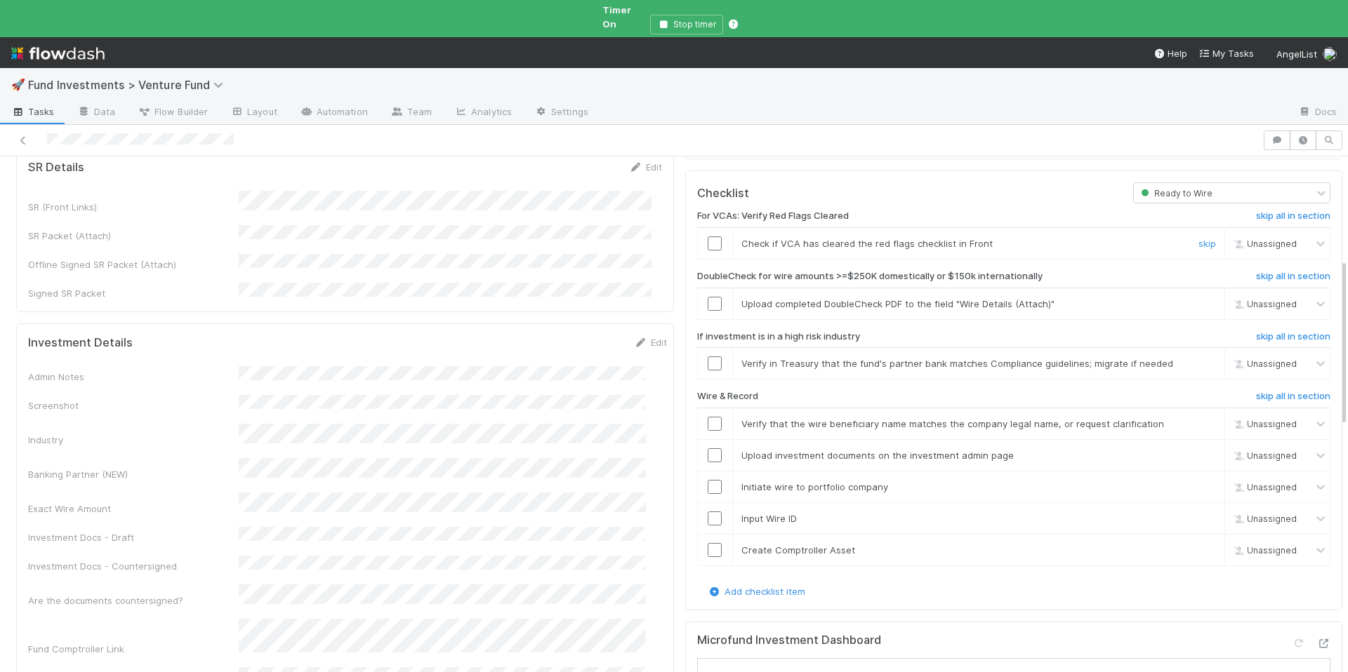
click at [713, 237] on div at bounding box center [715, 244] width 34 height 14
click at [710, 237] on input "checkbox" at bounding box center [715, 244] width 14 height 14
click at [1244, 239] on span "[PERSON_NAME]" at bounding box center [1278, 244] width 69 height 11
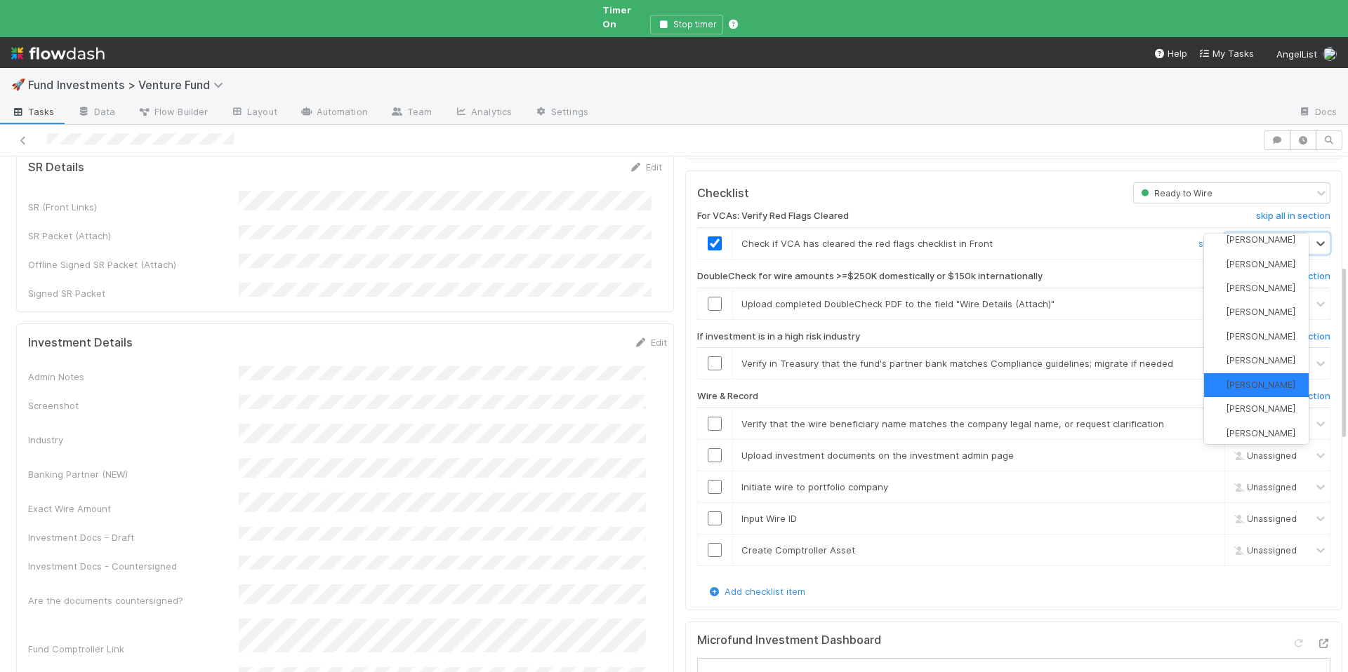
scroll to position [87, 0]
type input "con"
click at [1247, 281] on div "[PERSON_NAME]" at bounding box center [1256, 285] width 105 height 24
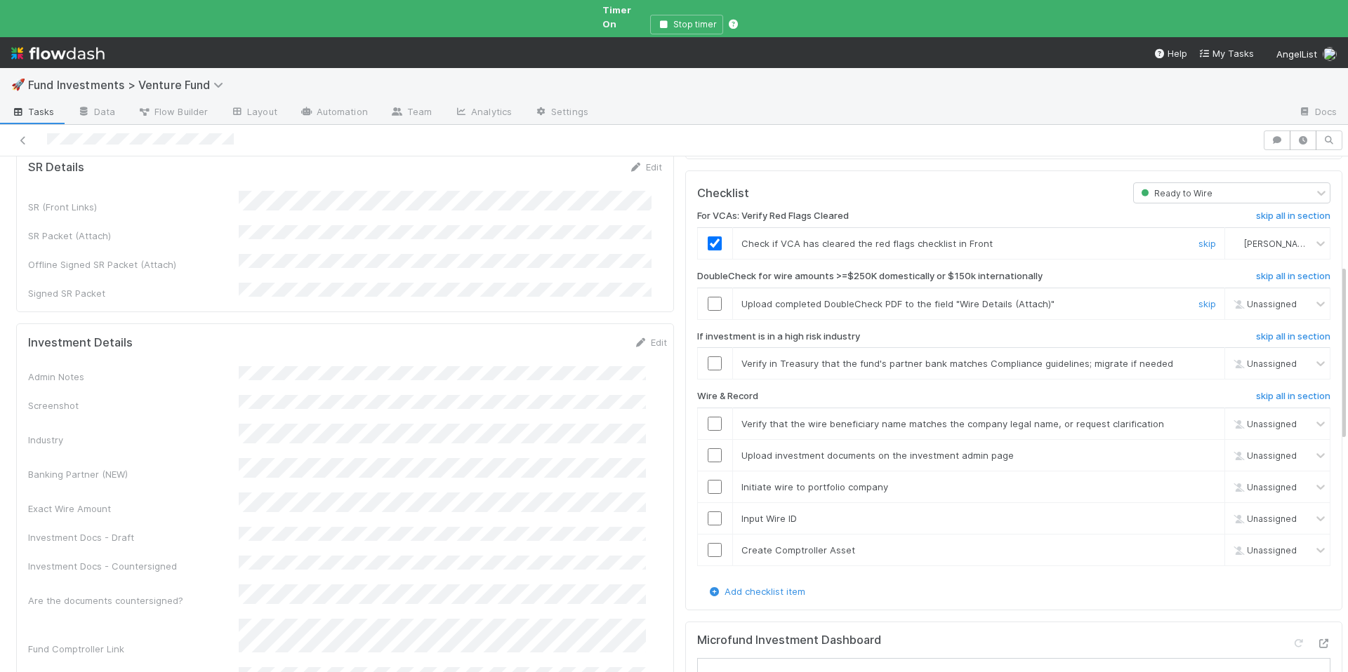
click at [712, 288] on td at bounding box center [714, 304] width 35 height 32
click at [708, 297] on input "checkbox" at bounding box center [715, 304] width 14 height 14
click at [708, 417] on input "checkbox" at bounding box center [715, 424] width 14 height 14
click at [708, 357] on input "checkbox" at bounding box center [715, 364] width 14 height 14
click at [708, 449] on input "checkbox" at bounding box center [715, 456] width 14 height 14
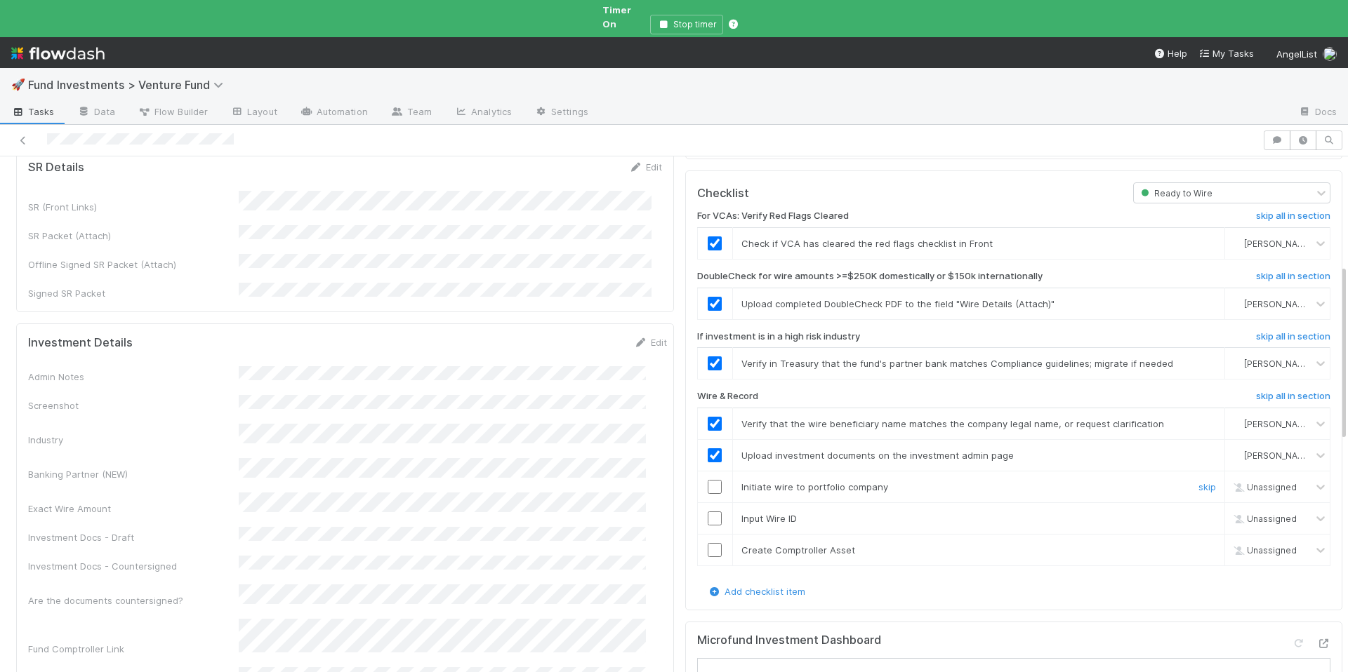
click at [708, 480] on input "checkbox" at bounding box center [715, 487] width 14 height 14
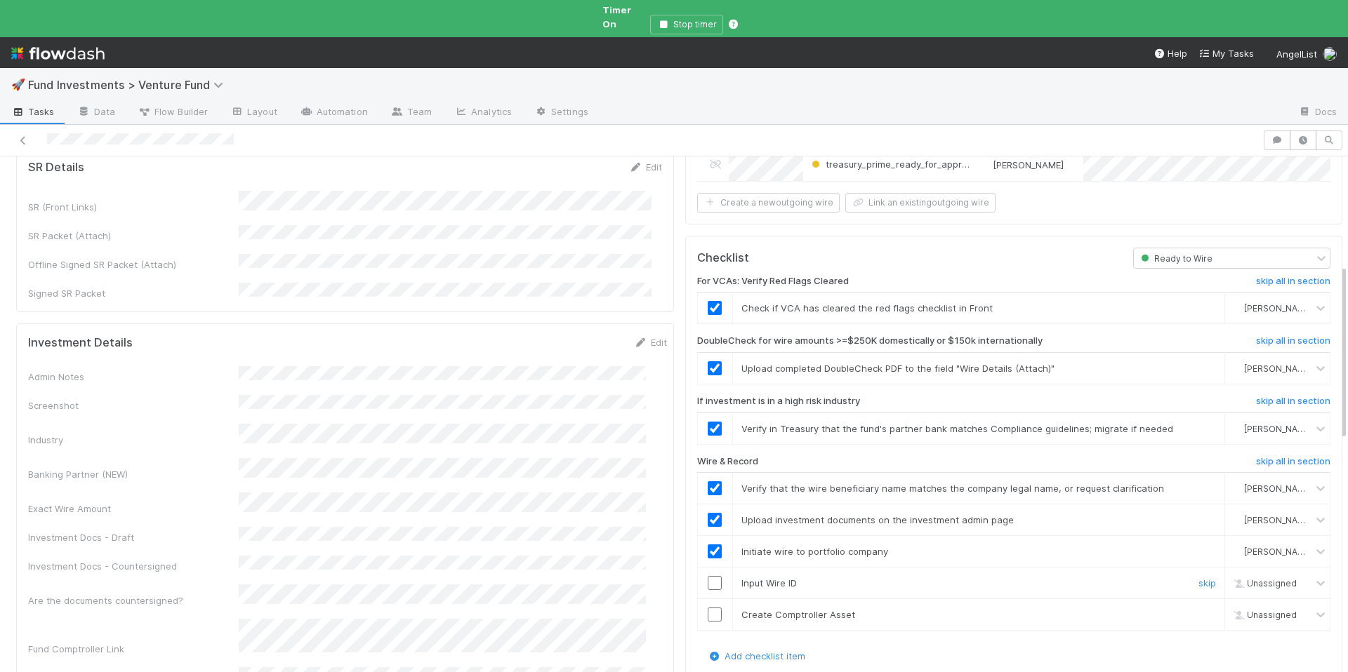
click at [708, 576] on input "checkbox" at bounding box center [715, 583] width 14 height 14
click at [708, 608] on input "checkbox" at bounding box center [715, 615] width 14 height 14
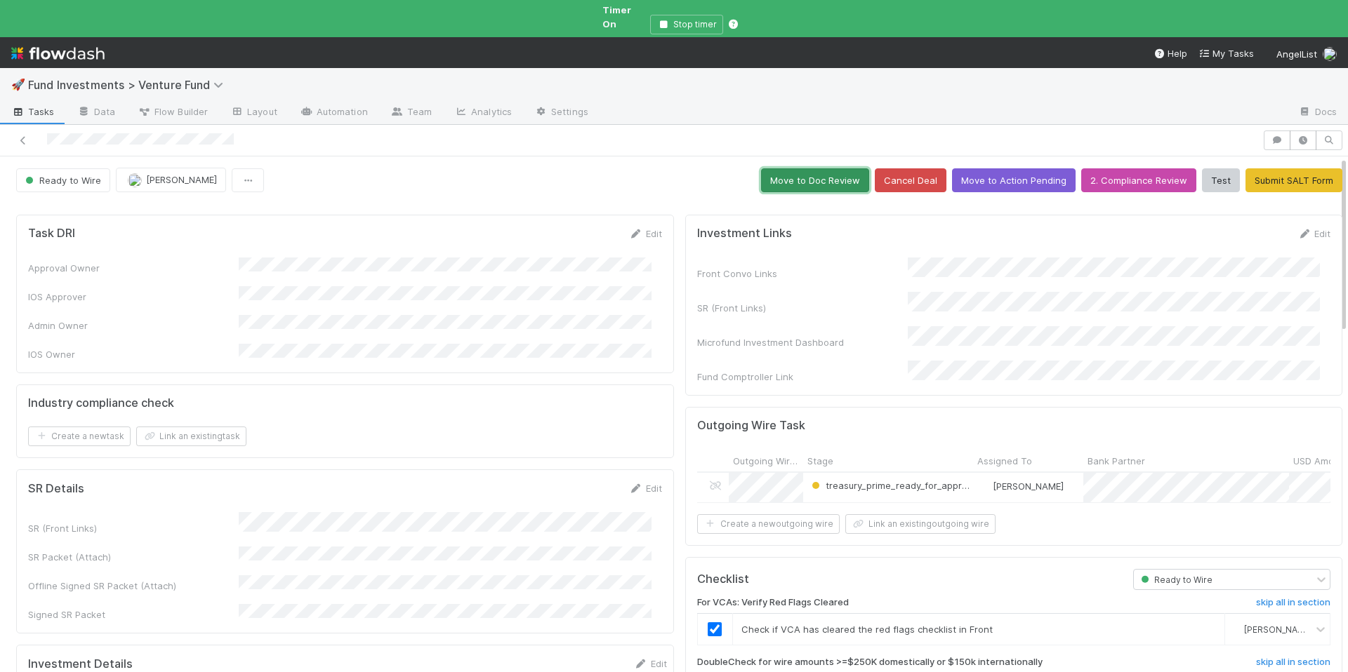
click at [761, 168] on button "Move to Doc Review" at bounding box center [815, 180] width 108 height 24
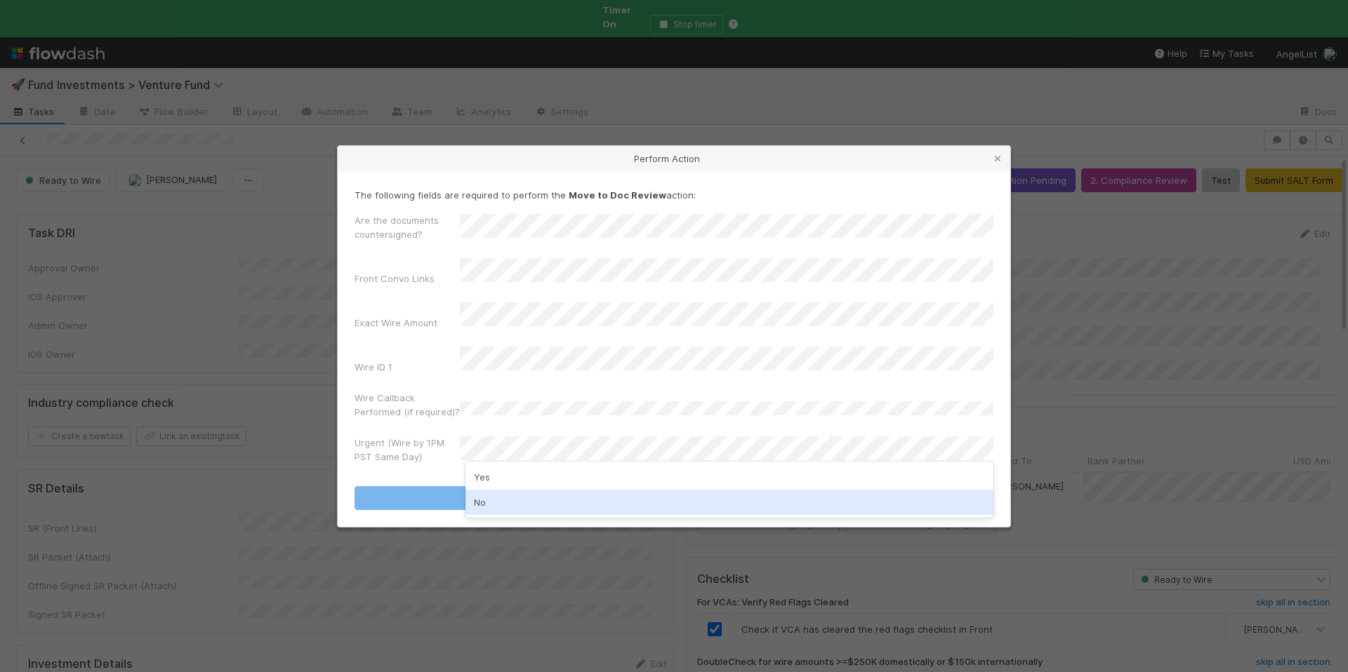
click at [496, 499] on div "No" at bounding box center [729, 502] width 528 height 25
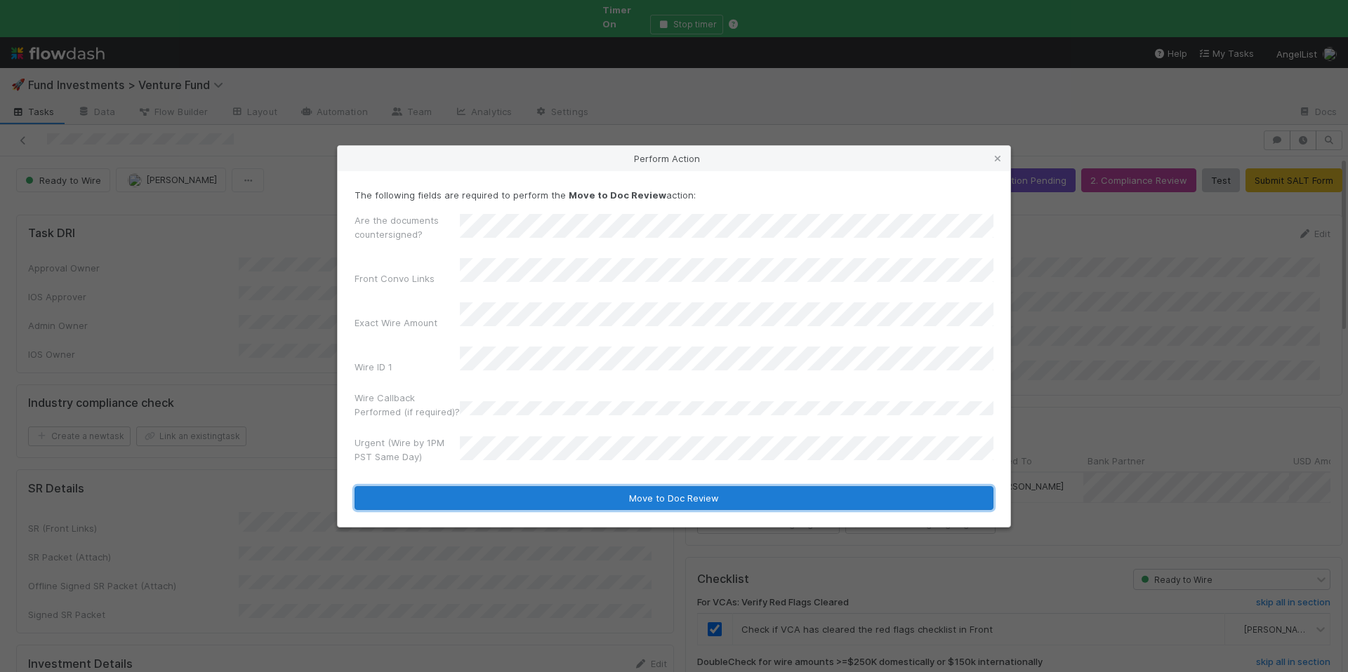
click at [497, 486] on button "Move to Doc Review" at bounding box center [673, 498] width 639 height 24
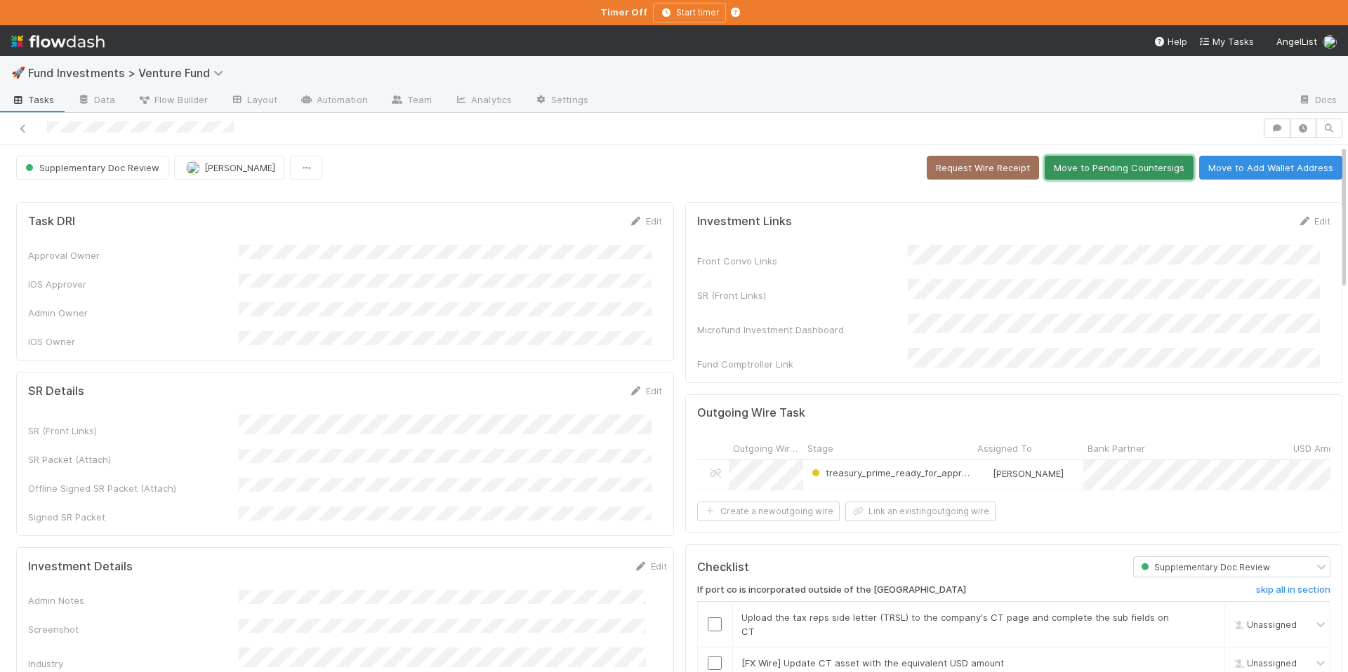
click at [1110, 165] on button "Move to Pending Countersigs" at bounding box center [1118, 168] width 149 height 24
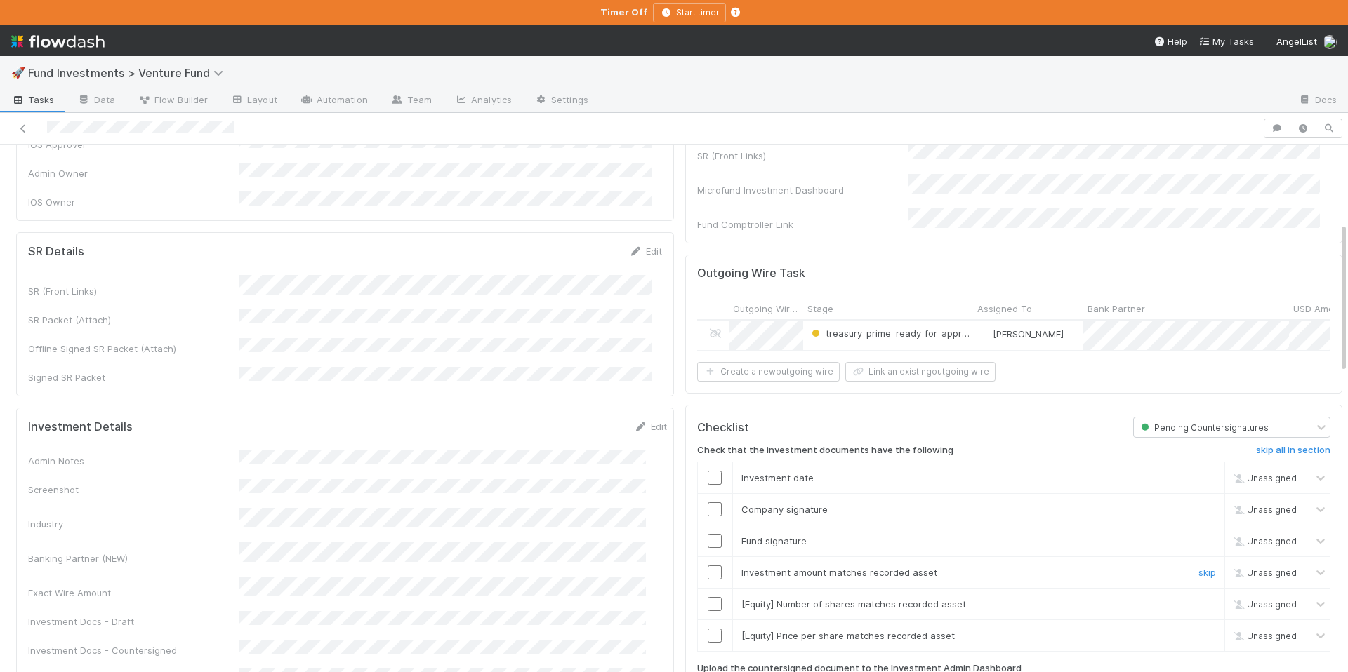
scroll to position [273, 0]
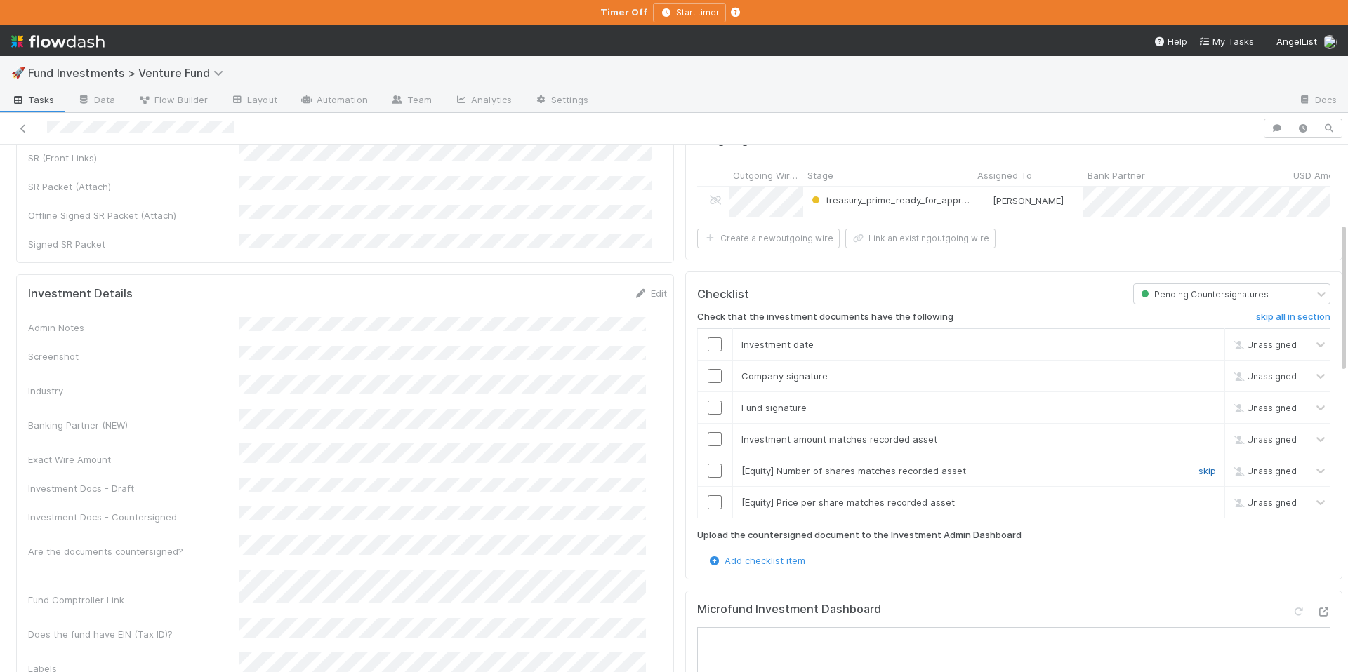
click at [1198, 467] on link "skip" at bounding box center [1207, 470] width 18 height 11
click at [1198, 500] on link "skip" at bounding box center [1207, 502] width 18 height 11
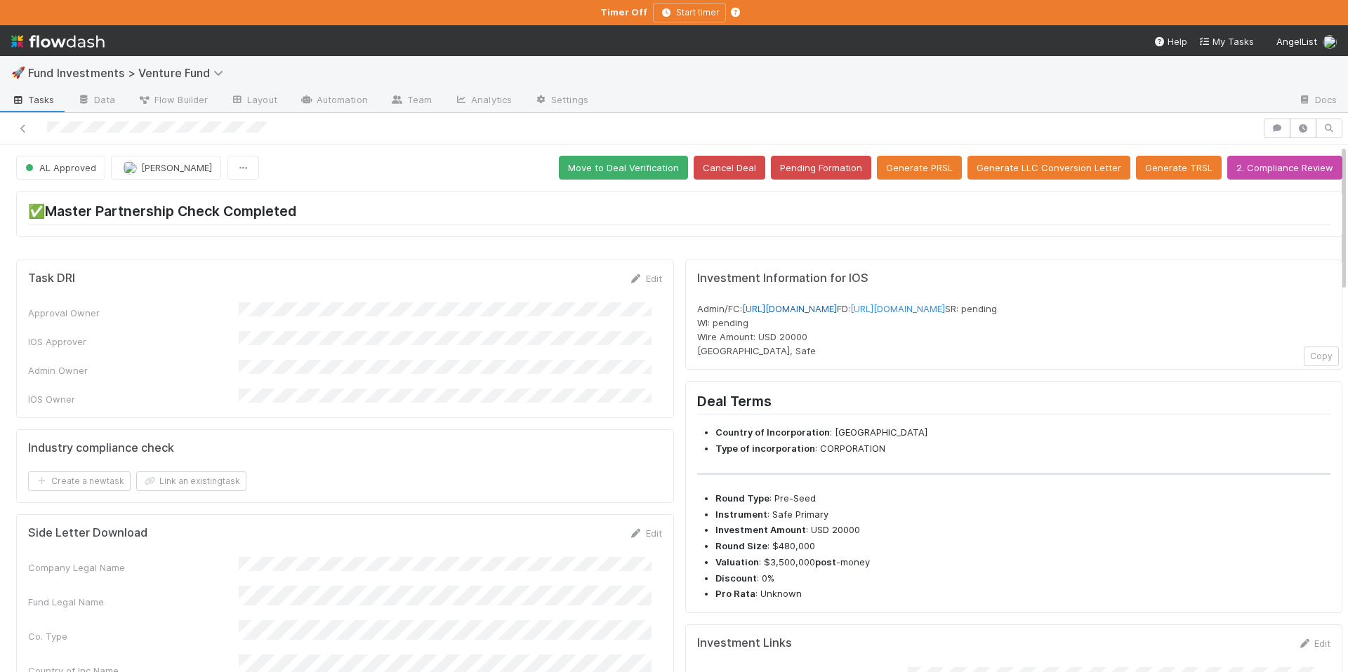
click at [837, 305] on link "[URL][DOMAIN_NAME]" at bounding box center [789, 308] width 95 height 11
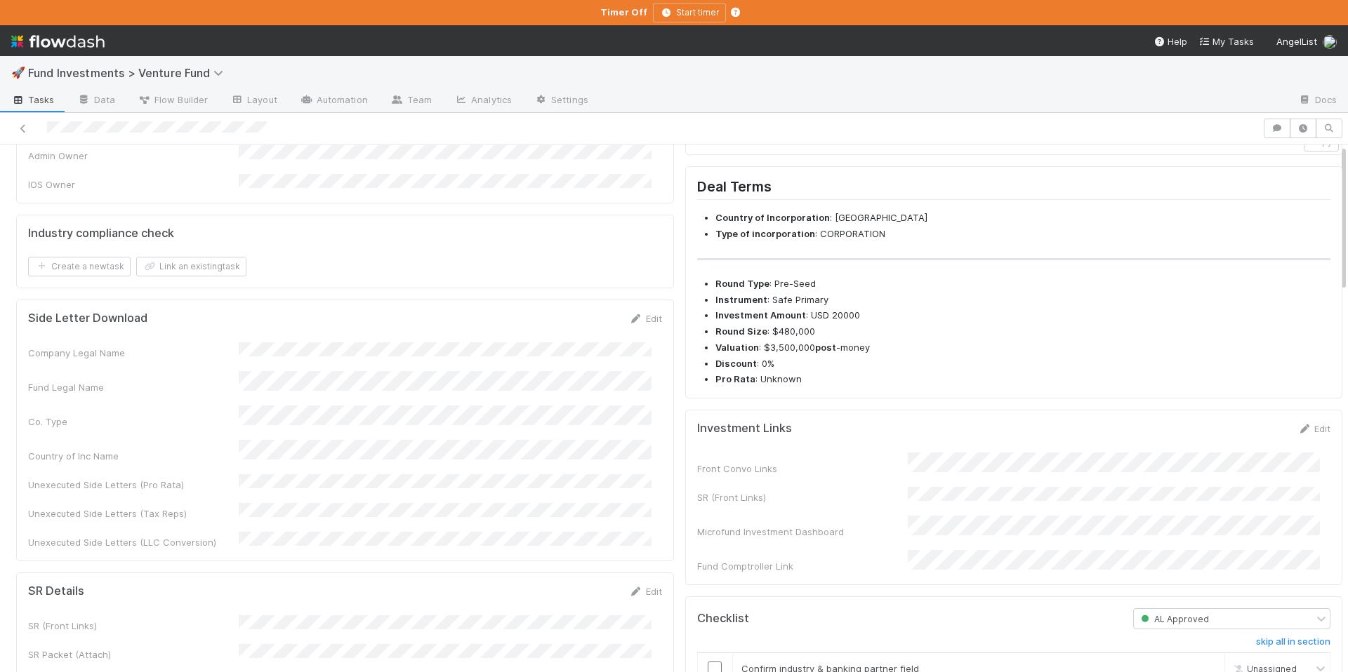
scroll to position [474, 0]
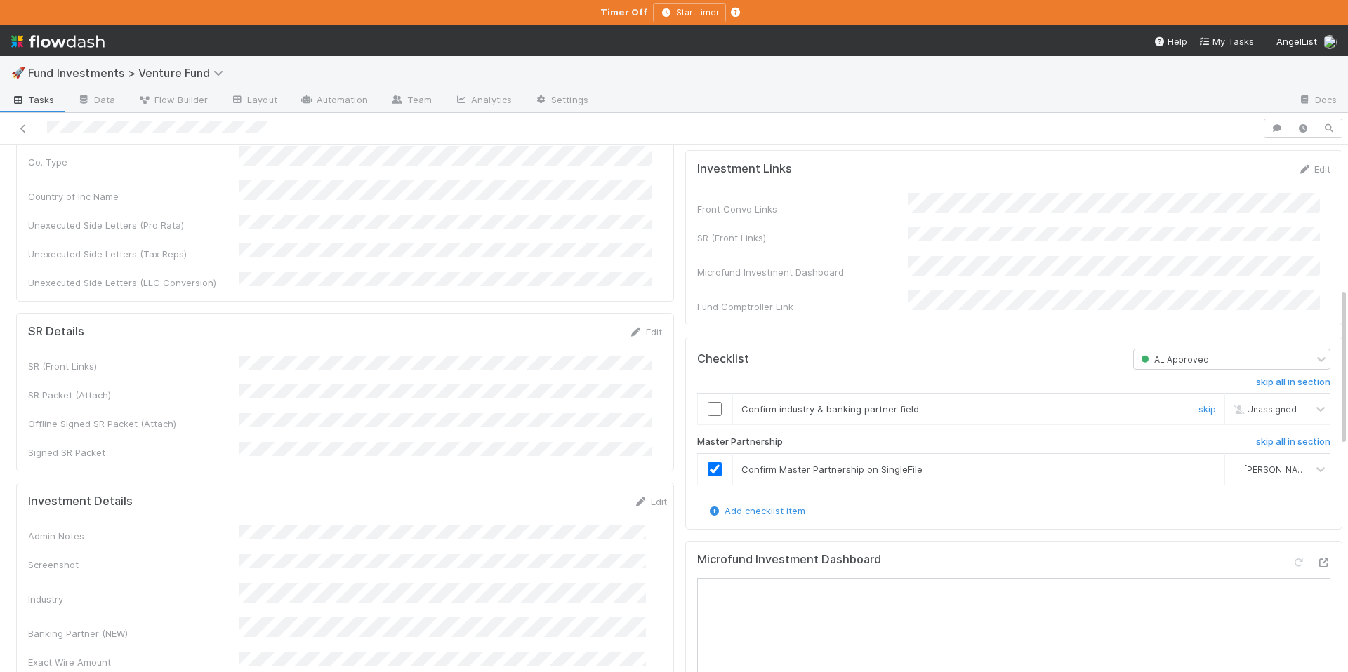
click at [708, 416] on input "checkbox" at bounding box center [715, 409] width 14 height 14
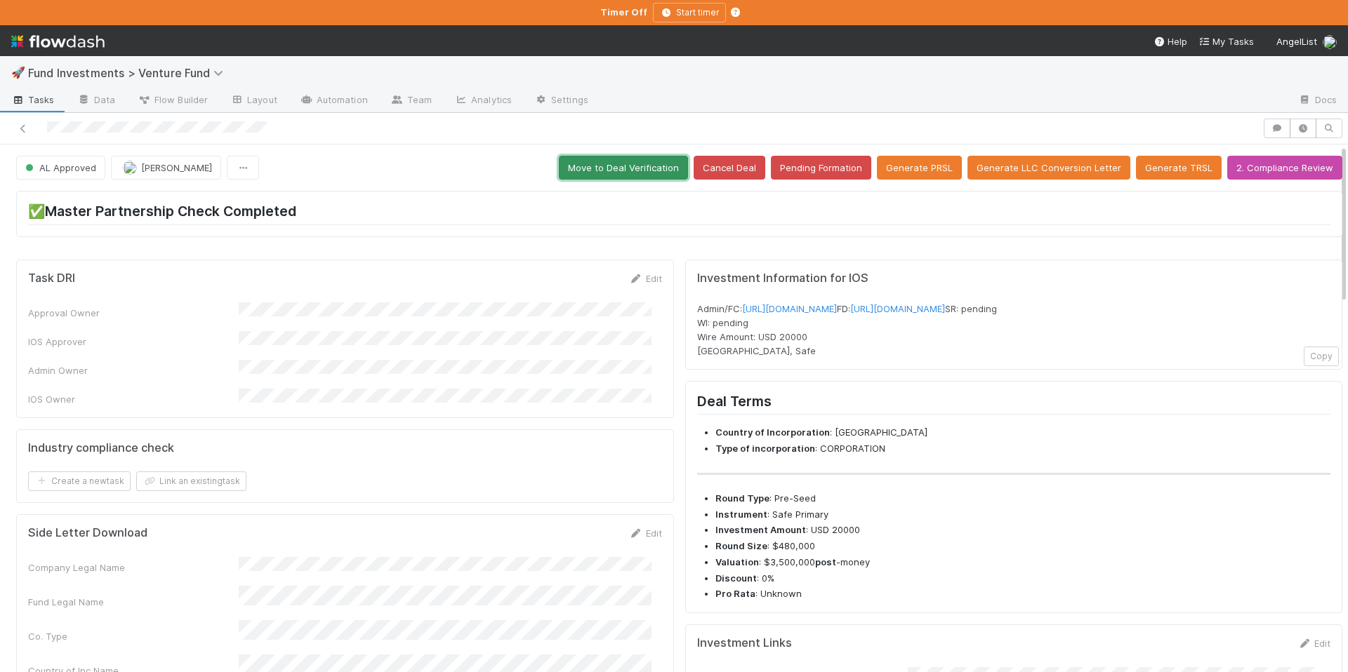
click at [616, 168] on button "Move to Deal Verification" at bounding box center [623, 168] width 129 height 24
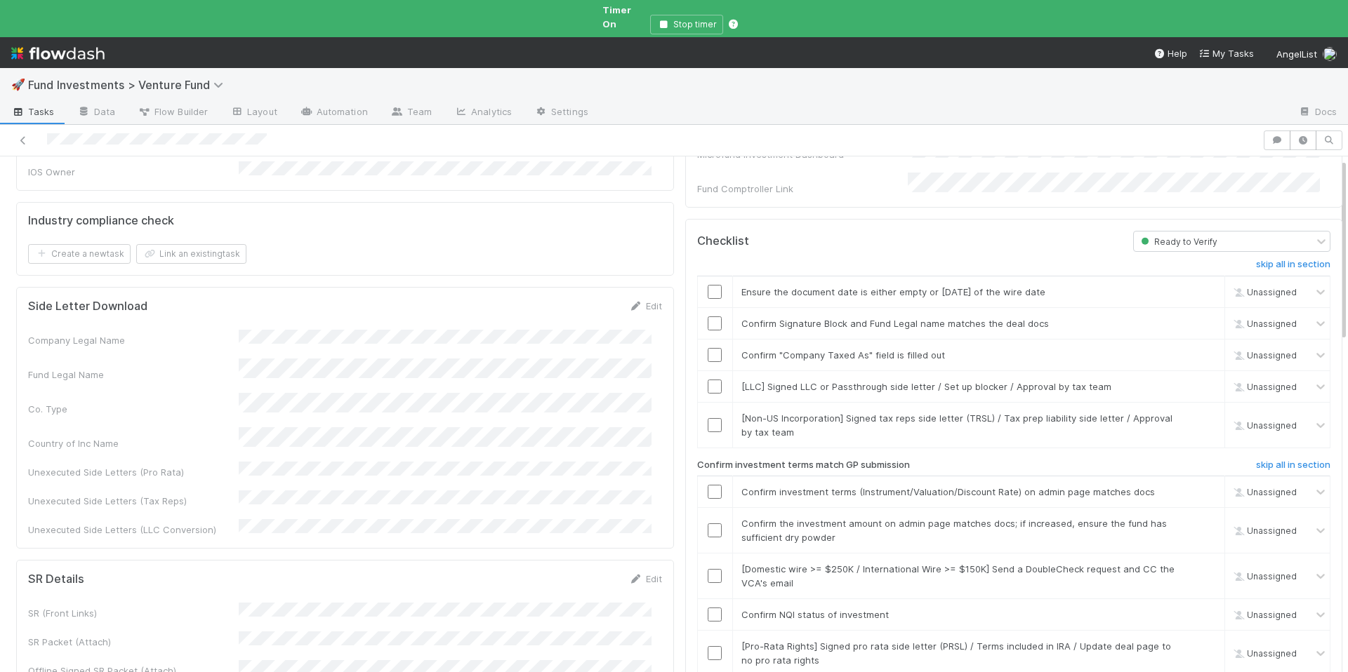
scroll to position [245, 0]
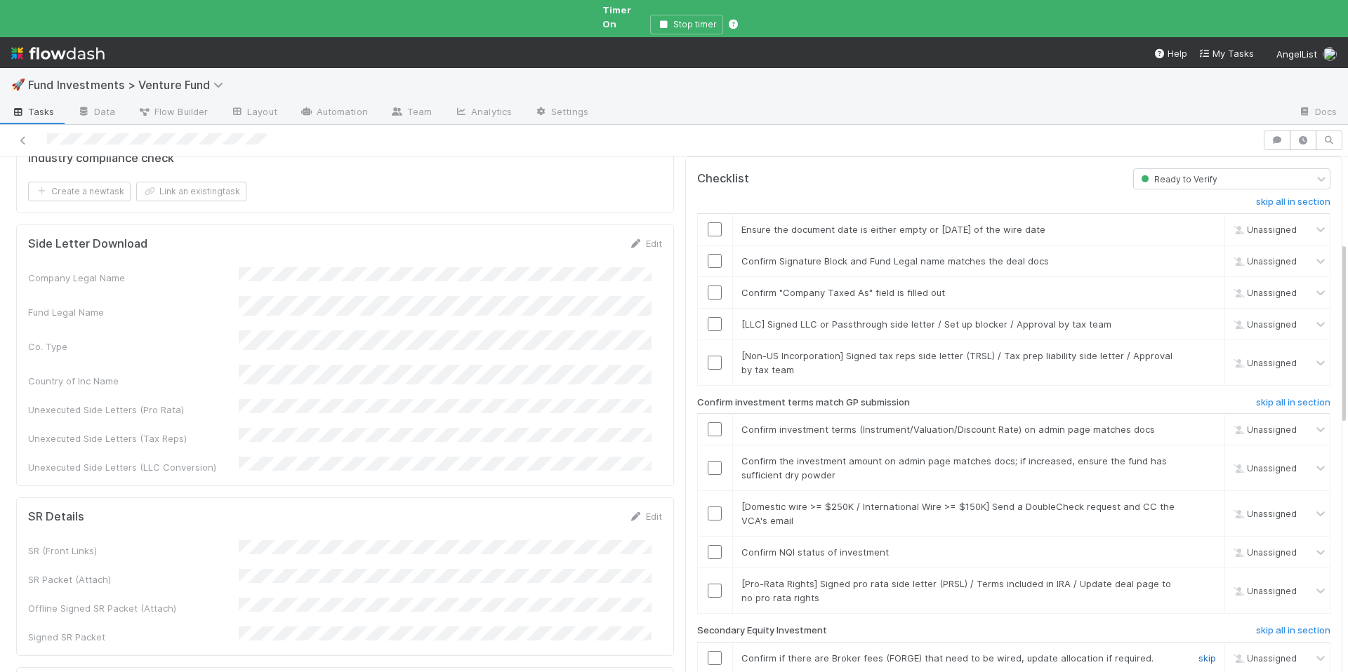
click at [1198, 653] on link "skip" at bounding box center [1207, 658] width 18 height 11
click at [1198, 350] on link "skip" at bounding box center [1207, 355] width 18 height 11
click at [1198, 319] on link "skip" at bounding box center [1207, 324] width 18 height 11
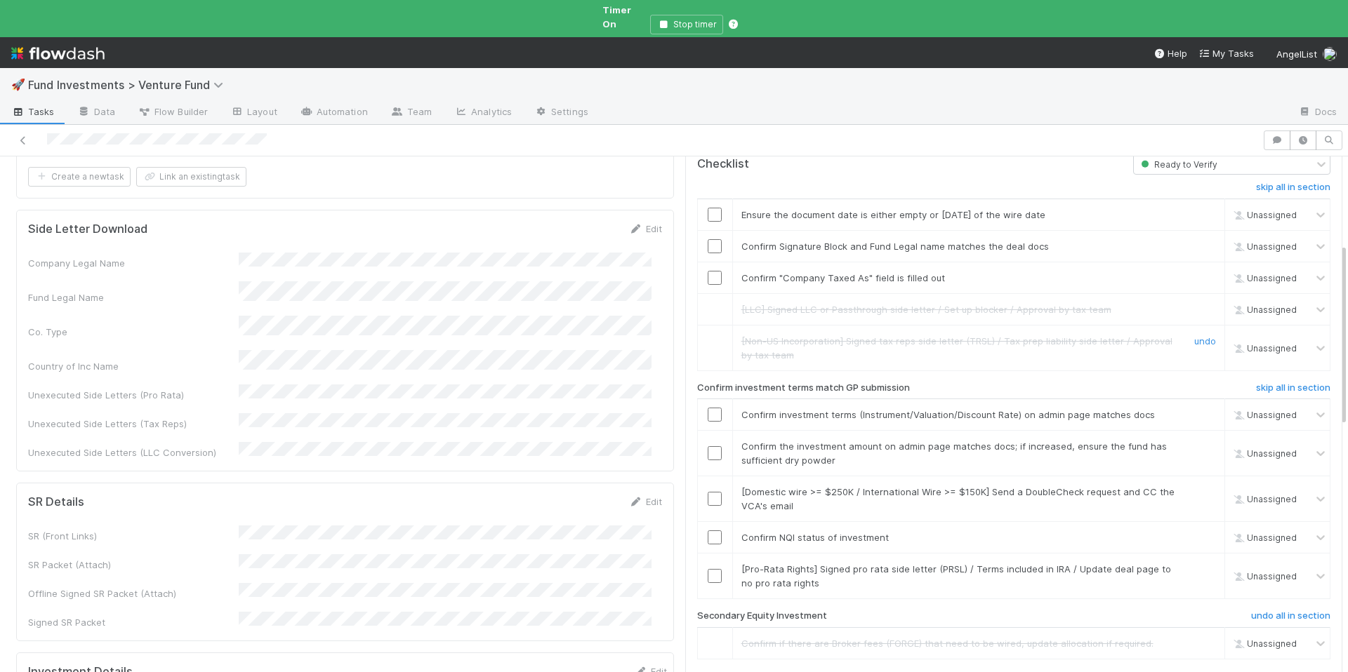
scroll to position [276, 0]
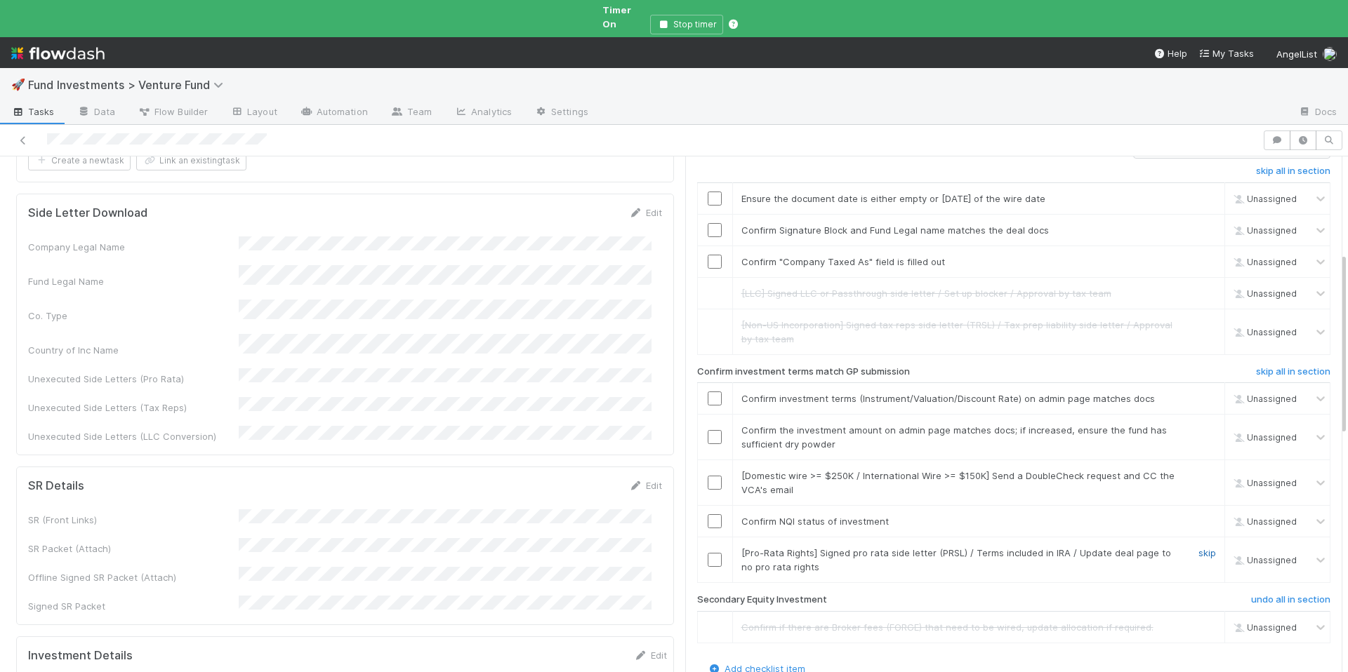
click at [1198, 547] on link "skip" at bounding box center [1207, 552] width 18 height 11
click at [708, 515] on input "checkbox" at bounding box center [715, 522] width 14 height 14
click at [1198, 470] on link "skip" at bounding box center [1207, 475] width 18 height 11
click at [708, 430] on input "checkbox" at bounding box center [715, 437] width 14 height 14
click at [708, 223] on input "checkbox" at bounding box center [715, 230] width 14 height 14
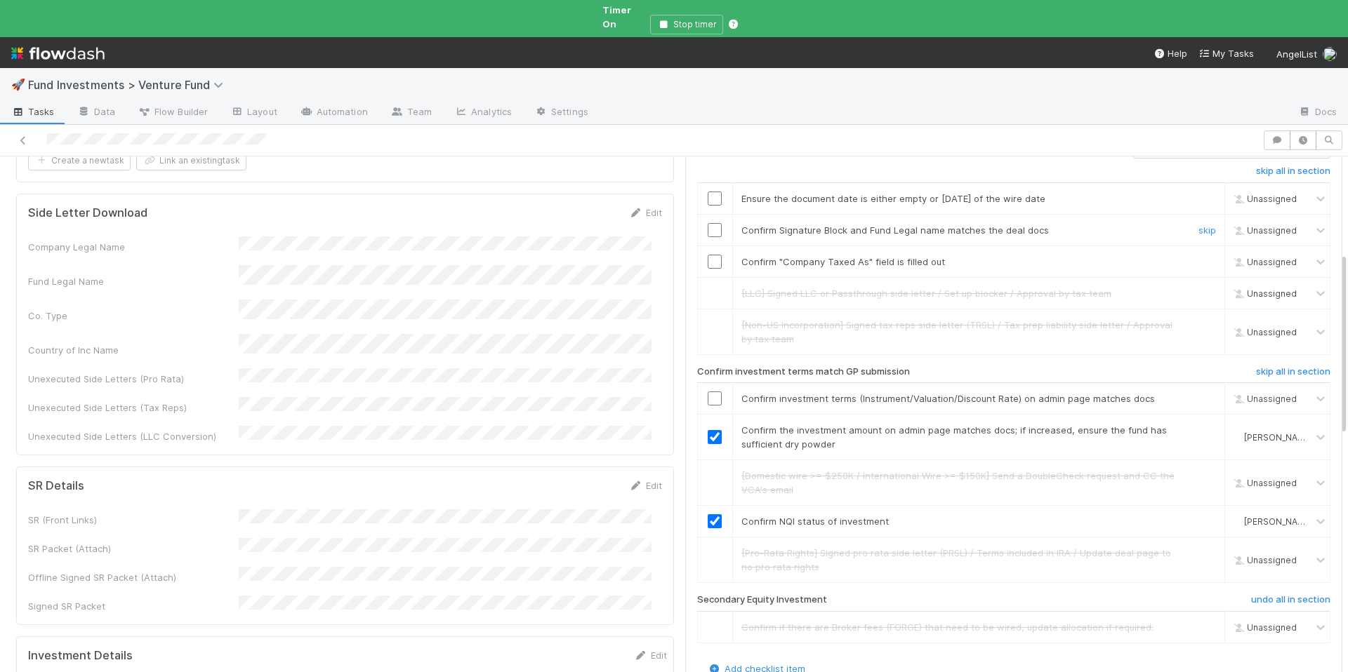
click at [709, 223] on input "checkbox" at bounding box center [715, 230] width 14 height 14
click at [708, 192] on input "checkbox" at bounding box center [715, 199] width 14 height 14
click at [708, 255] on input "checkbox" at bounding box center [715, 262] width 14 height 14
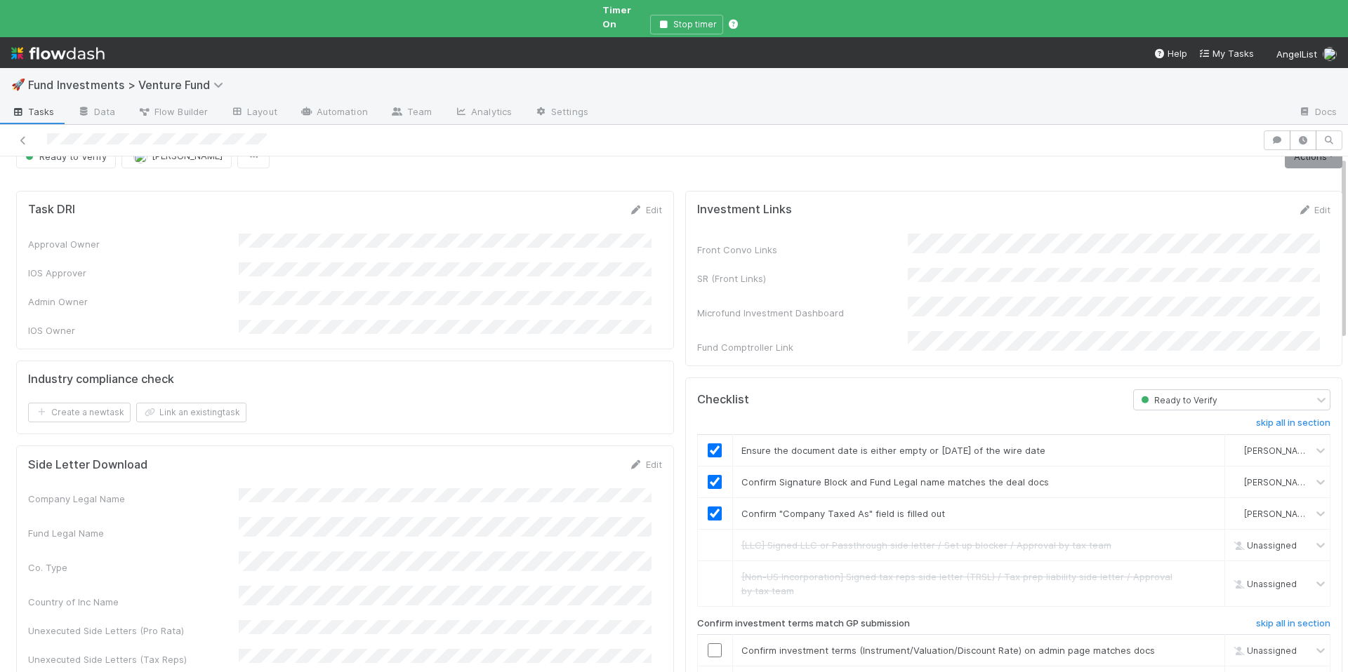
scroll to position [0, 0]
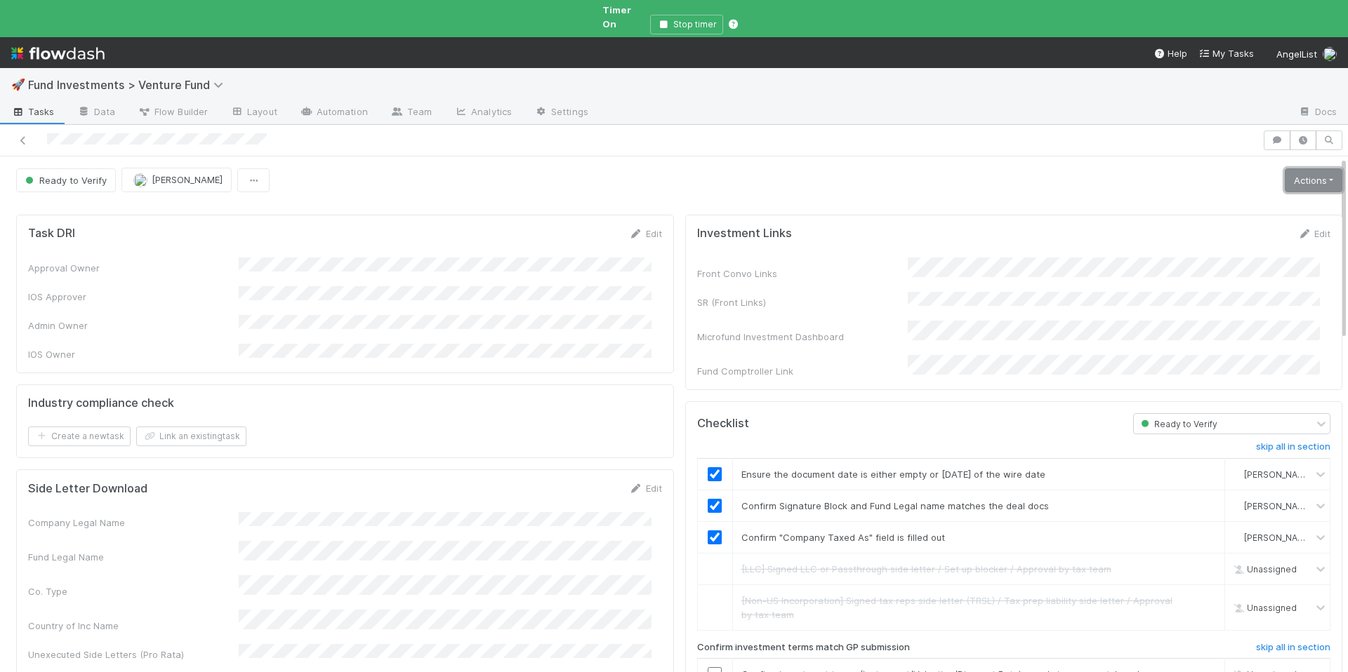
click at [1285, 168] on link "Actions" at bounding box center [1314, 180] width 58 height 24
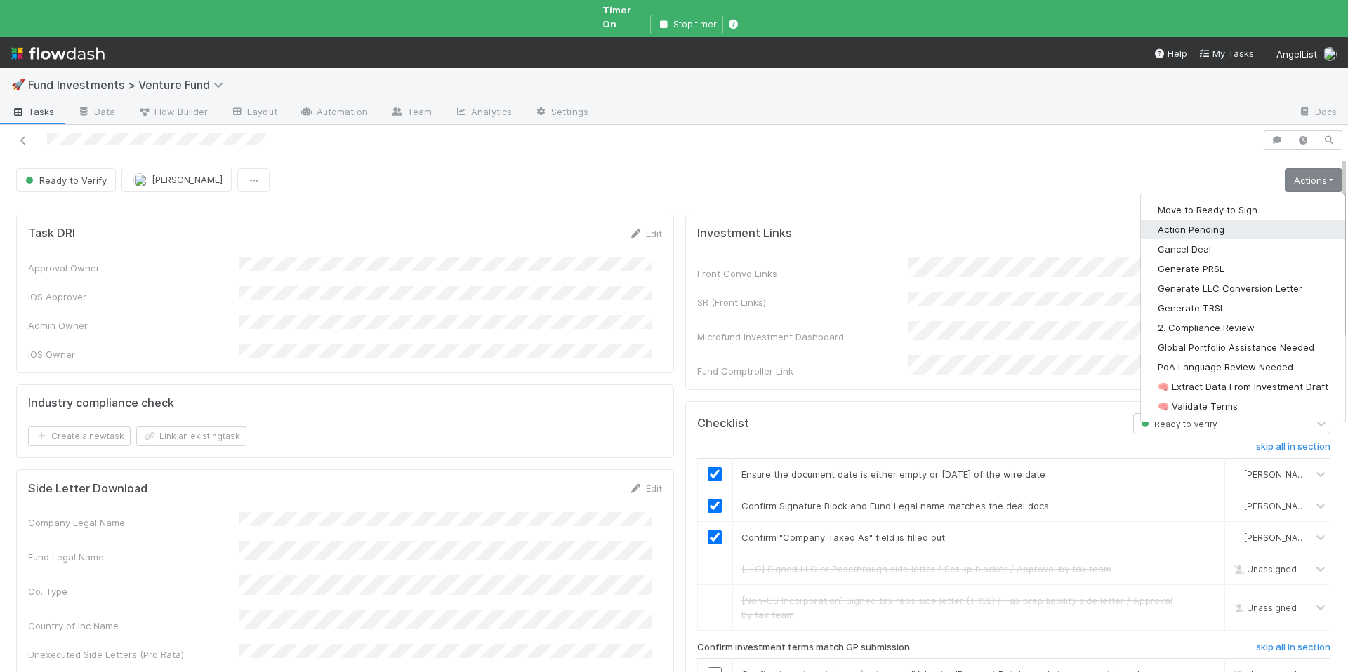
click at [1200, 220] on button "Action Pending" at bounding box center [1243, 230] width 204 height 20
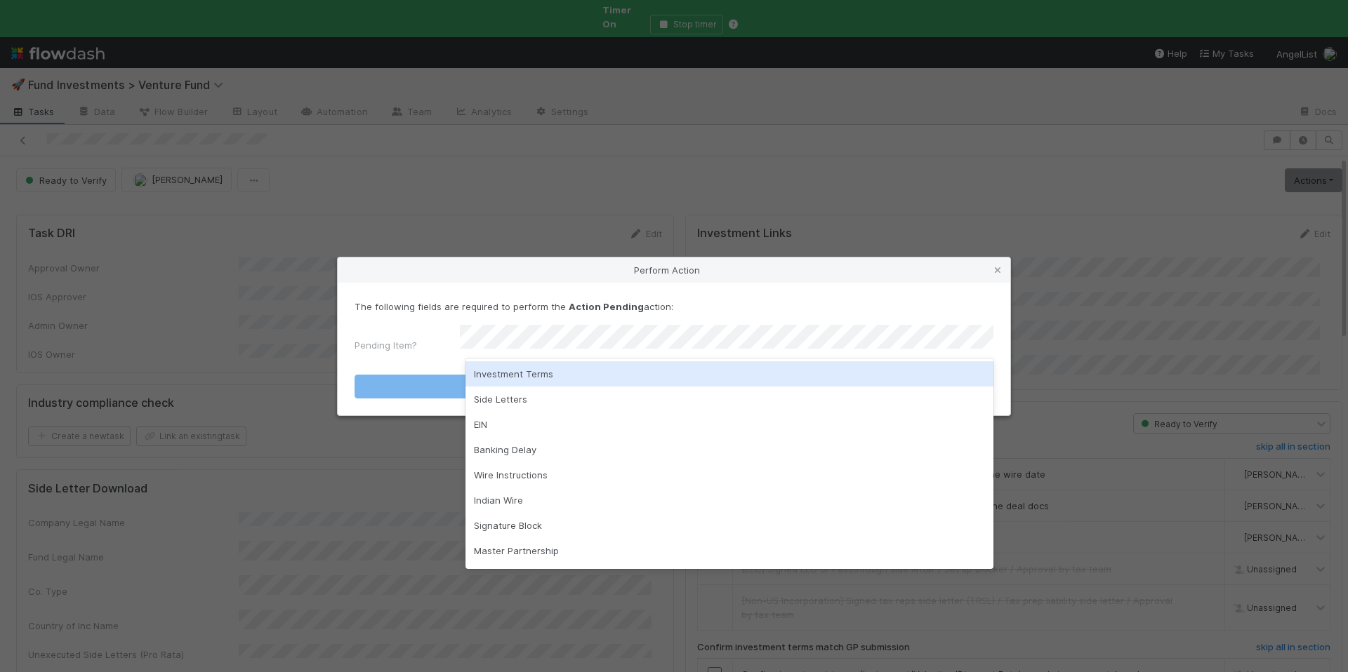
click at [718, 373] on div "Investment Terms" at bounding box center [729, 373] width 528 height 25
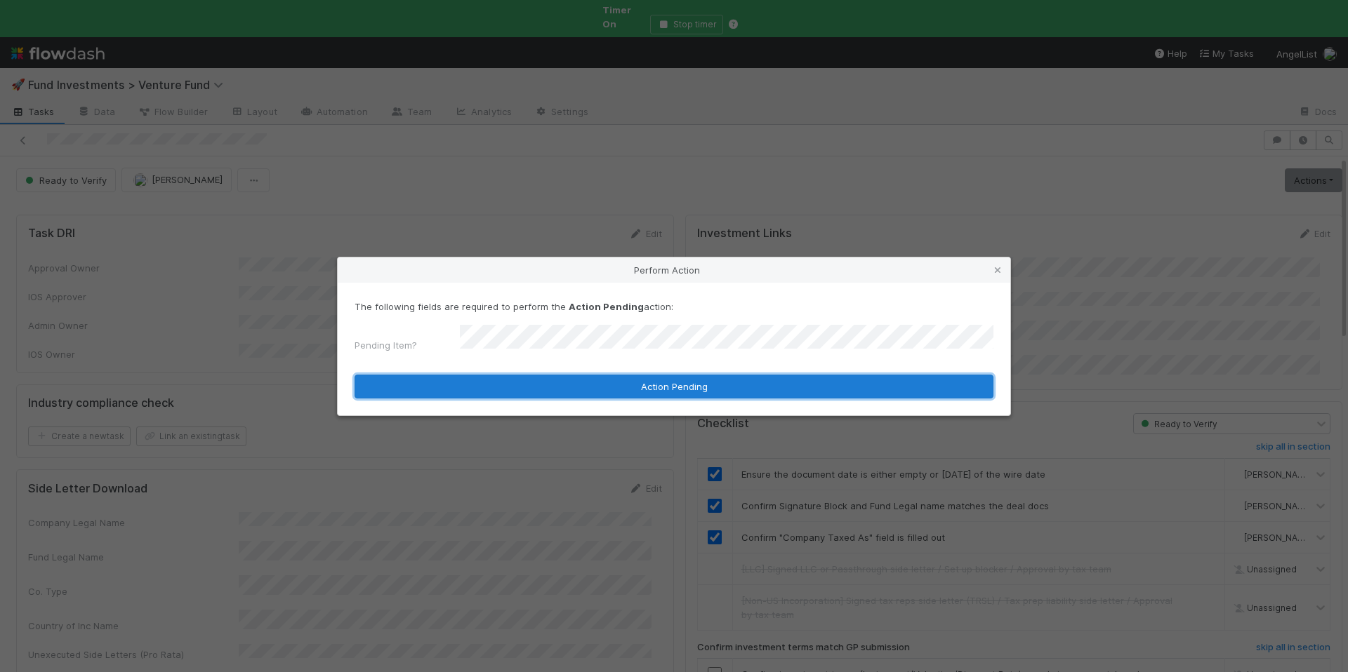
drag, startPoint x: 721, startPoint y: 378, endPoint x: 472, endPoint y: 65, distance: 399.7
click at [720, 378] on button "Action Pending" at bounding box center [673, 387] width 639 height 24
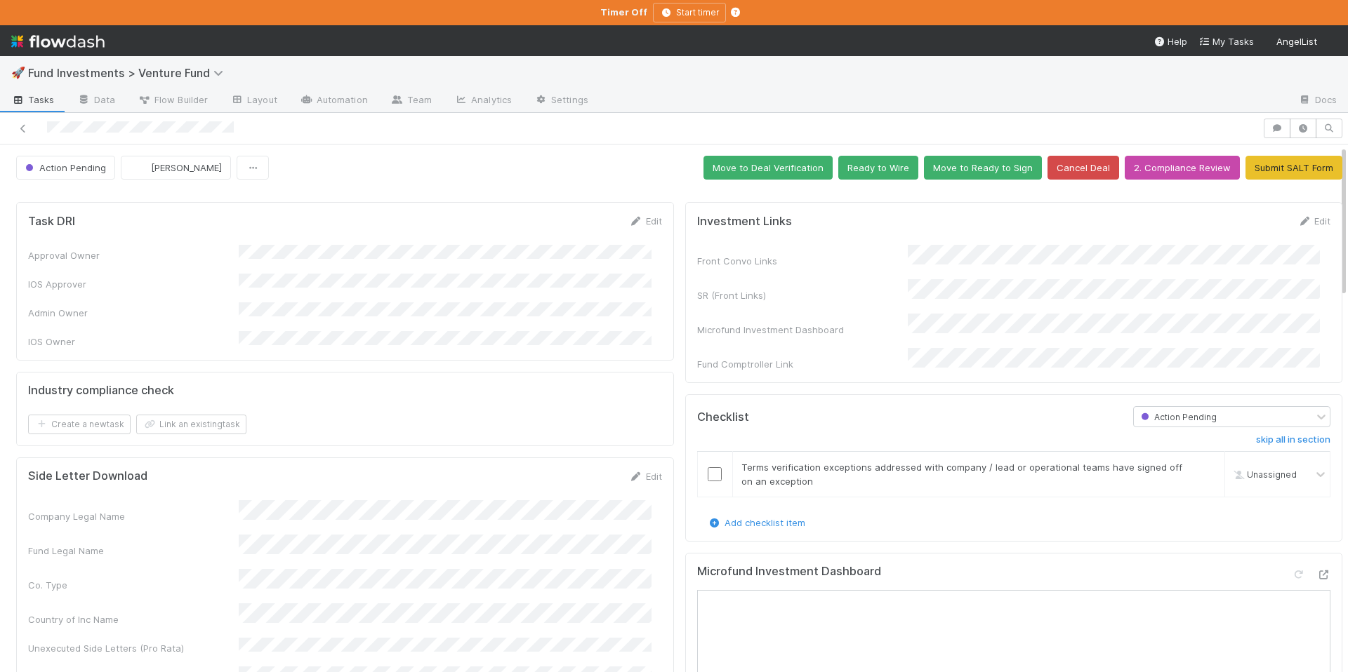
scroll to position [3, 0]
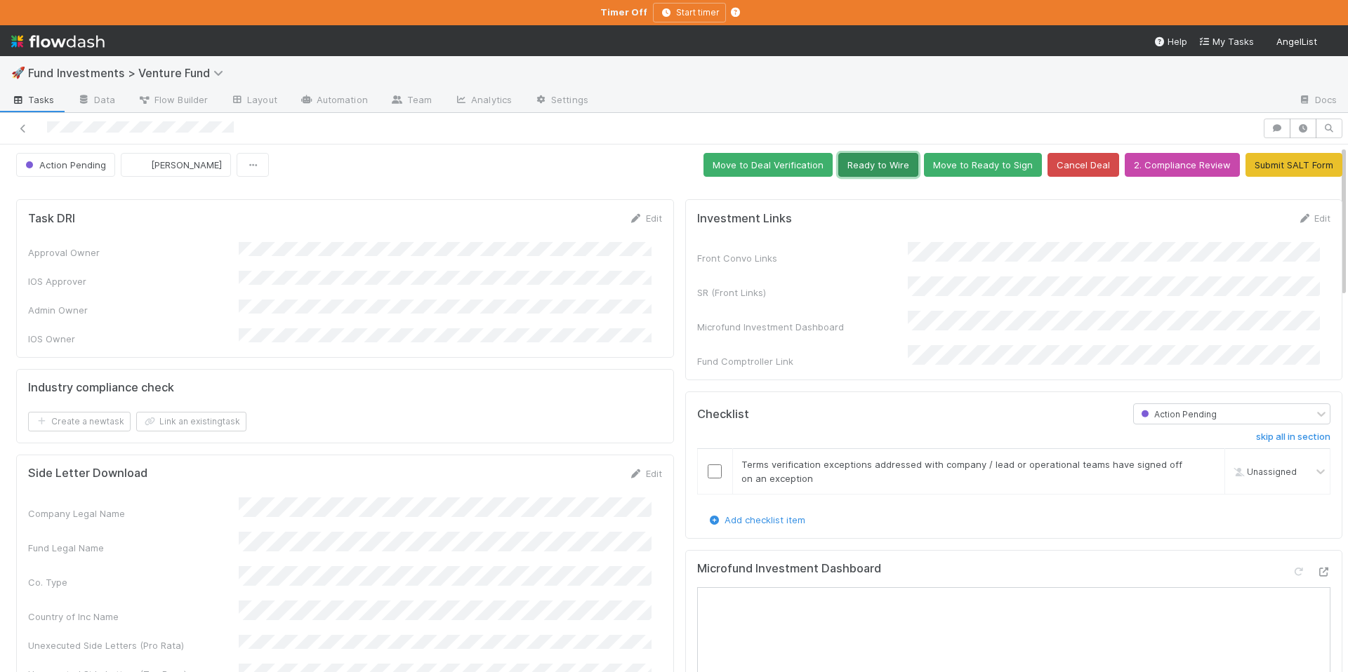
click at [842, 162] on button "Ready to Wire" at bounding box center [878, 165] width 80 height 24
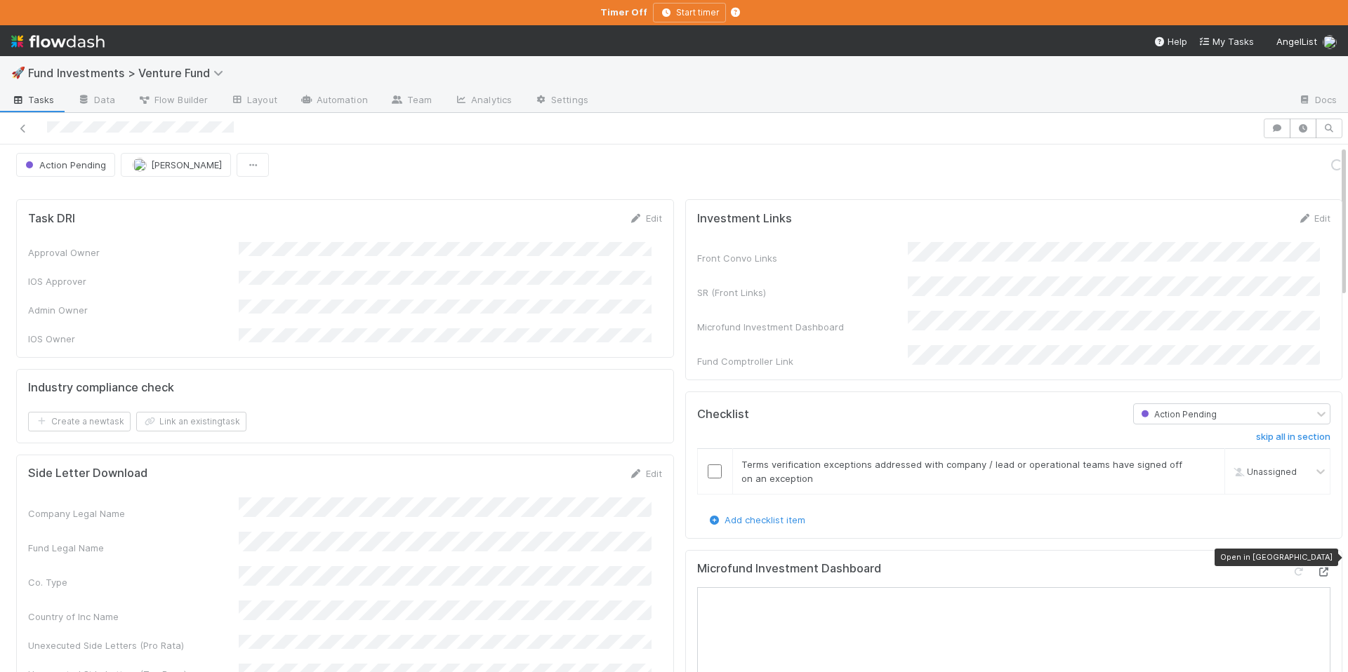
click at [1316, 568] on icon at bounding box center [1323, 572] width 14 height 9
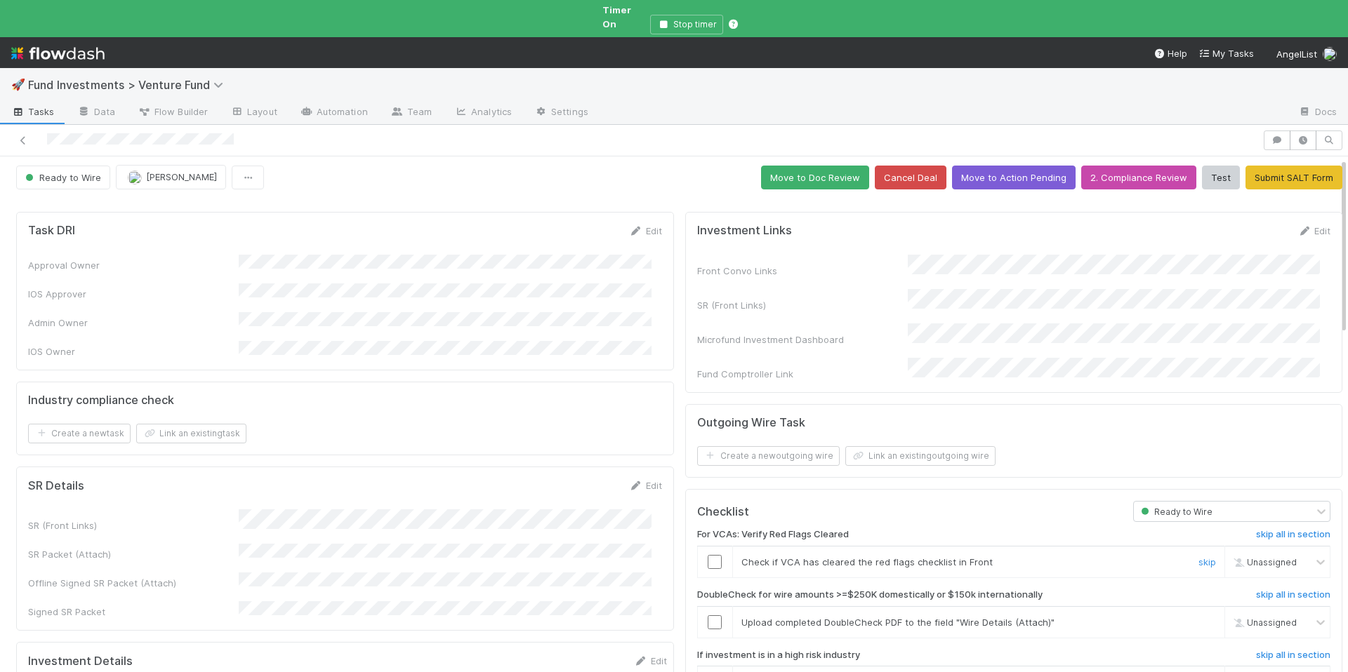
click at [708, 555] on input "checkbox" at bounding box center [715, 562] width 14 height 14
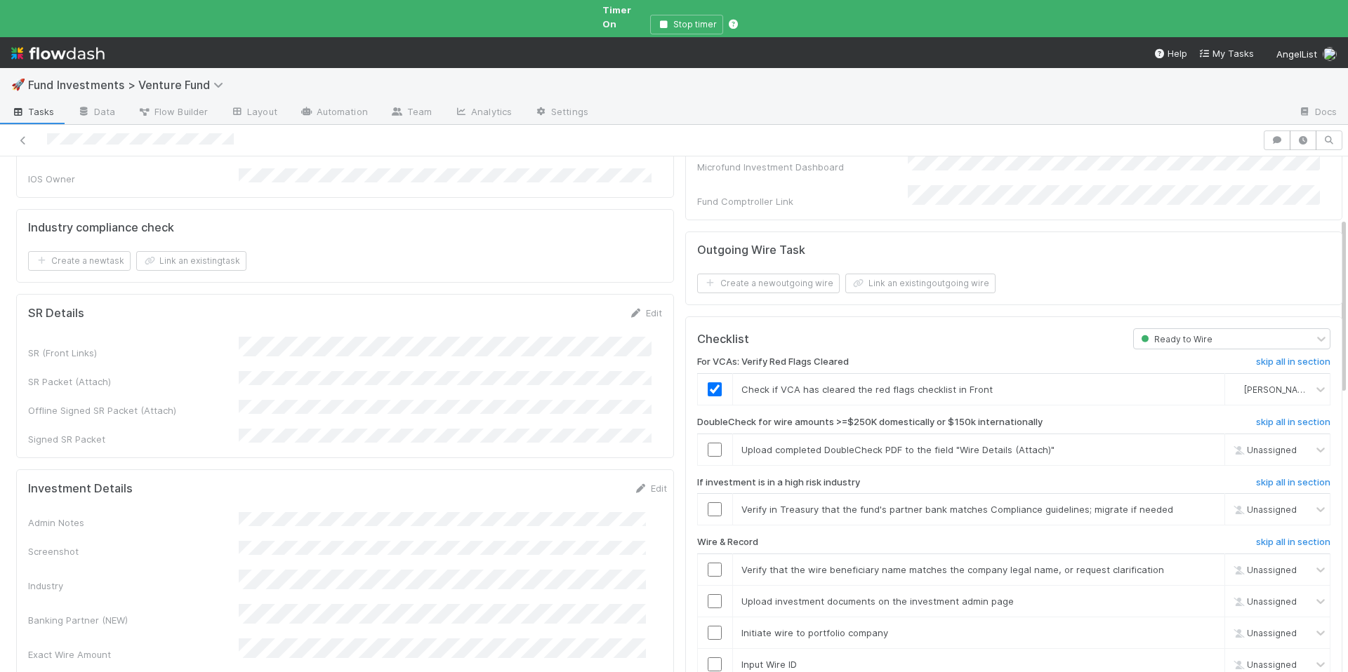
scroll to position [182, 0]
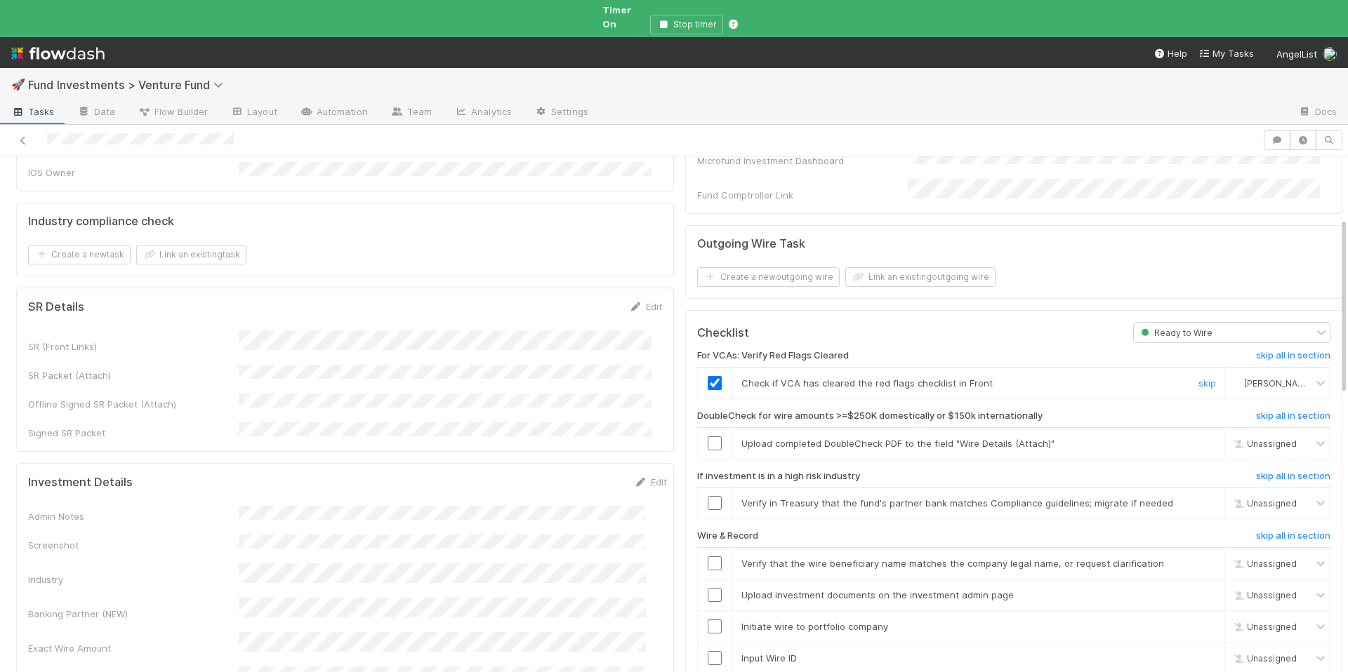
click at [1244, 378] on span "Chloe Hammett" at bounding box center [1278, 383] width 69 height 11
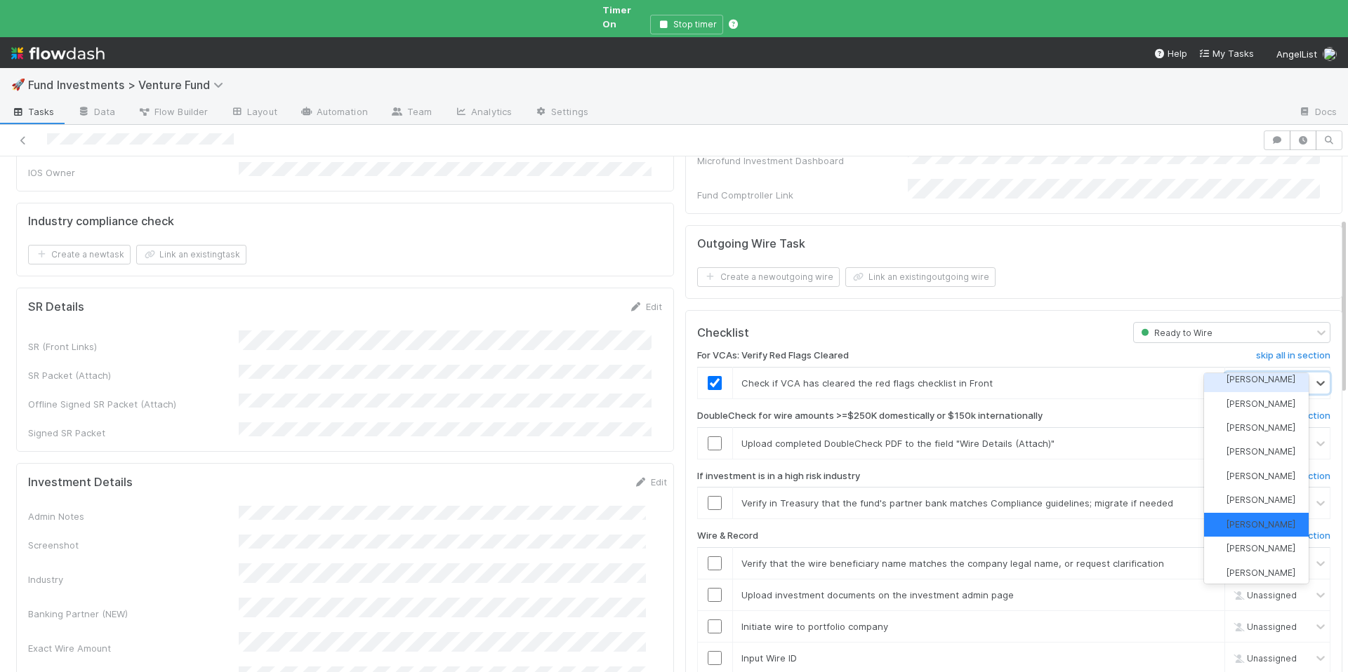
scroll to position [87, 0]
type input "con"
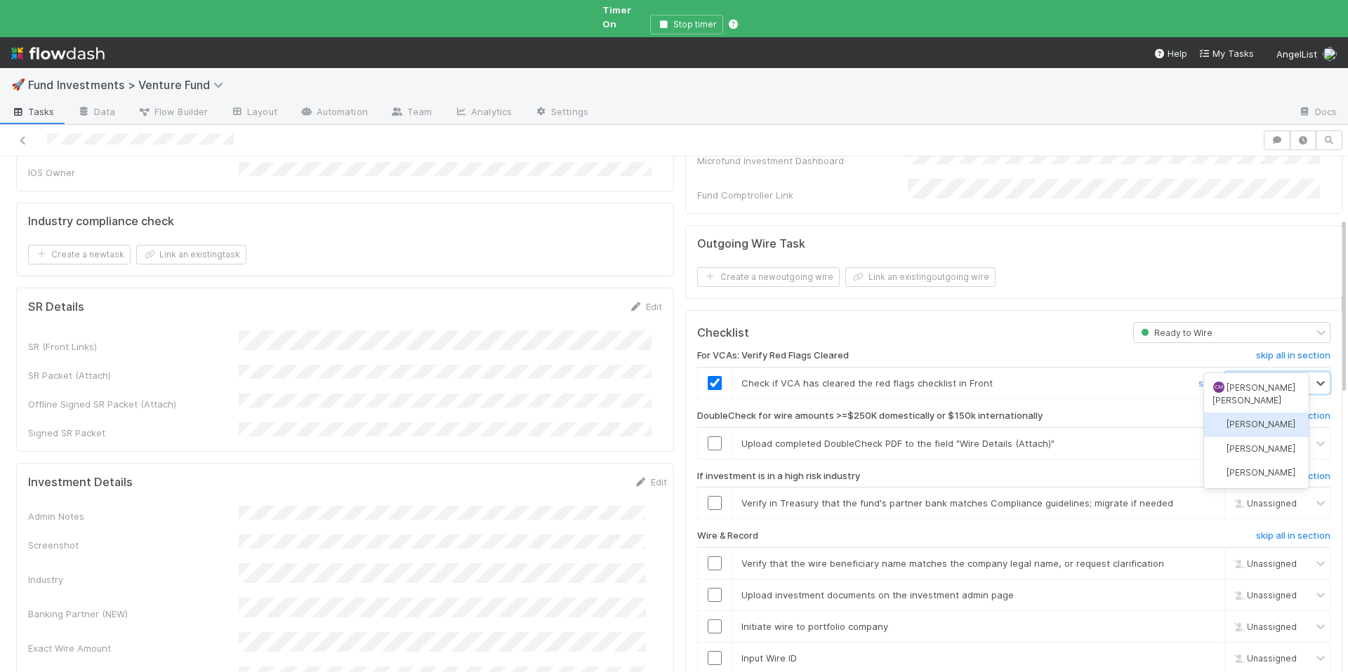
click at [1238, 419] on span "Connor Riley" at bounding box center [1260, 424] width 69 height 11
click at [1268, 411] on h6 "skip all in section" at bounding box center [1293, 416] width 74 height 11
drag, startPoint x: 705, startPoint y: 479, endPoint x: 753, endPoint y: 366, distance: 122.9
click at [708, 496] on input "checkbox" at bounding box center [715, 503] width 14 height 14
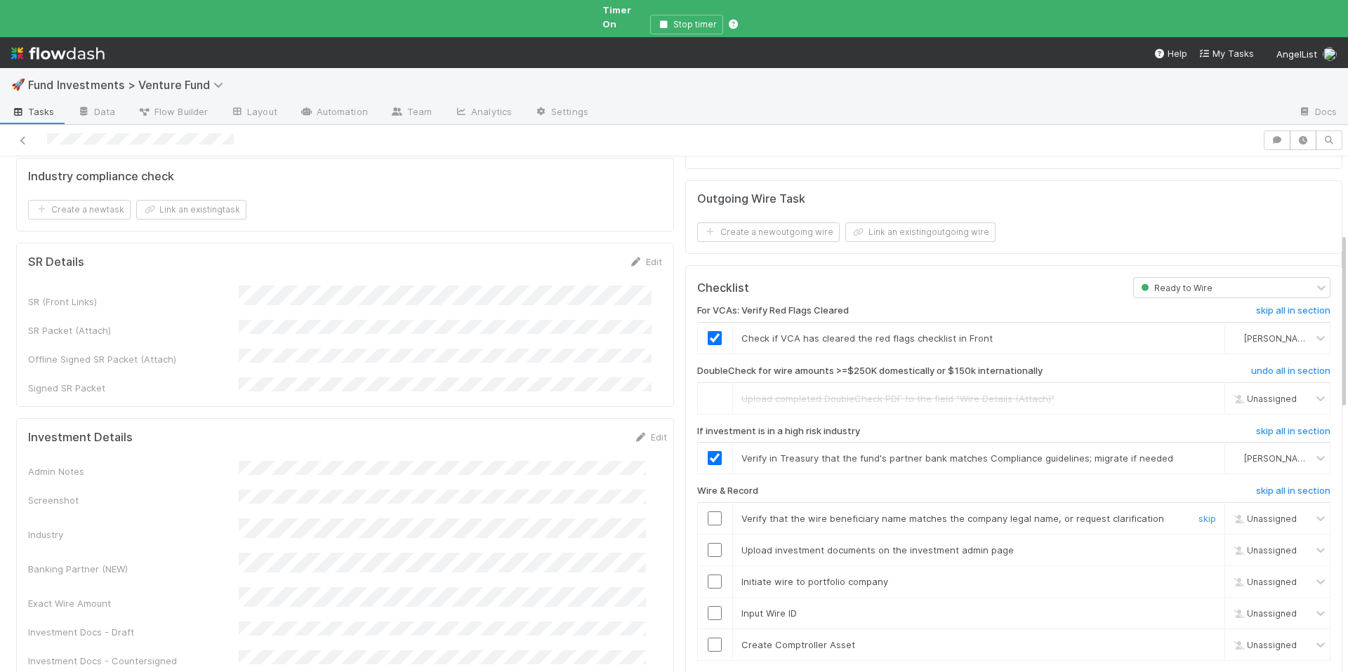
click at [708, 512] on input "checkbox" at bounding box center [715, 519] width 14 height 14
click at [708, 543] on input "checkbox" at bounding box center [715, 550] width 14 height 14
click at [708, 575] on input "checkbox" at bounding box center [715, 582] width 14 height 14
click at [708, 606] on input "checkbox" at bounding box center [715, 613] width 14 height 14
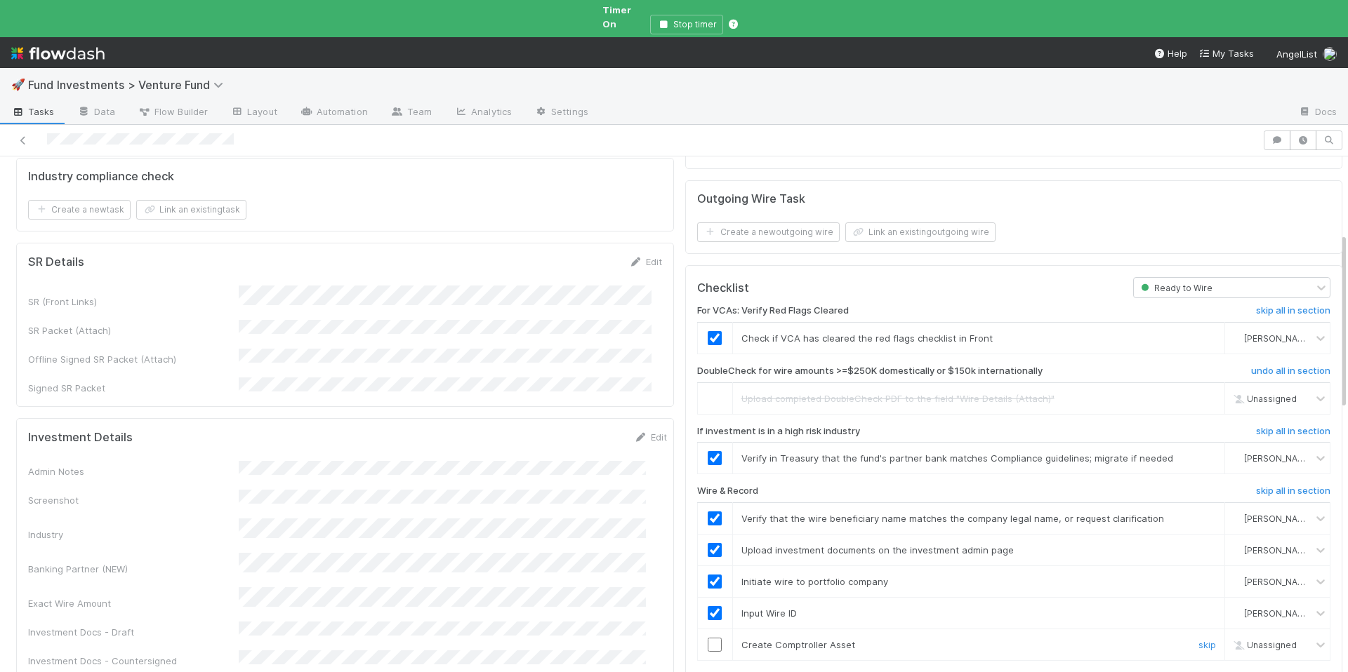
click at [708, 638] on input "checkbox" at bounding box center [715, 645] width 14 height 14
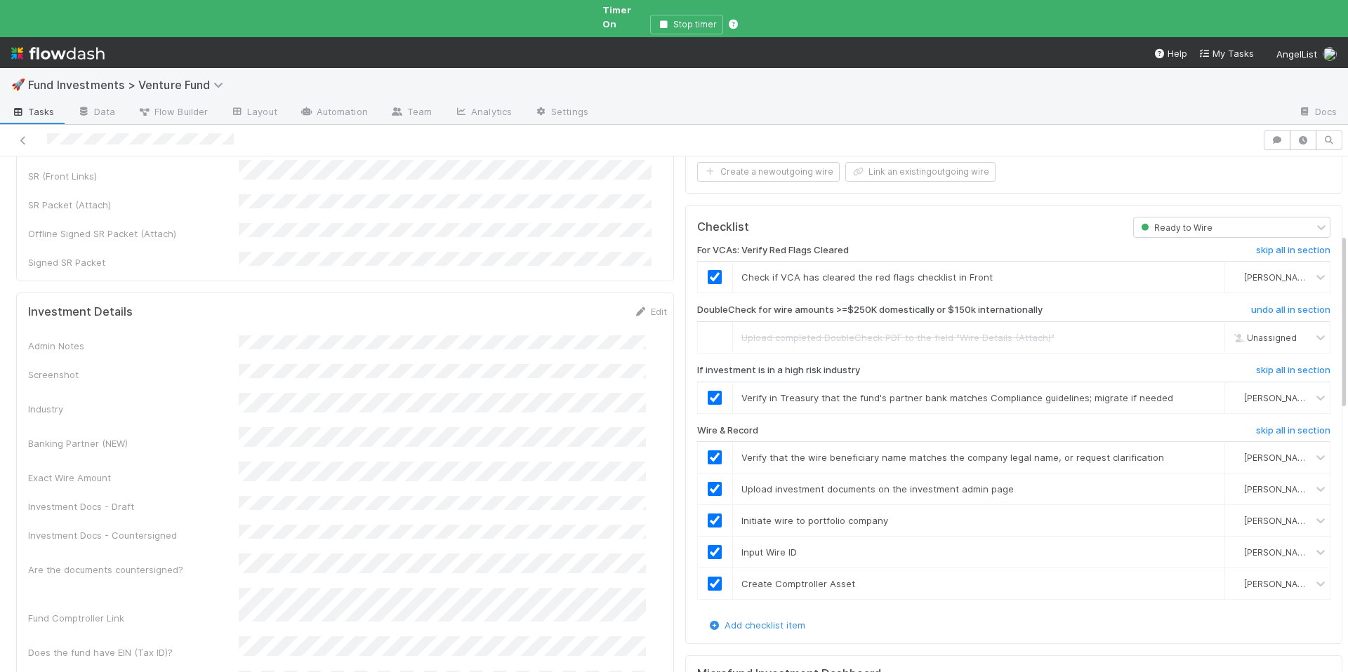
scroll to position [0, 0]
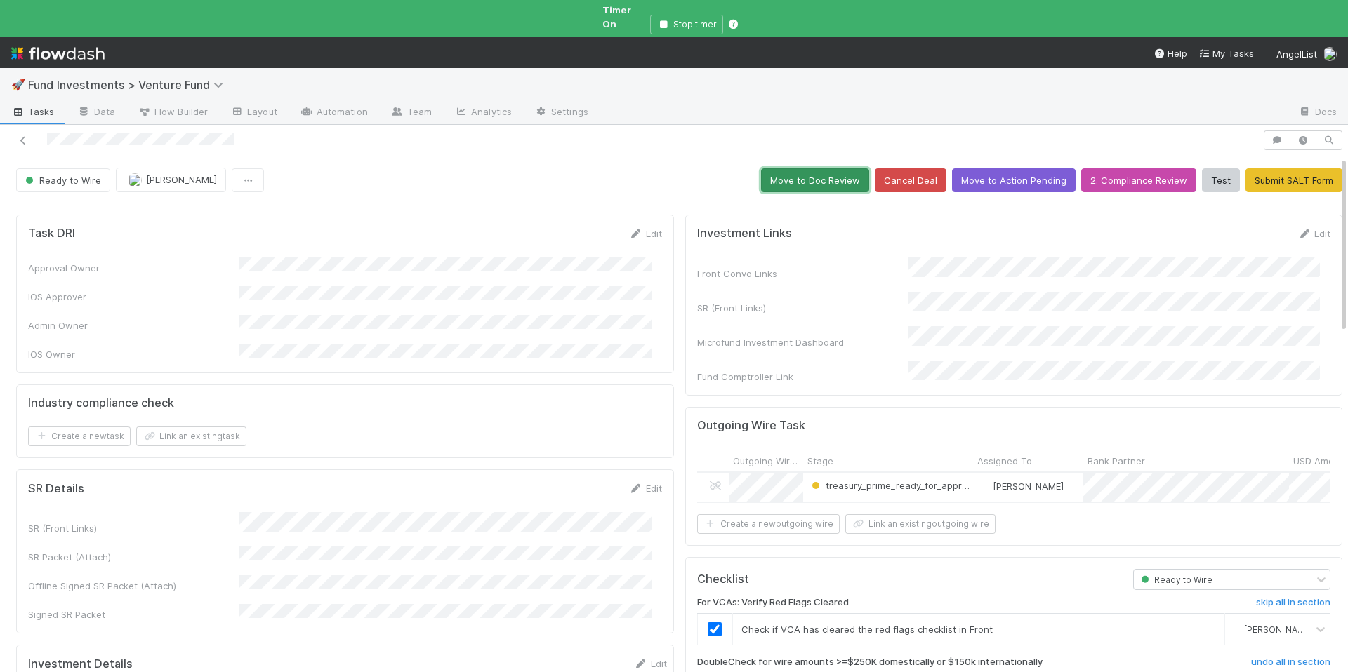
click at [820, 168] on button "Move to Doc Review" at bounding box center [815, 180] width 108 height 24
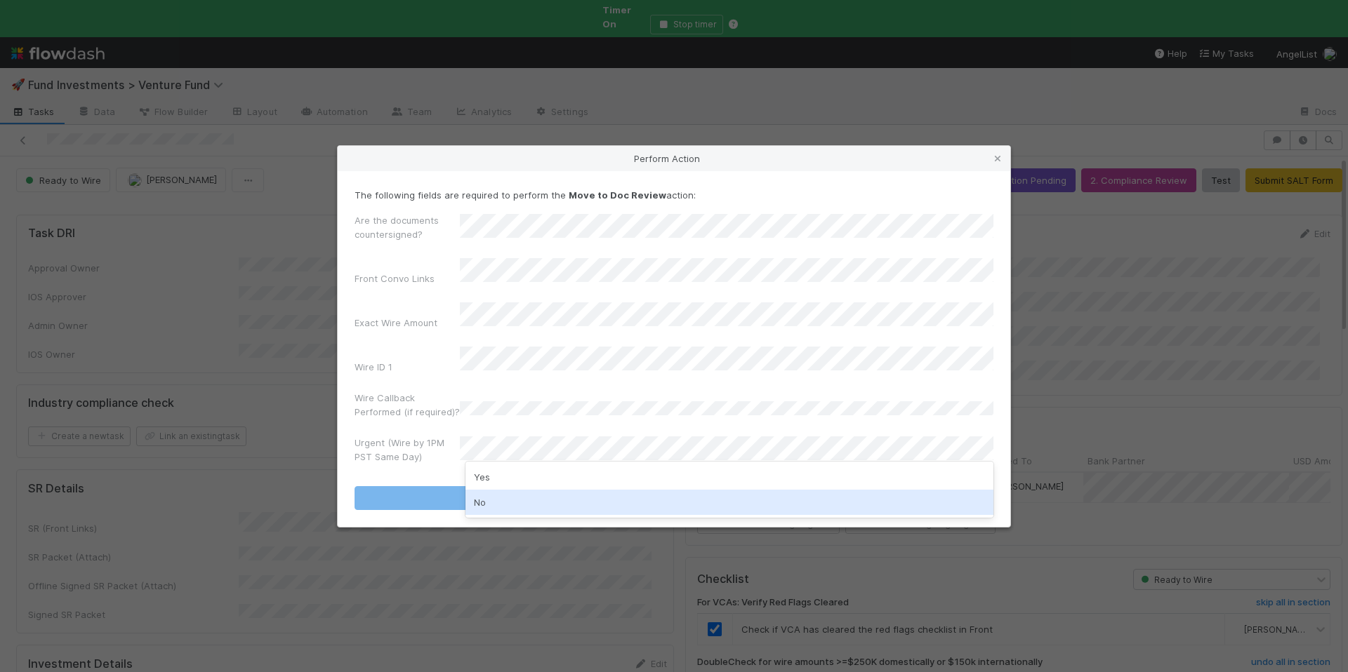
click at [529, 501] on div "No" at bounding box center [729, 502] width 528 height 25
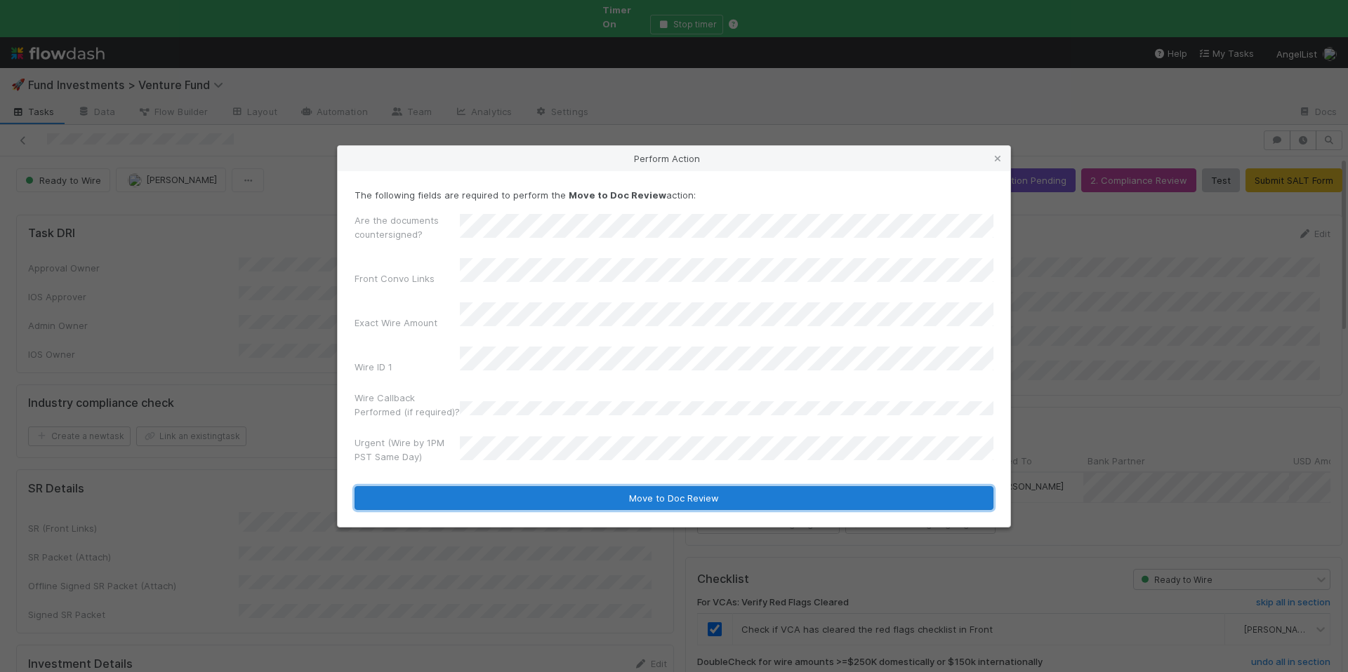
click at [612, 486] on button "Move to Doc Review" at bounding box center [673, 498] width 639 height 24
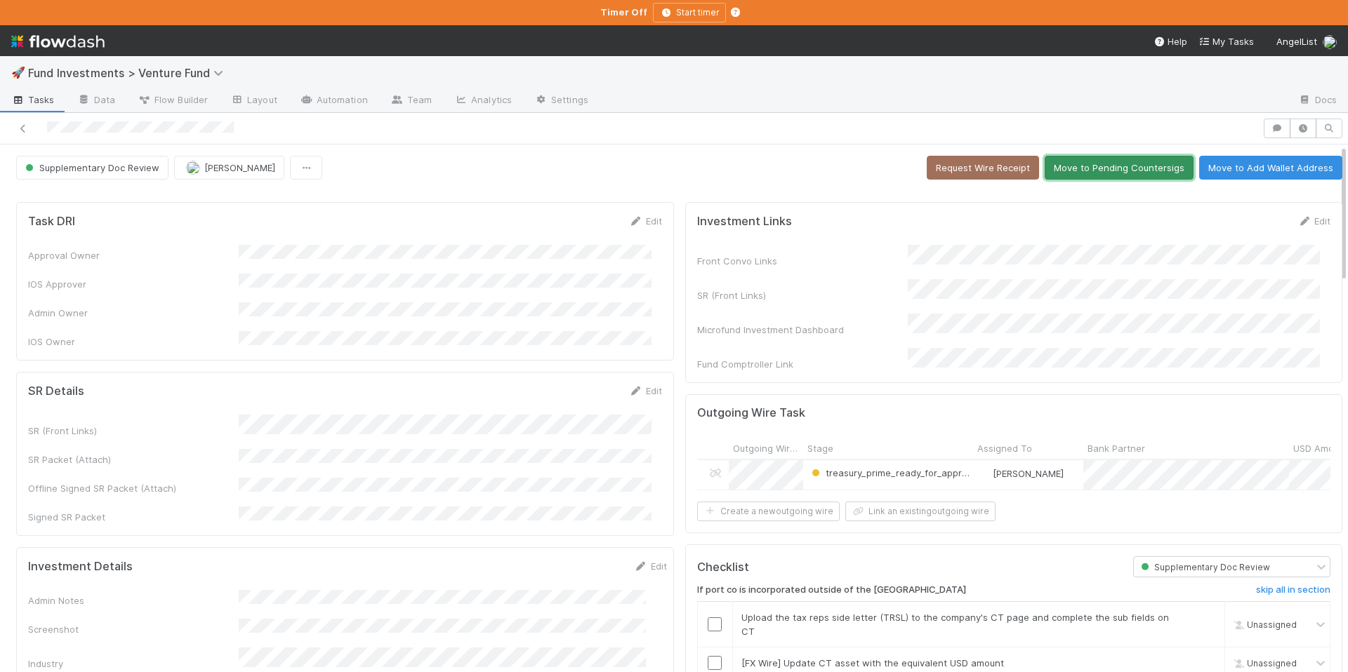
click at [1110, 169] on button "Move to Pending Countersigs" at bounding box center [1118, 168] width 149 height 24
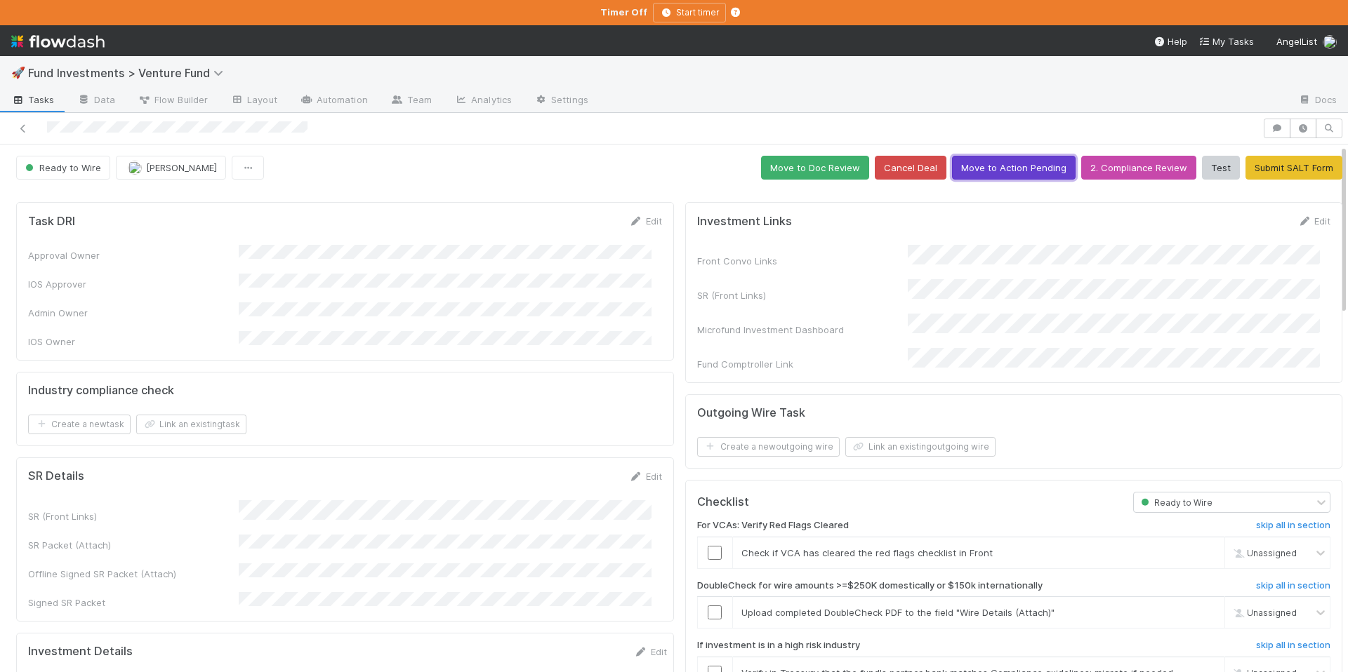
click at [991, 171] on button "Move to Action Pending" at bounding box center [1014, 168] width 124 height 24
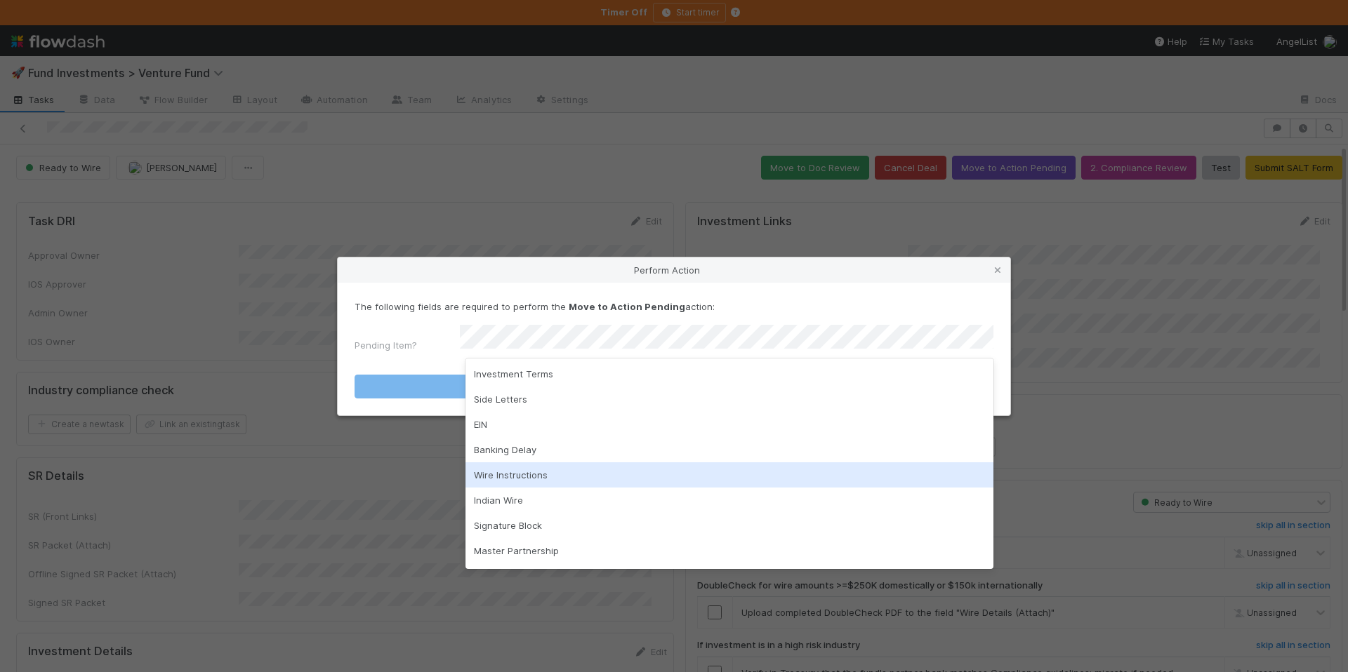
click at [547, 478] on div "Wire Instructions" at bounding box center [729, 475] width 528 height 25
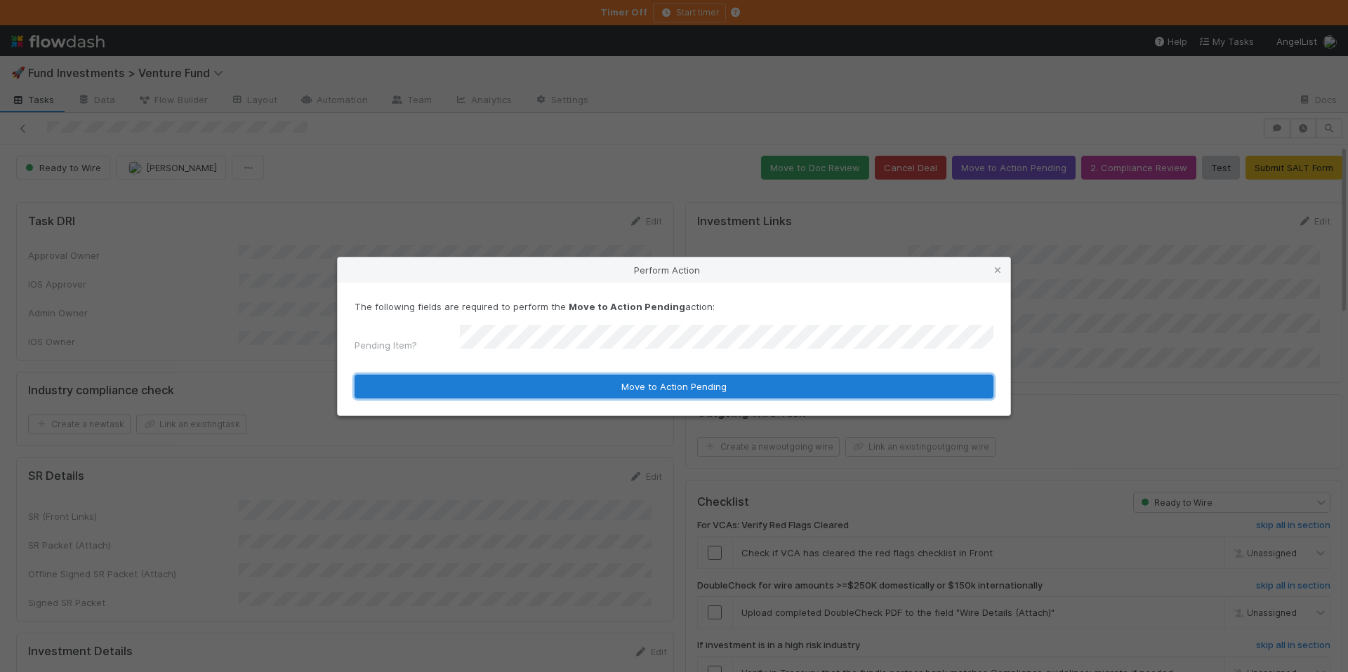
click at [640, 375] on button "Move to Action Pending" at bounding box center [673, 387] width 639 height 24
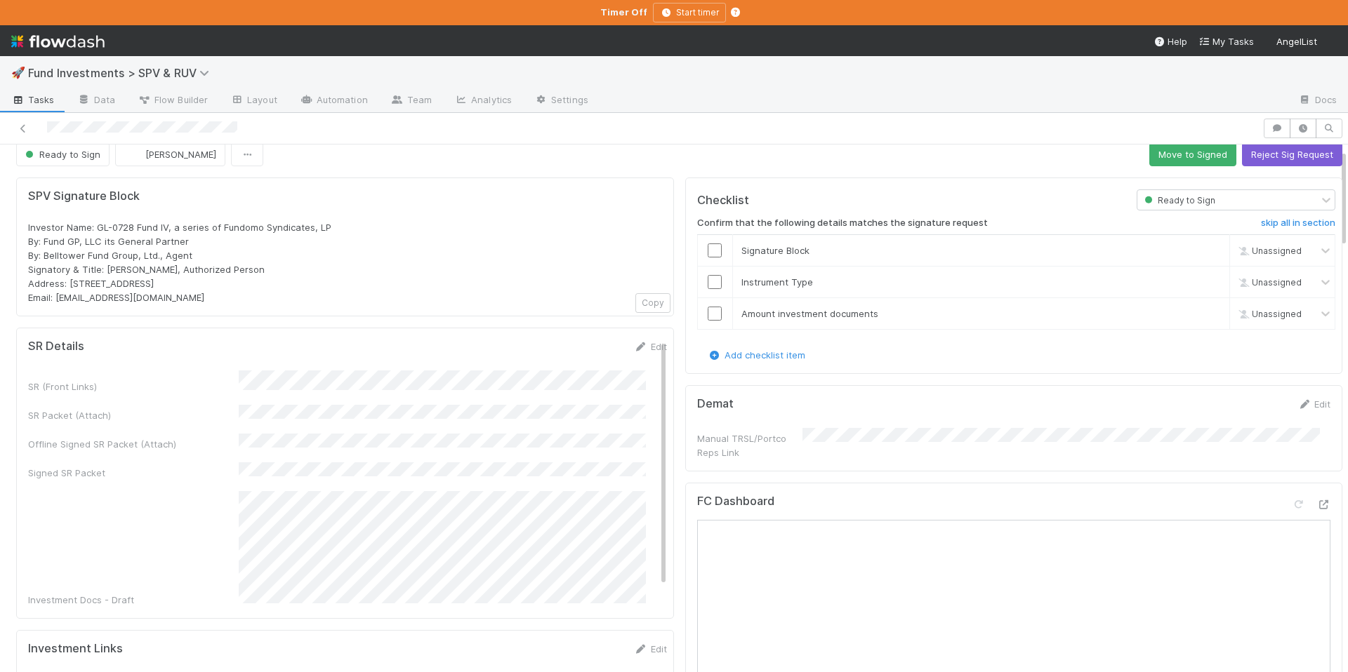
scroll to position [27, 0]
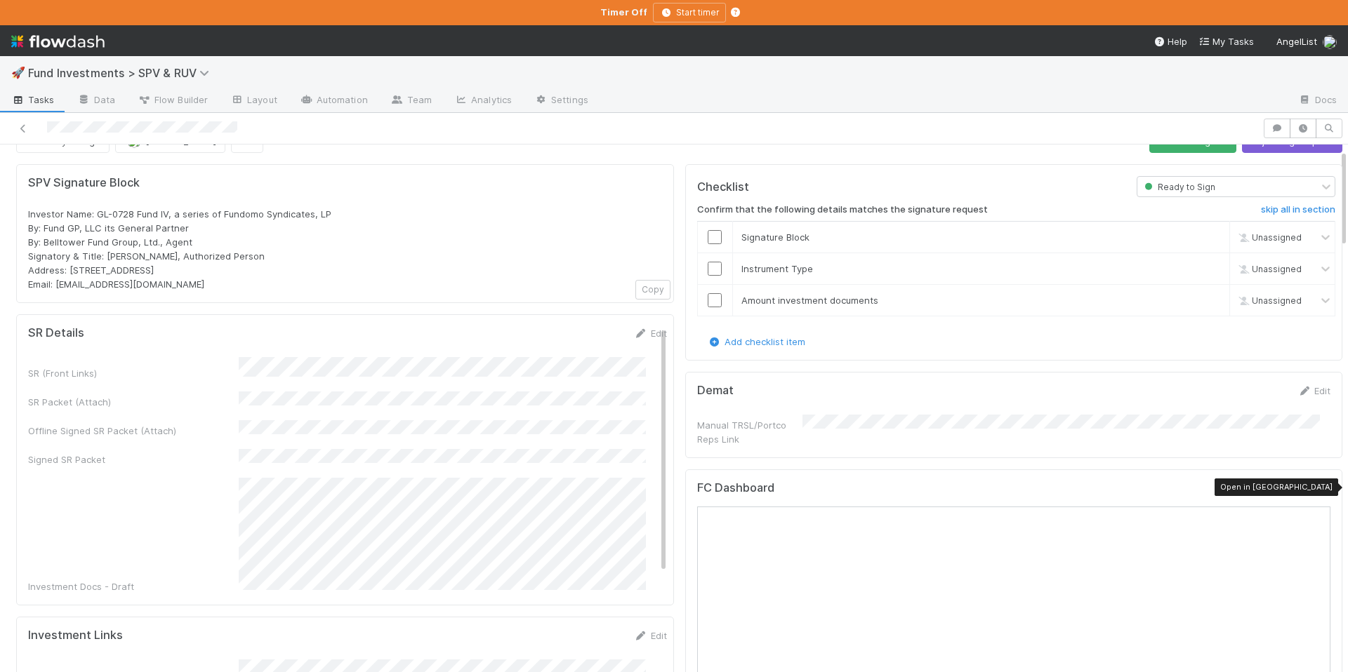
click at [1316, 491] on icon at bounding box center [1323, 491] width 14 height 9
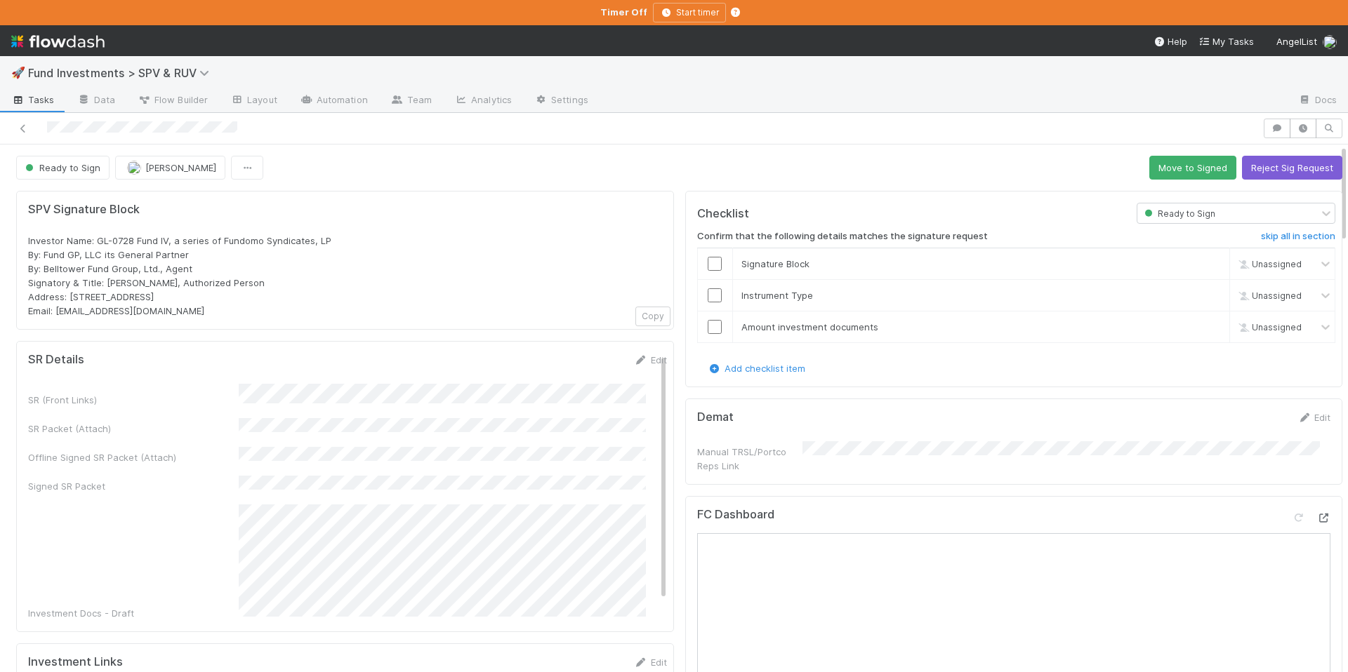
scroll to position [3, 0]
click at [634, 360] on link "Edit" at bounding box center [650, 359] width 33 height 11
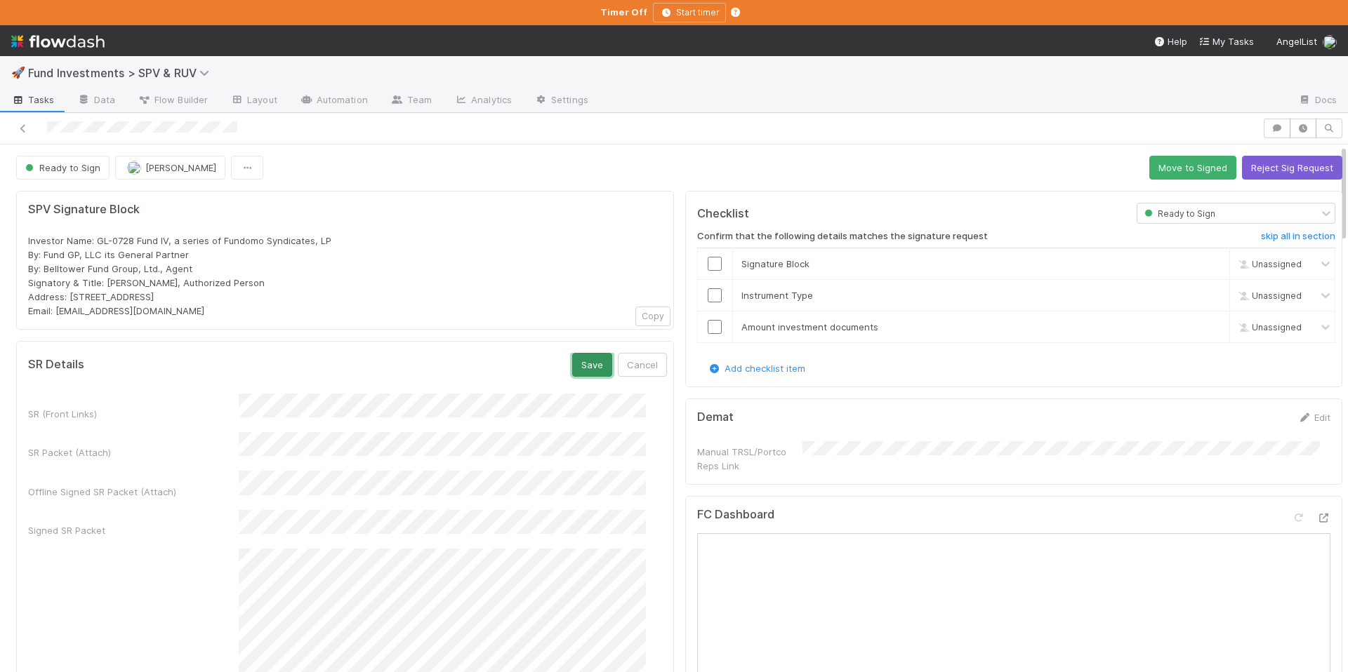
click at [572, 373] on button "Save" at bounding box center [592, 365] width 40 height 24
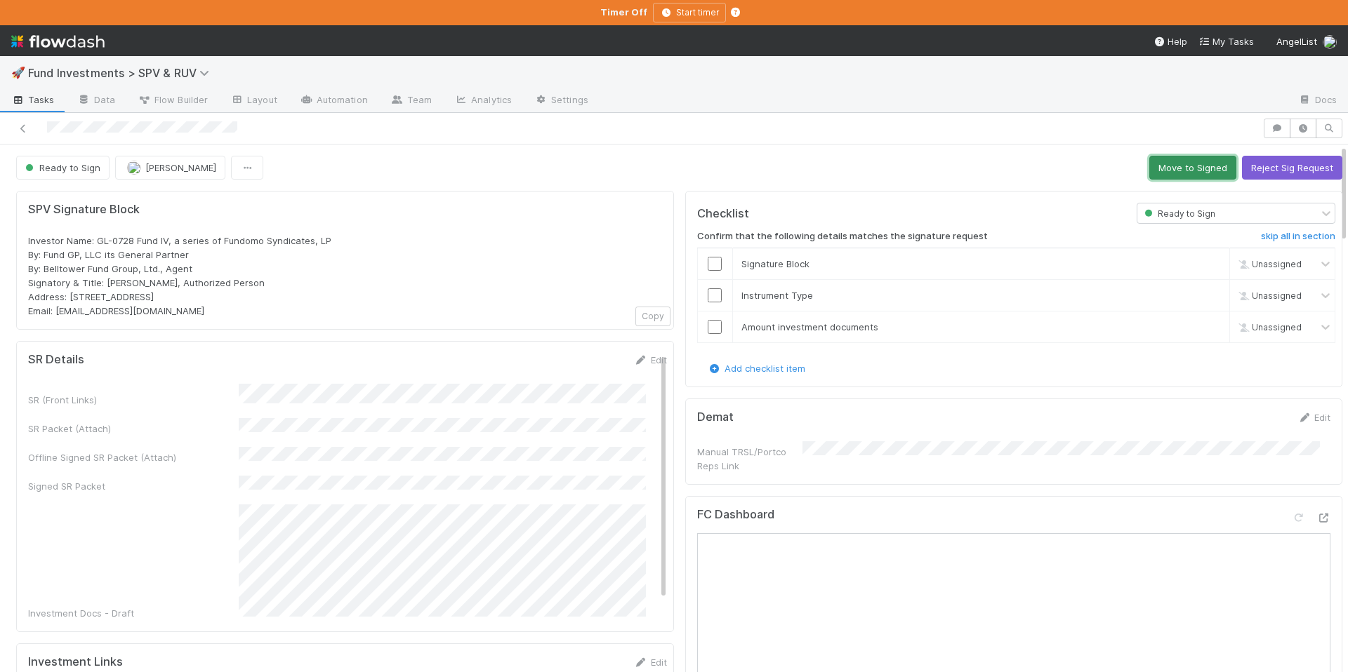
click at [1179, 166] on button "Move to Signed" at bounding box center [1192, 168] width 87 height 24
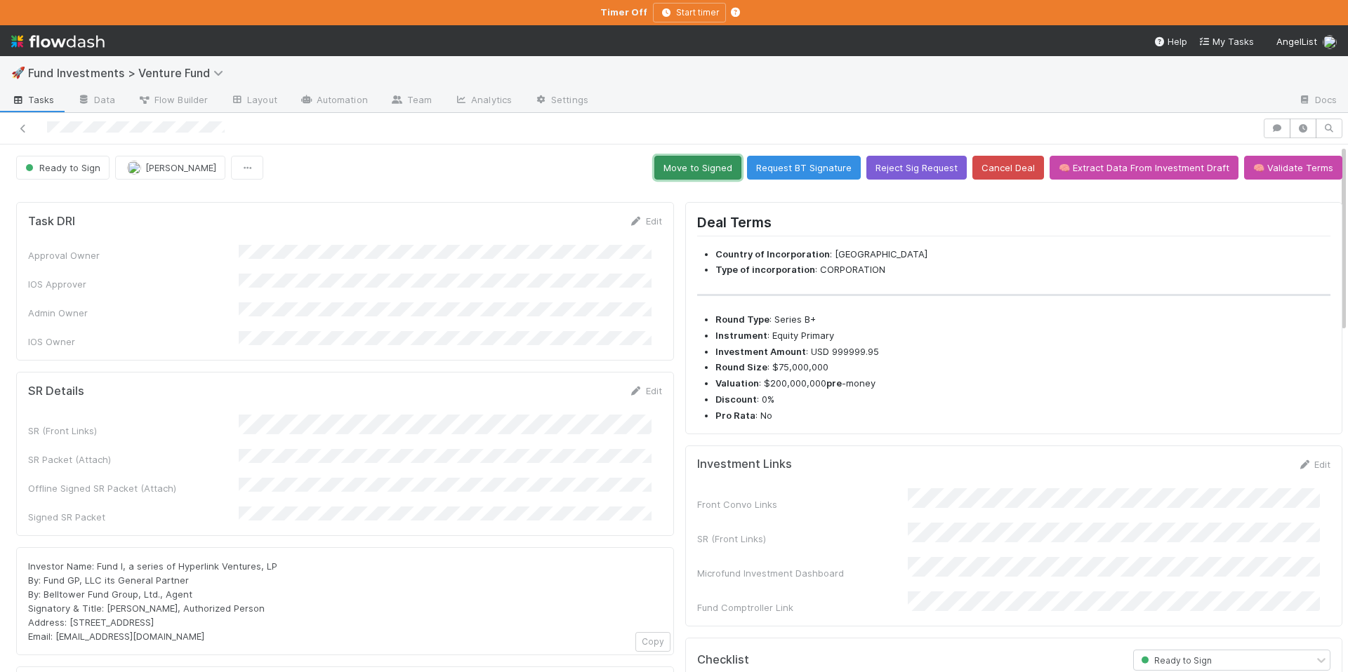
click at [703, 158] on button "Move to Signed" at bounding box center [697, 168] width 87 height 24
click at [710, 170] on button "Move to Signed" at bounding box center [697, 168] width 87 height 24
